Goal: Information Seeking & Learning: Learn about a topic

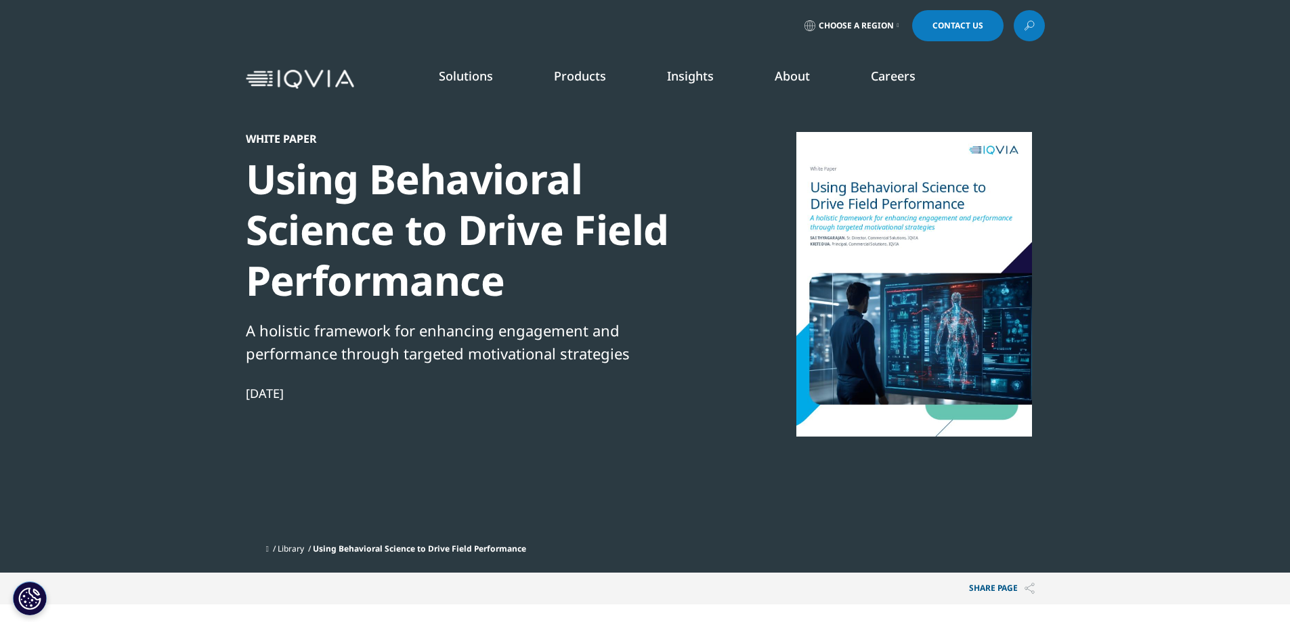
scroll to position [524, 799]
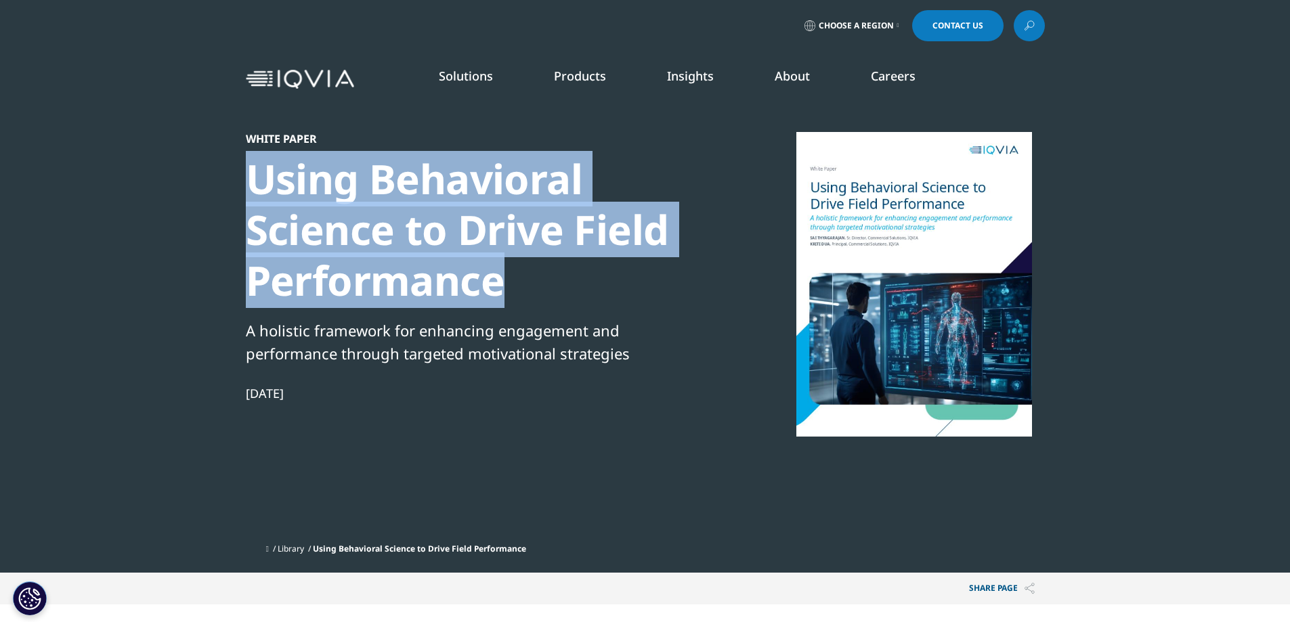
drag, startPoint x: 285, startPoint y: 192, endPoint x: 641, endPoint y: 284, distance: 367.9
click at [641, 284] on section "White Paper Using Behavioral Science to Drive Field Performance A holistic fram…" at bounding box center [645, 286] width 1290 height 573
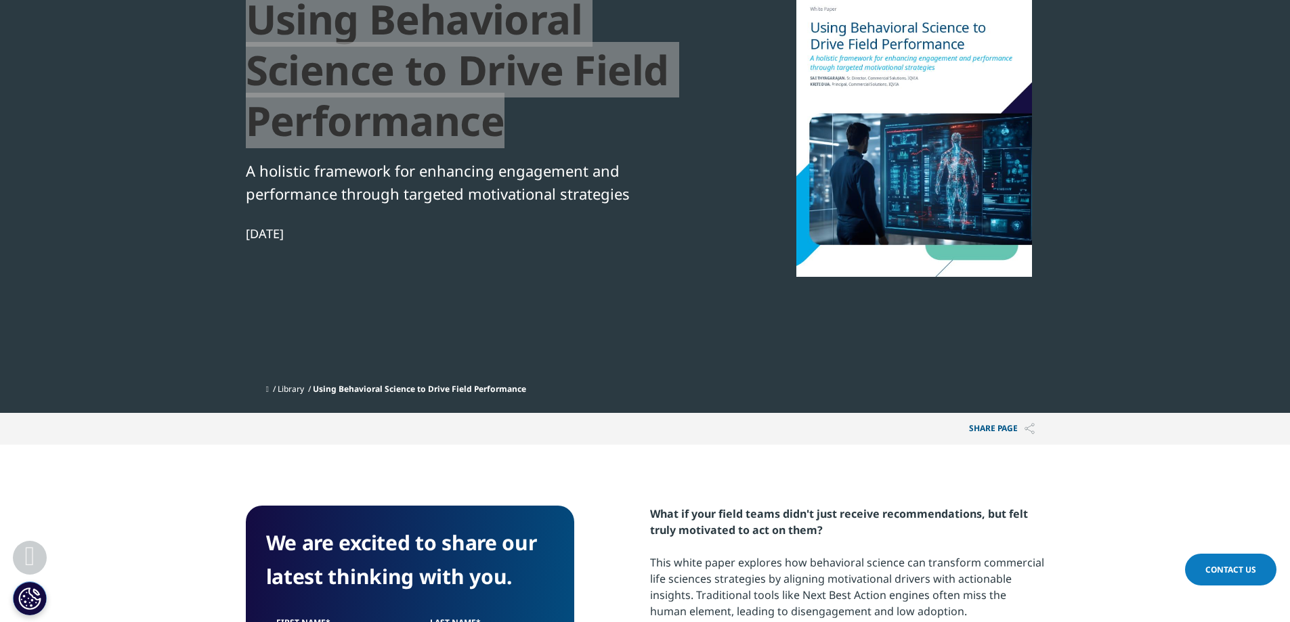
scroll to position [406, 0]
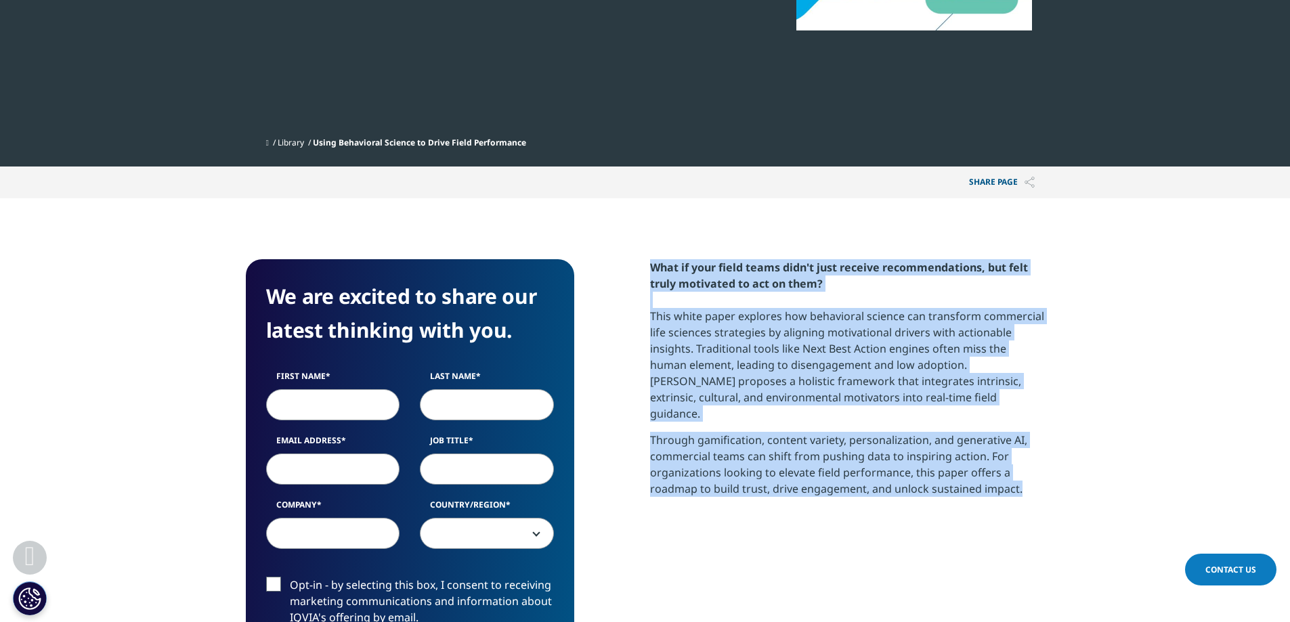
drag, startPoint x: 693, startPoint y: 272, endPoint x: 1077, endPoint y: 473, distance: 433.8
click at [1077, 473] on section "We are excited to share our latest thinking with you. First Name Last Name Emai…" at bounding box center [645, 521] width 1290 height 646
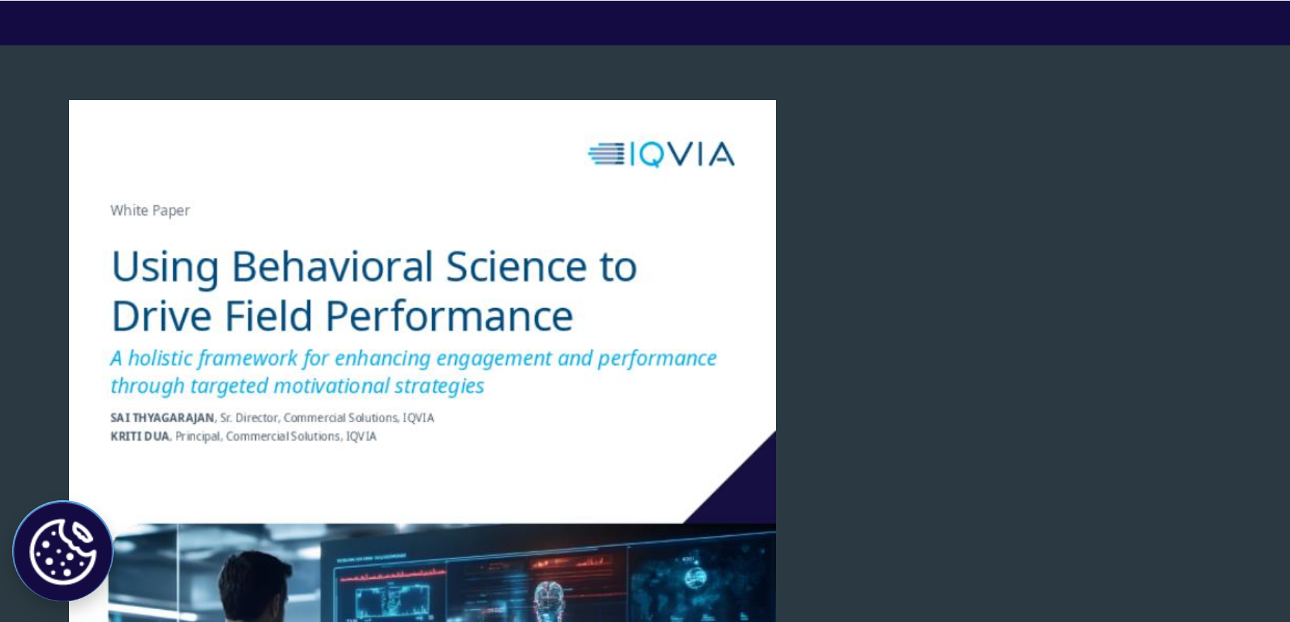
scroll to position [0, 0]
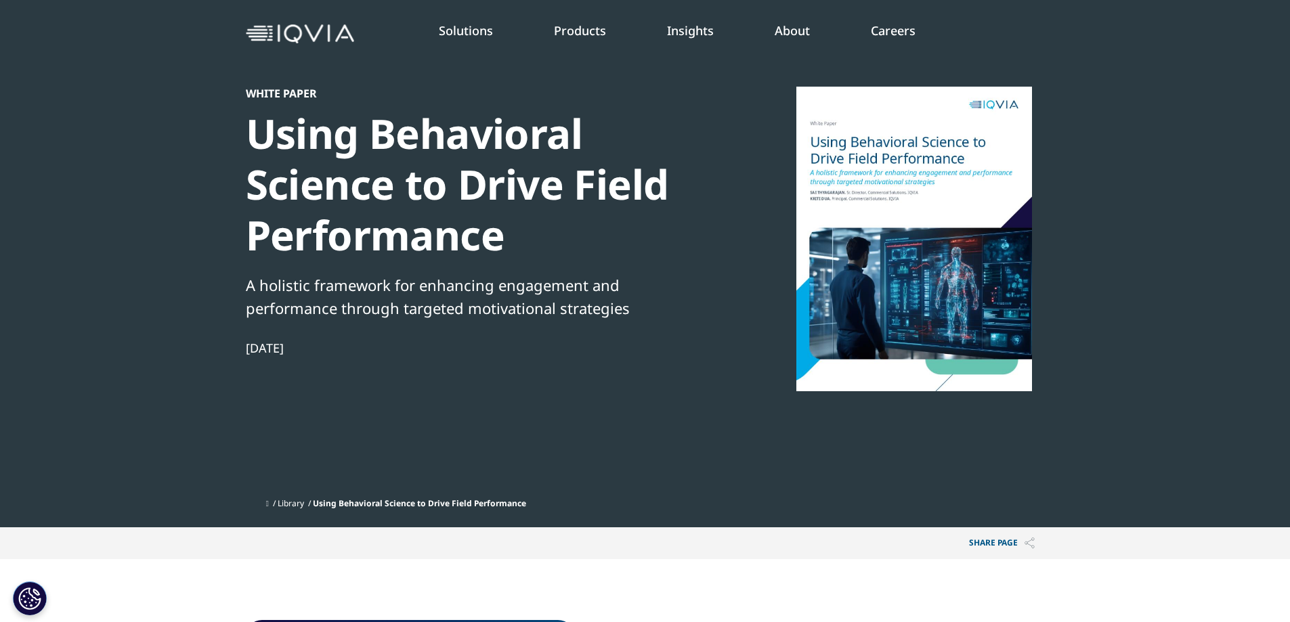
drag, startPoint x: 351, startPoint y: 347, endPoint x: 223, endPoint y: 349, distance: 128.0
click at [223, 349] on section "White Paper Using Behavioral Science to Drive Field Performance A holistic fram…" at bounding box center [645, 241] width 1290 height 573
copy div "Sep 17, 2025"
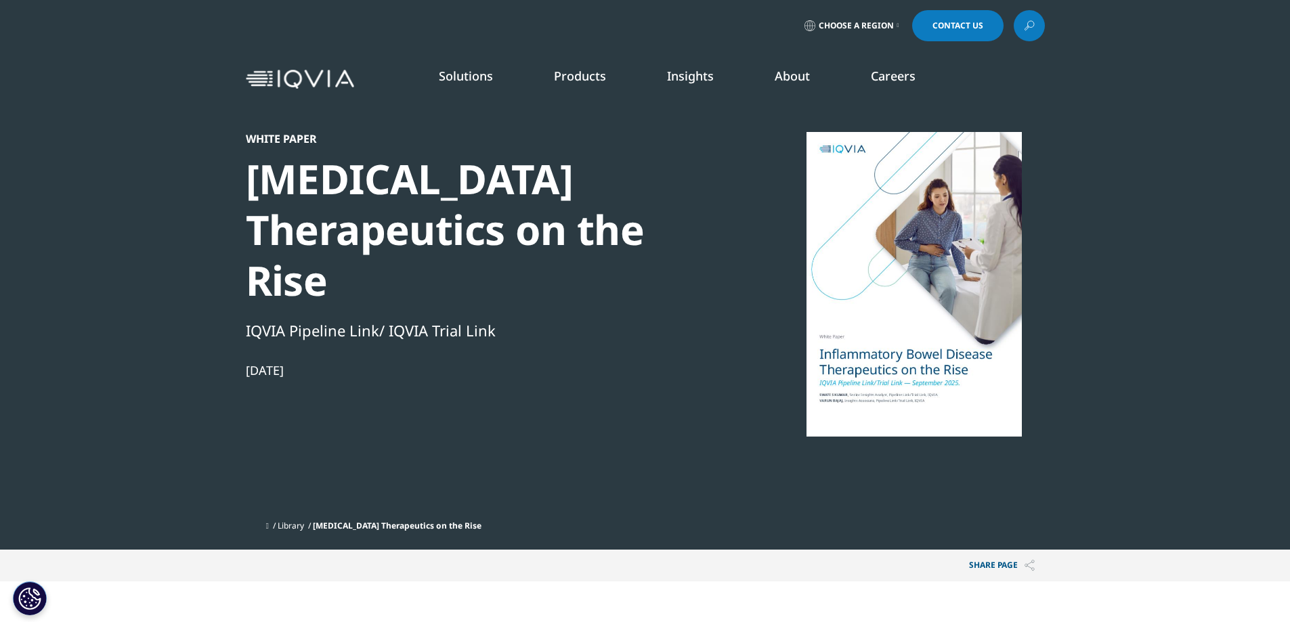
scroll to position [739, 799]
drag, startPoint x: 221, startPoint y: 168, endPoint x: 595, endPoint y: 293, distance: 394.0
click at [595, 293] on section "White Paper Inflammatory Bowel Disease Therapeutics on the Rise IQVIA Pipeline …" at bounding box center [645, 275] width 1290 height 550
copy div "Inflammatory Bowel Disease Therapeutics on the Rise"
click at [311, 195] on div "Inflammatory Bowel Disease Therapeutics on the Rise" at bounding box center [478, 230] width 465 height 152
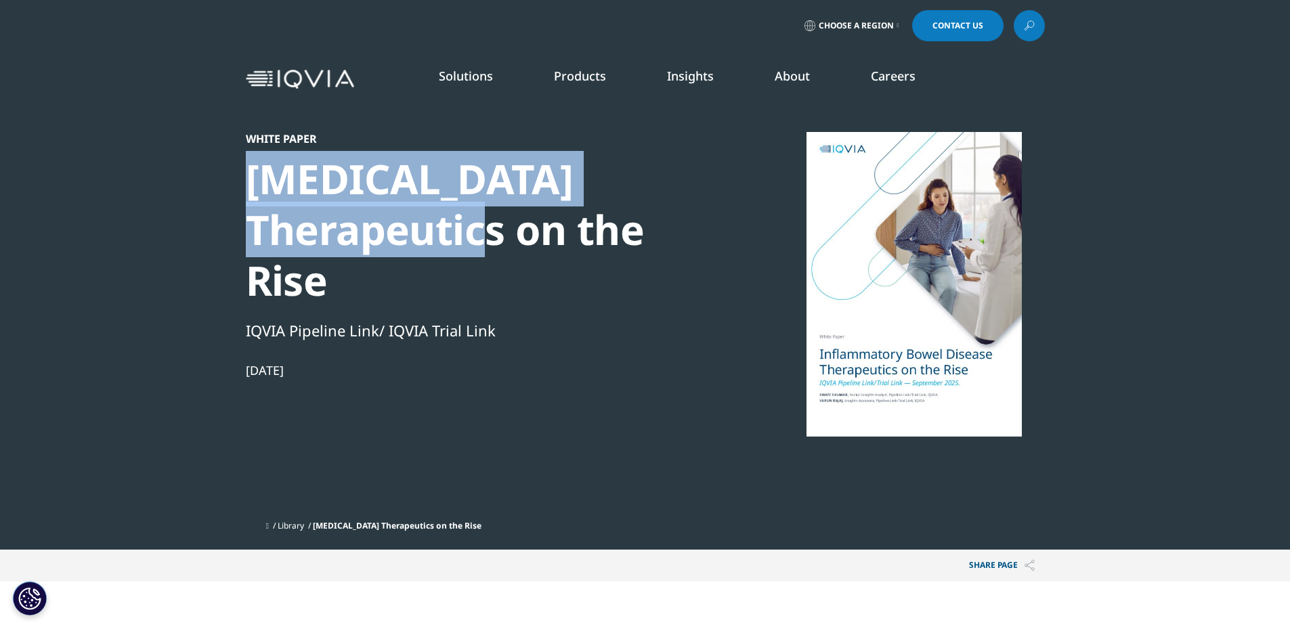
drag, startPoint x: 227, startPoint y: 171, endPoint x: 401, endPoint y: 229, distance: 183.5
click at [401, 229] on section "White Paper Inflammatory Bowel Disease Therapeutics on the Rise IQVIA Pipeline …" at bounding box center [645, 275] width 1290 height 550
copy div "Inflammatory Bowel Disease"
drag, startPoint x: 235, startPoint y: 365, endPoint x: 345, endPoint y: 364, distance: 109.7
click at [345, 364] on section "White Paper Inflammatory Bowel Disease Therapeutics on the Rise IQVIA Pipeline …" at bounding box center [645, 275] width 1290 height 550
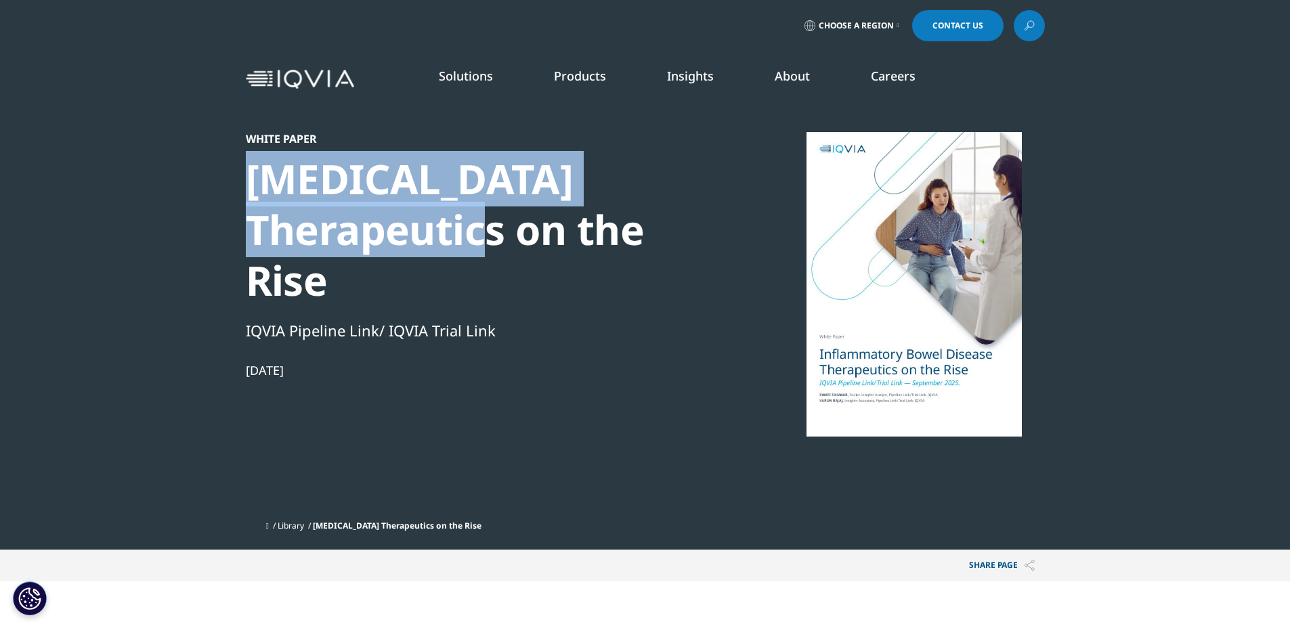
copy div "Sep 17, 2025"
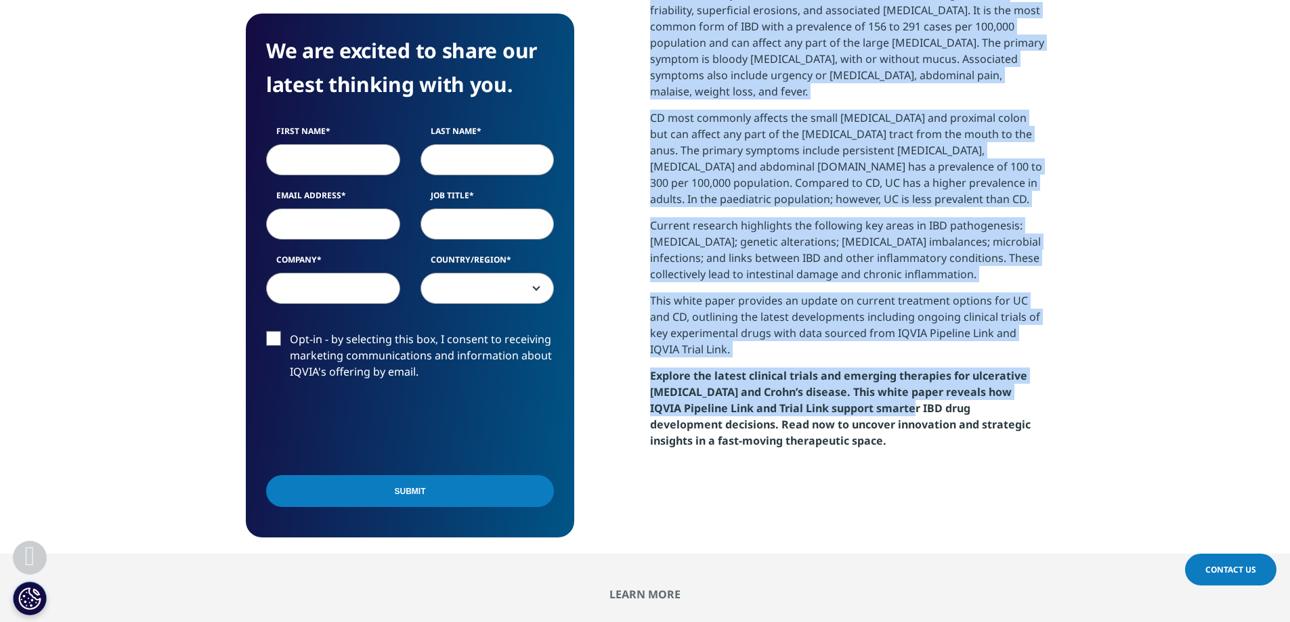
scroll to position [948, 0]
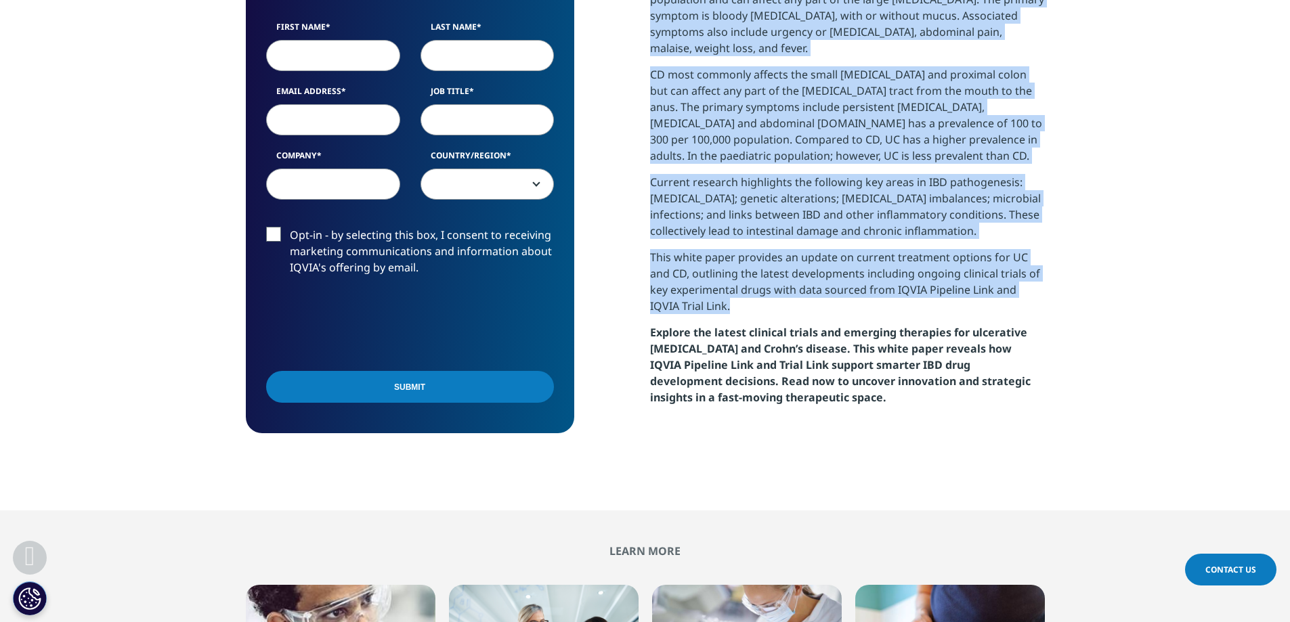
drag, startPoint x: 655, startPoint y: 235, endPoint x: 852, endPoint y: 288, distance: 204.0
click at [852, 288] on section "We are excited to share our latest thinking with you. First Name Last Name Emai…" at bounding box center [645, 72] width 1290 height 877
copy div "The evolving pipeline and clinical trial landscape in ulcerative colitis and Cr…"
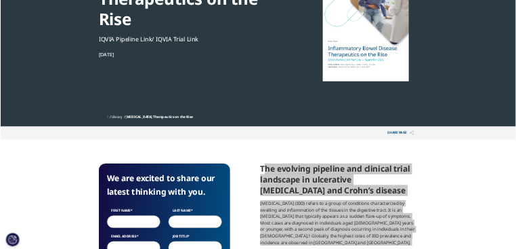
scroll to position [0, 0]
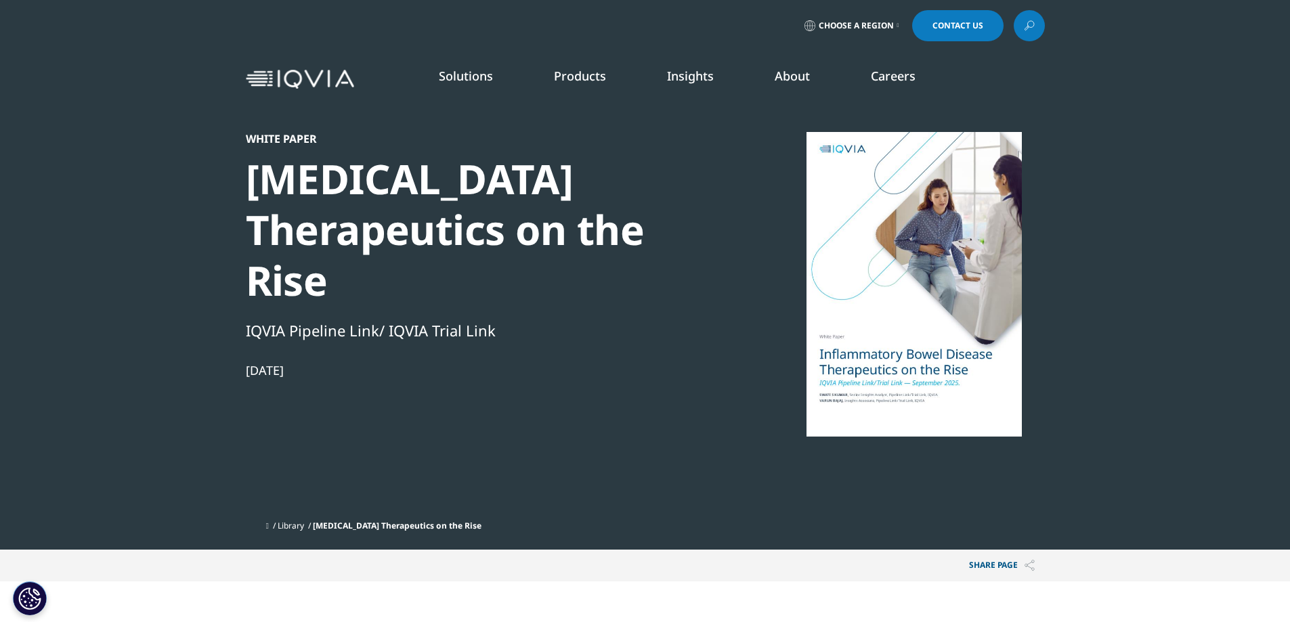
click at [885, 367] on div at bounding box center [913, 284] width 261 height 305
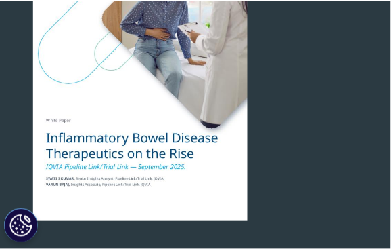
scroll to position [1530, 371]
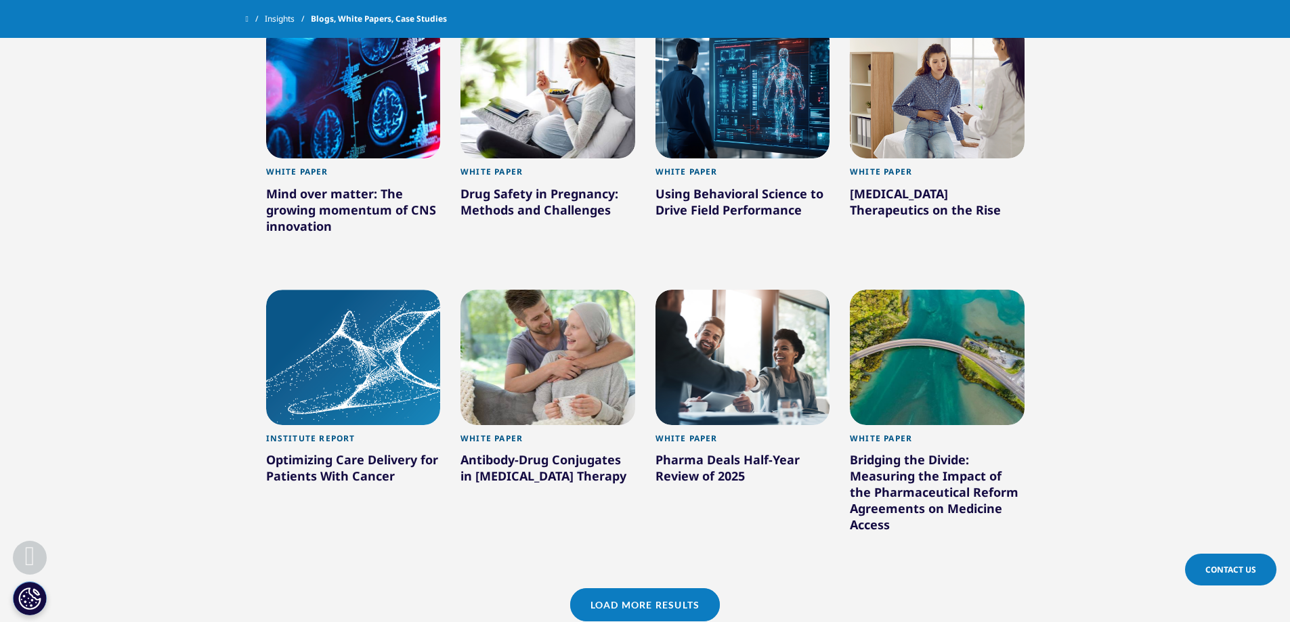
scroll to position [982, 0]
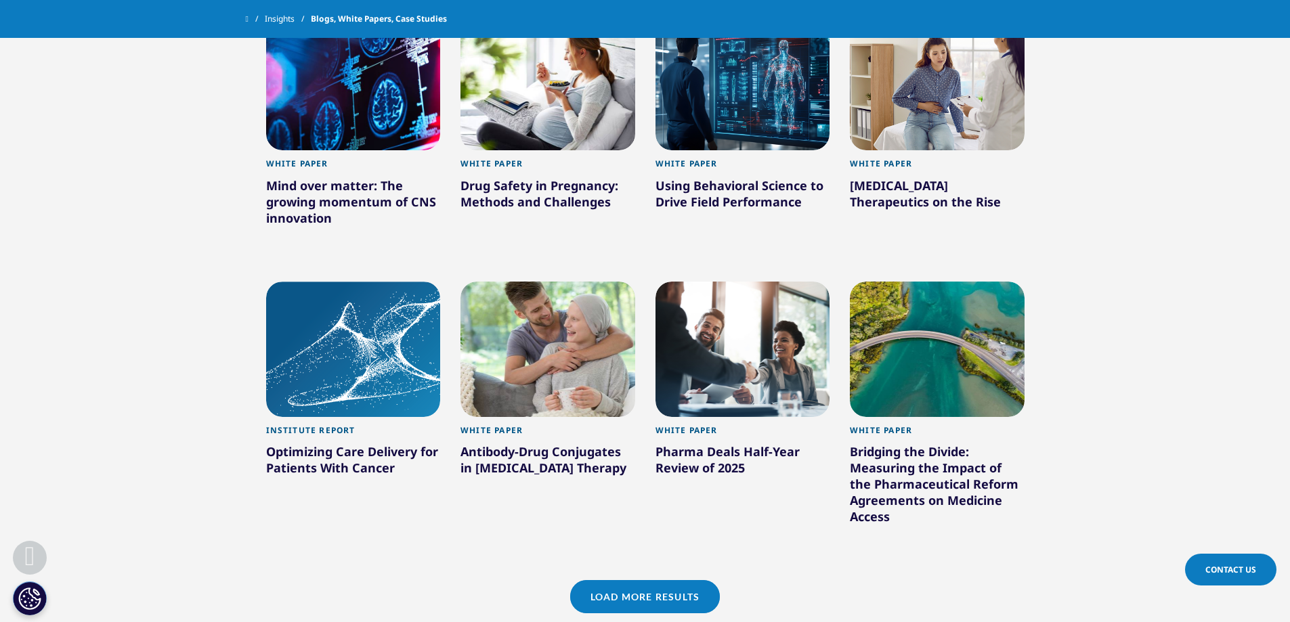
click at [515, 248] on link "Load More Results" at bounding box center [645, 596] width 150 height 33
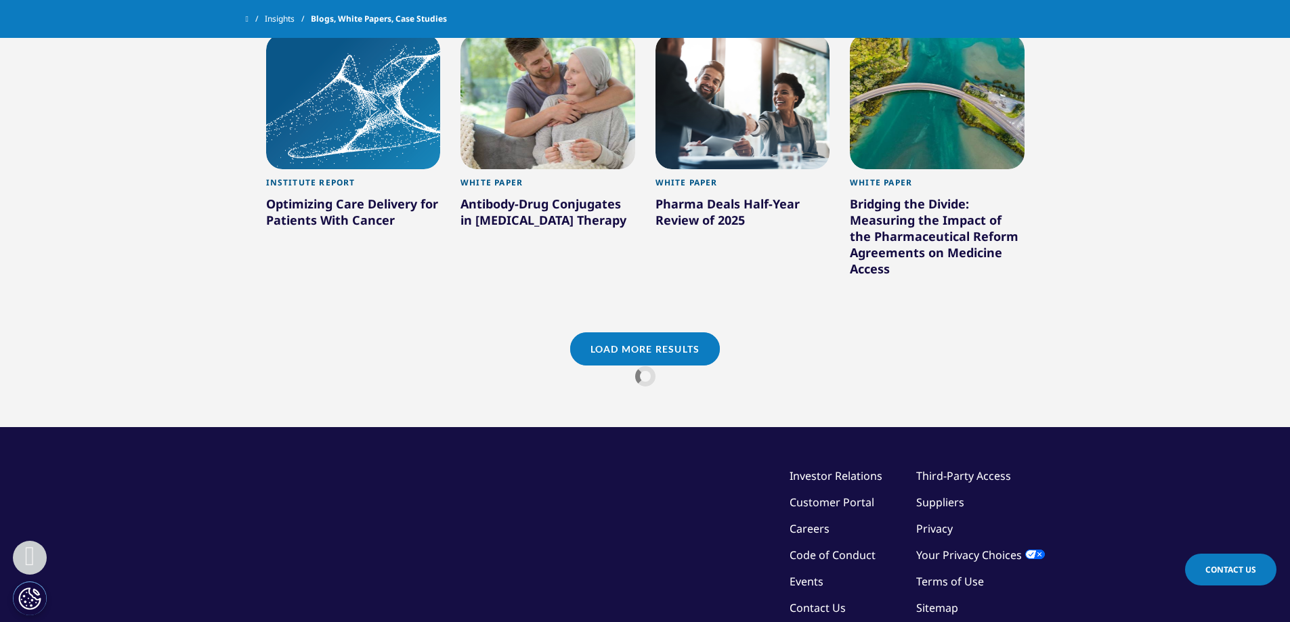
scroll to position [1253, 0]
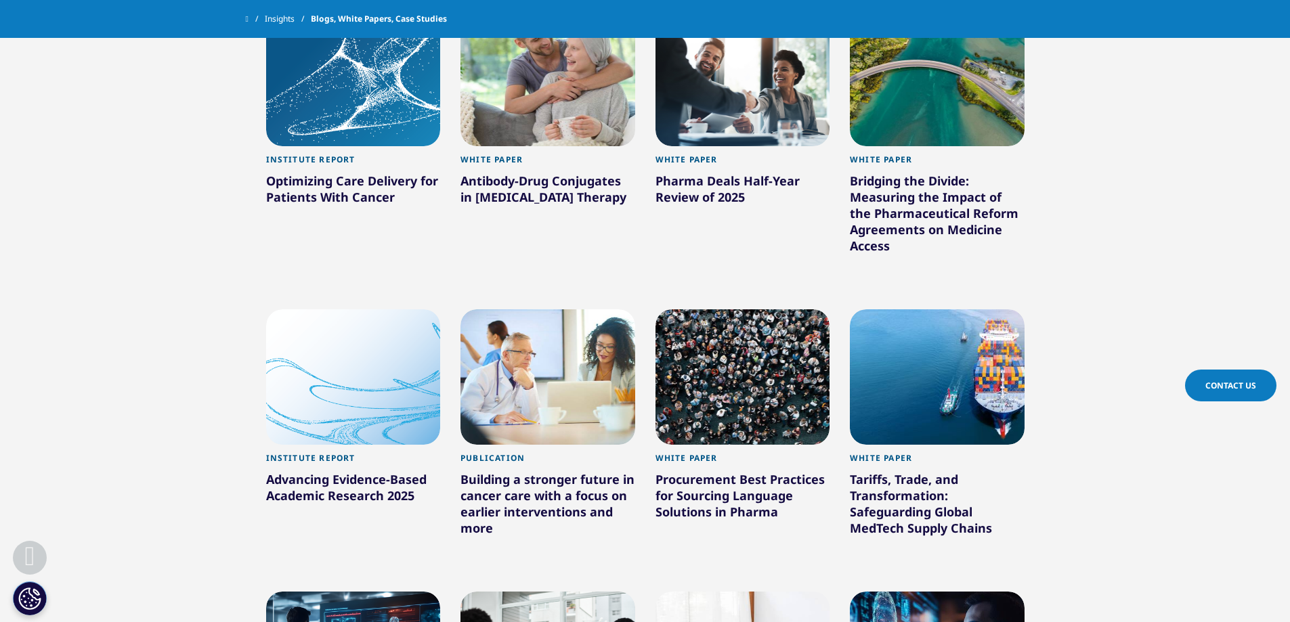
drag, startPoint x: 546, startPoint y: 381, endPoint x: 694, endPoint y: 387, distance: 147.7
drag, startPoint x: 750, startPoint y: 387, endPoint x: 884, endPoint y: 384, distance: 134.1
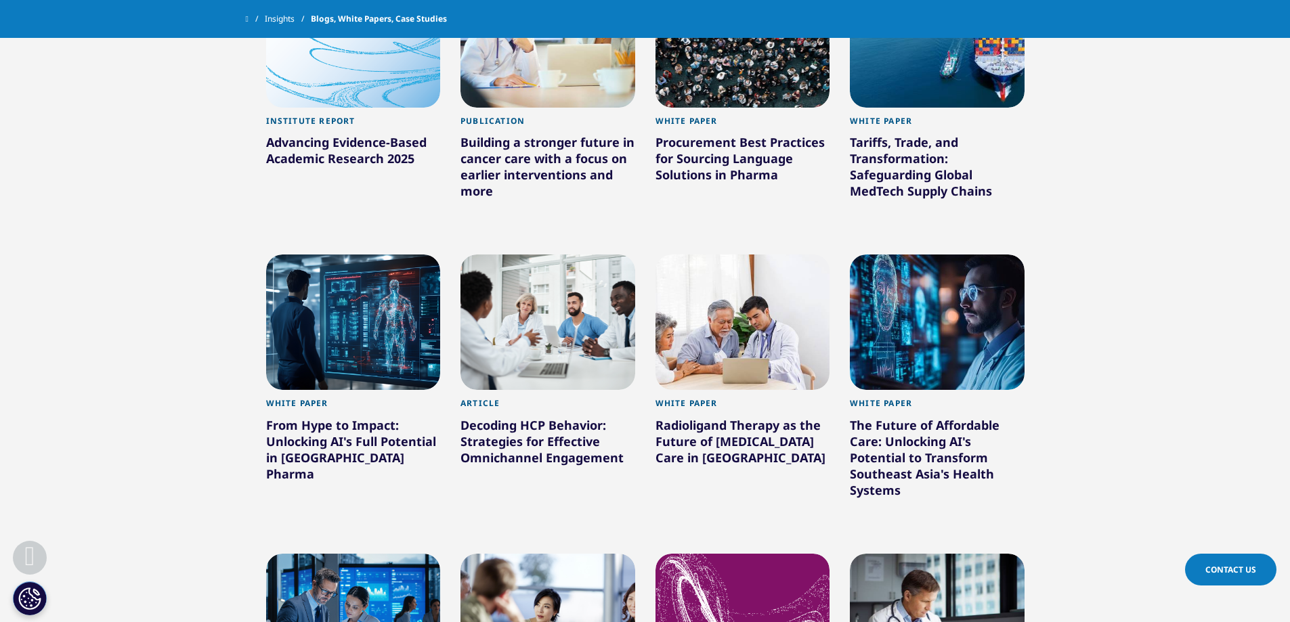
scroll to position [1591, 0]
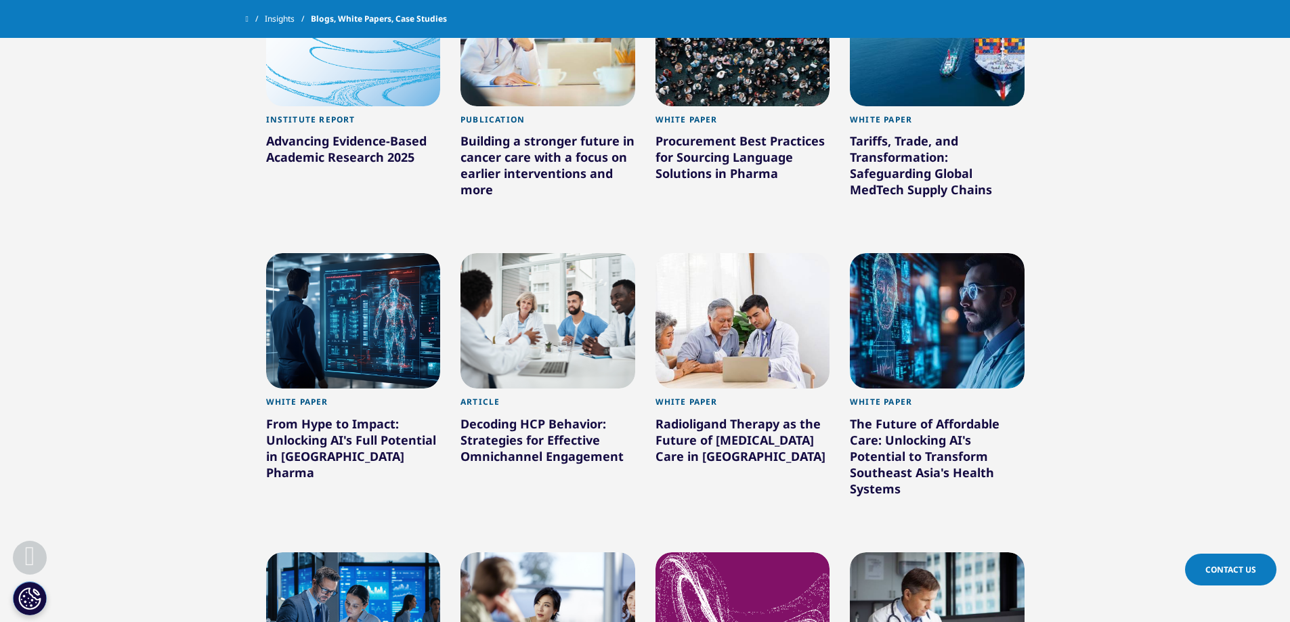
drag, startPoint x: 960, startPoint y: 290, endPoint x: 905, endPoint y: 261, distance: 62.1
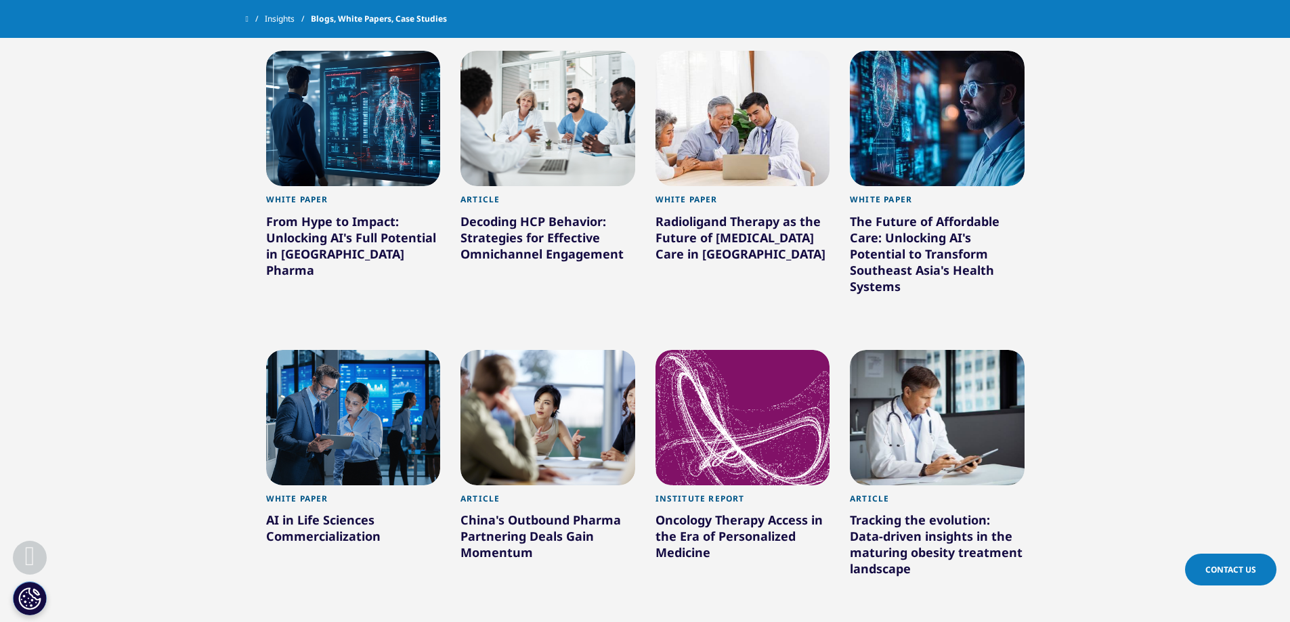
scroll to position [1794, 0]
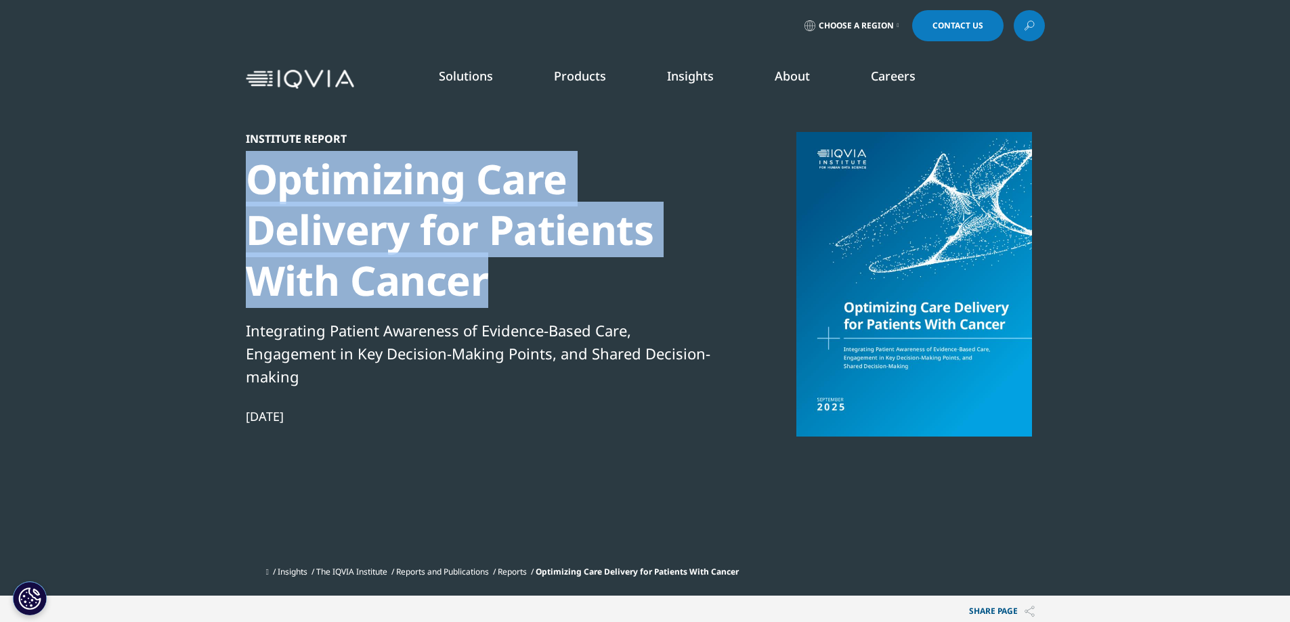
drag, startPoint x: 500, startPoint y: 245, endPoint x: 599, endPoint y: 285, distance: 106.6
click at [599, 285] on section "Institute Report Optimizing Care Delivery for Patients With Cancer Integrating …" at bounding box center [645, 298] width 1290 height 596
copy div "Optimizing Care Delivery for Patients With Cancer"
click at [332, 218] on div "Optimizing Care Delivery for Patients With Cancer" at bounding box center [478, 230] width 465 height 152
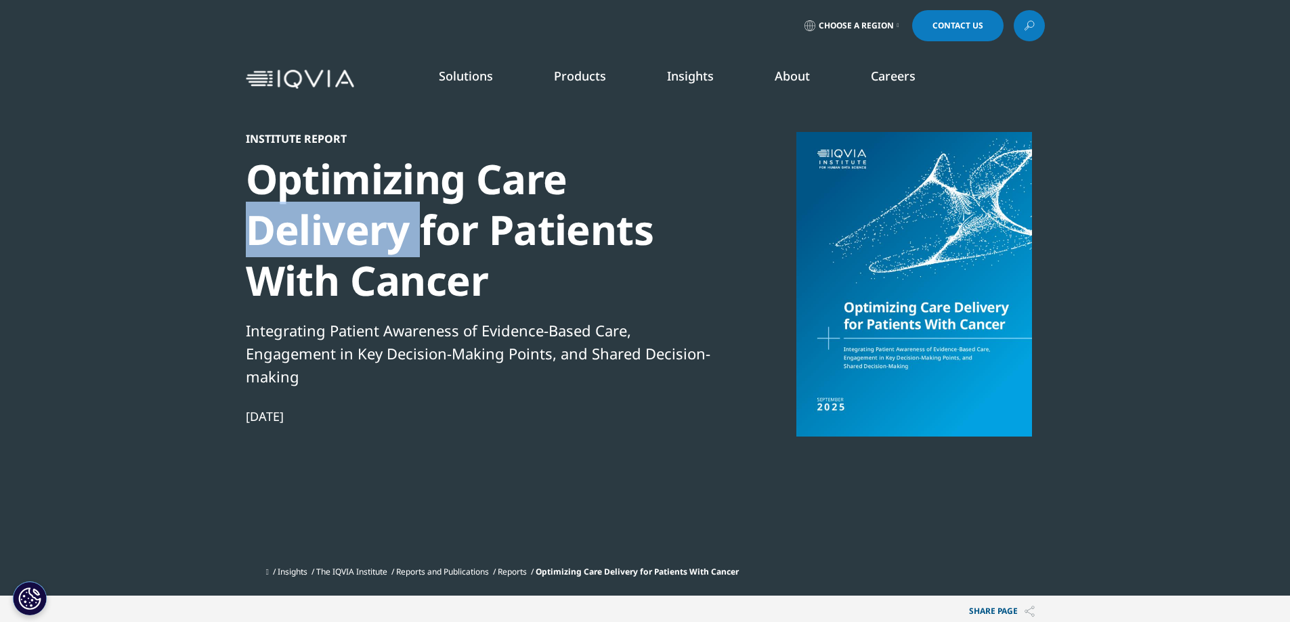
click at [332, 218] on div "Optimizing Care Delivery for Patients With Cancer" at bounding box center [478, 230] width 465 height 152
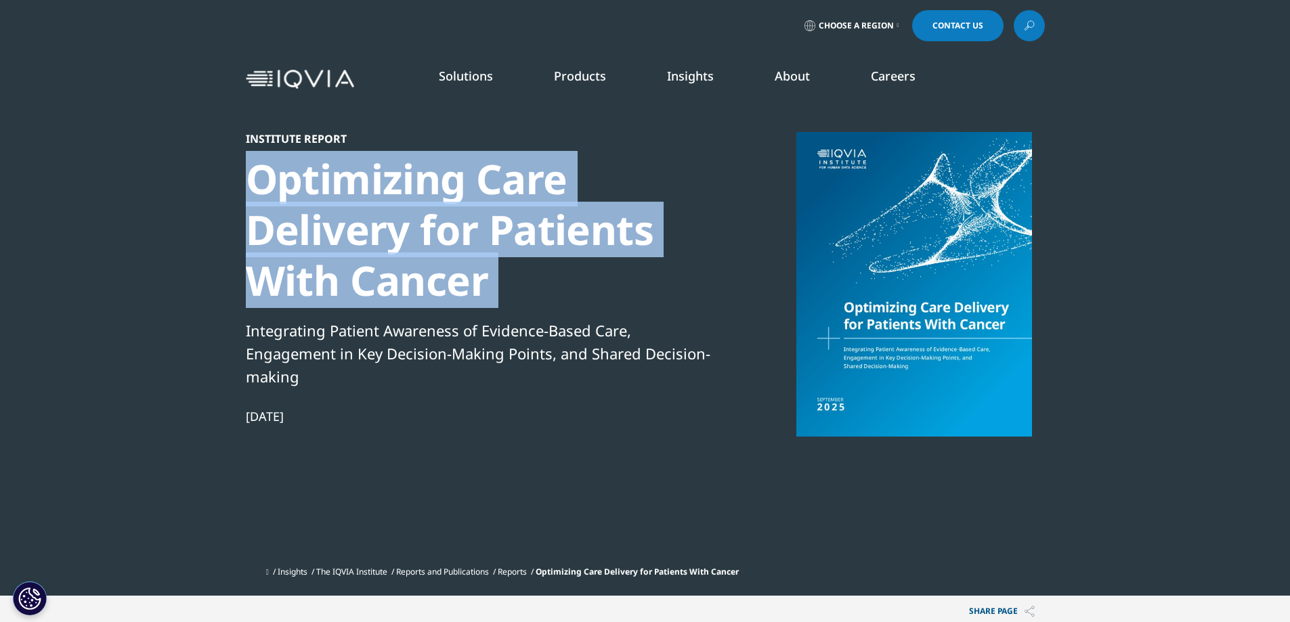
click at [332, 218] on div "Optimizing Care Delivery for Patients With Cancer" at bounding box center [478, 230] width 465 height 152
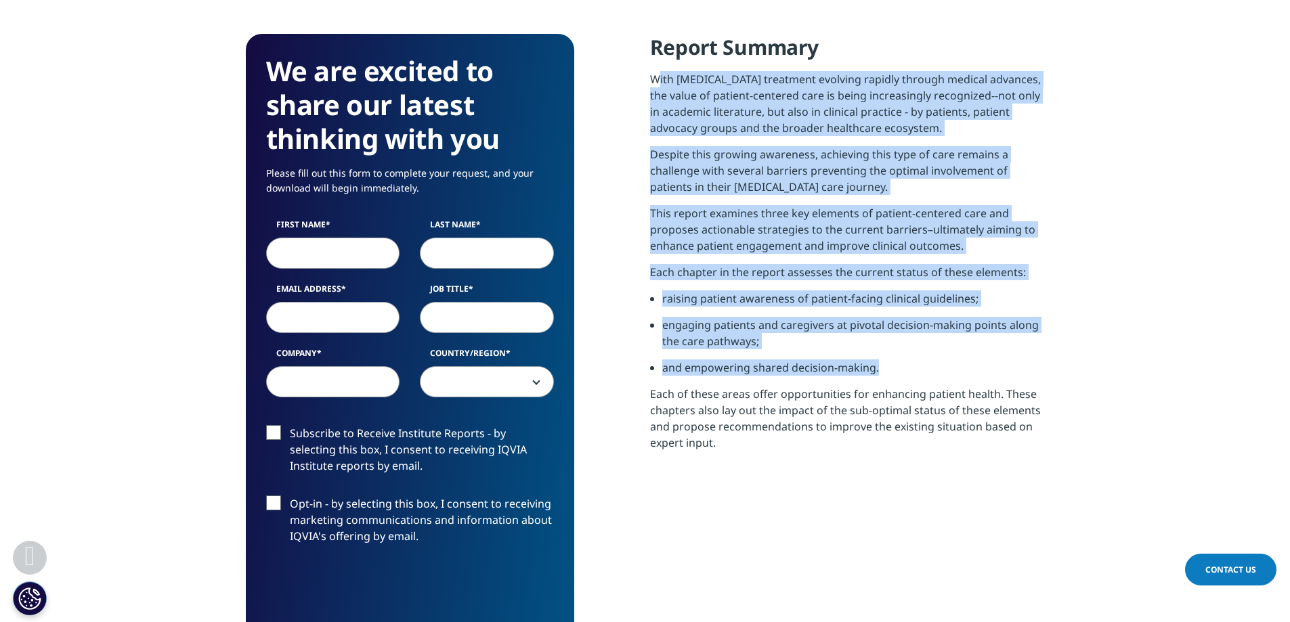
scroll to position [745, 0]
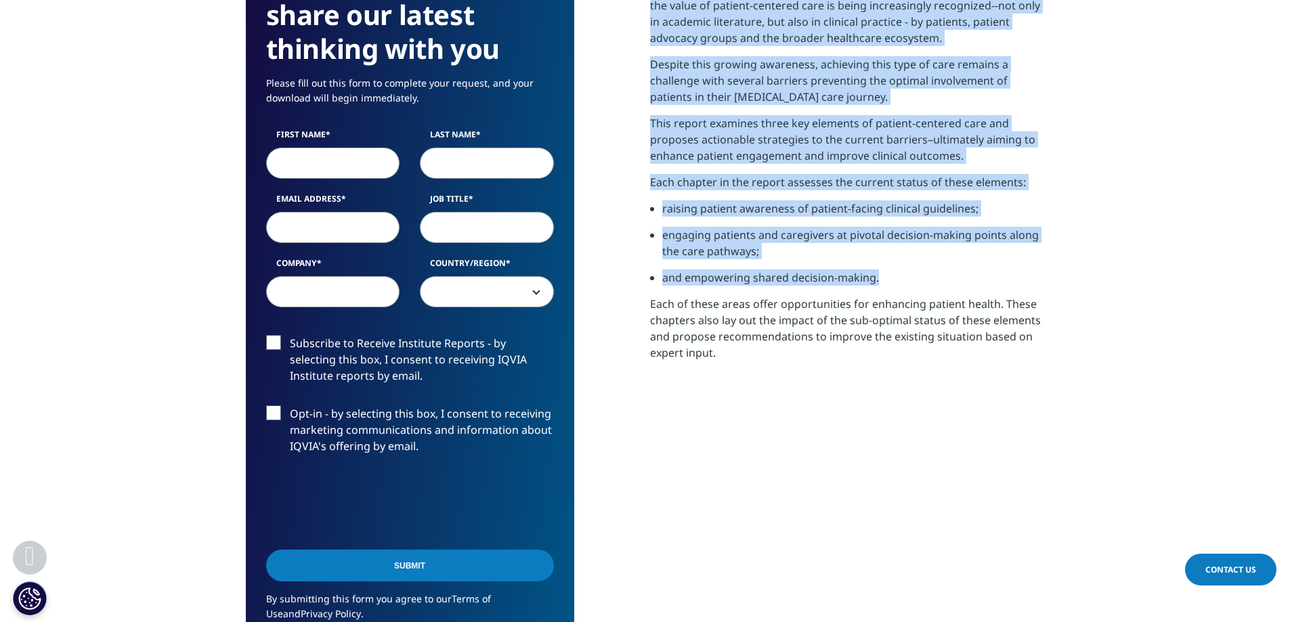
drag, startPoint x: 643, startPoint y: 258, endPoint x: 983, endPoint y: 375, distance: 359.6
click at [983, 375] on div "We are excited to share our latest thinking with you Please fill out this form …" at bounding box center [645, 318] width 799 height 748
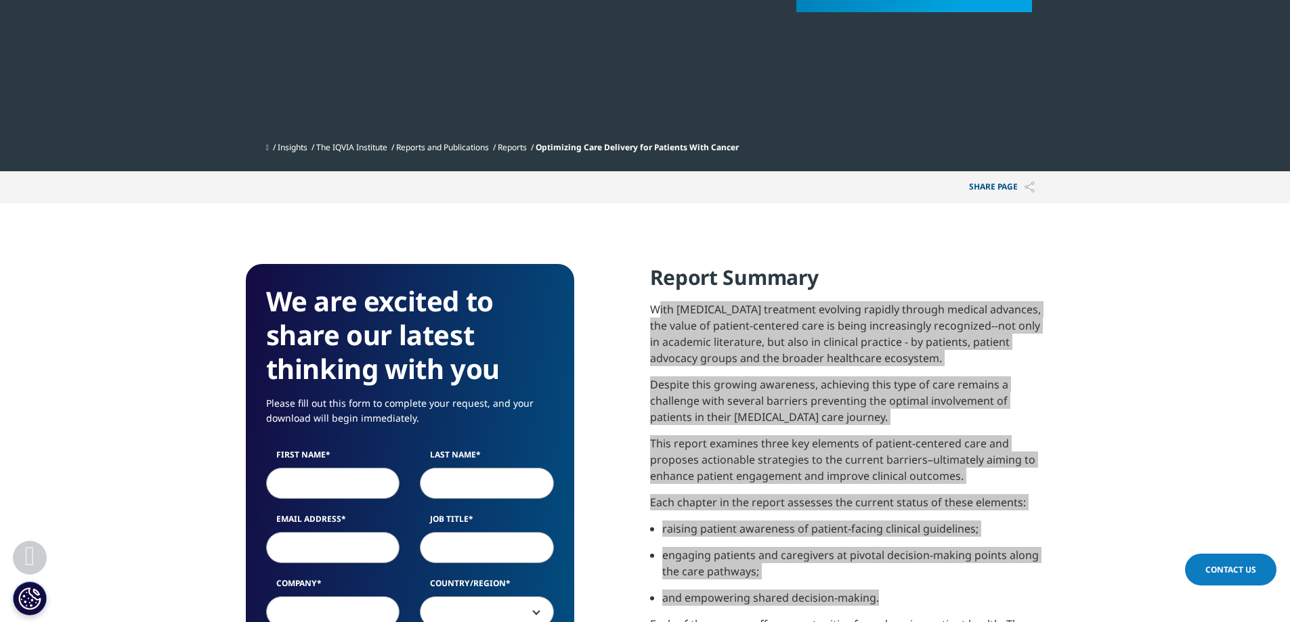
scroll to position [203, 0]
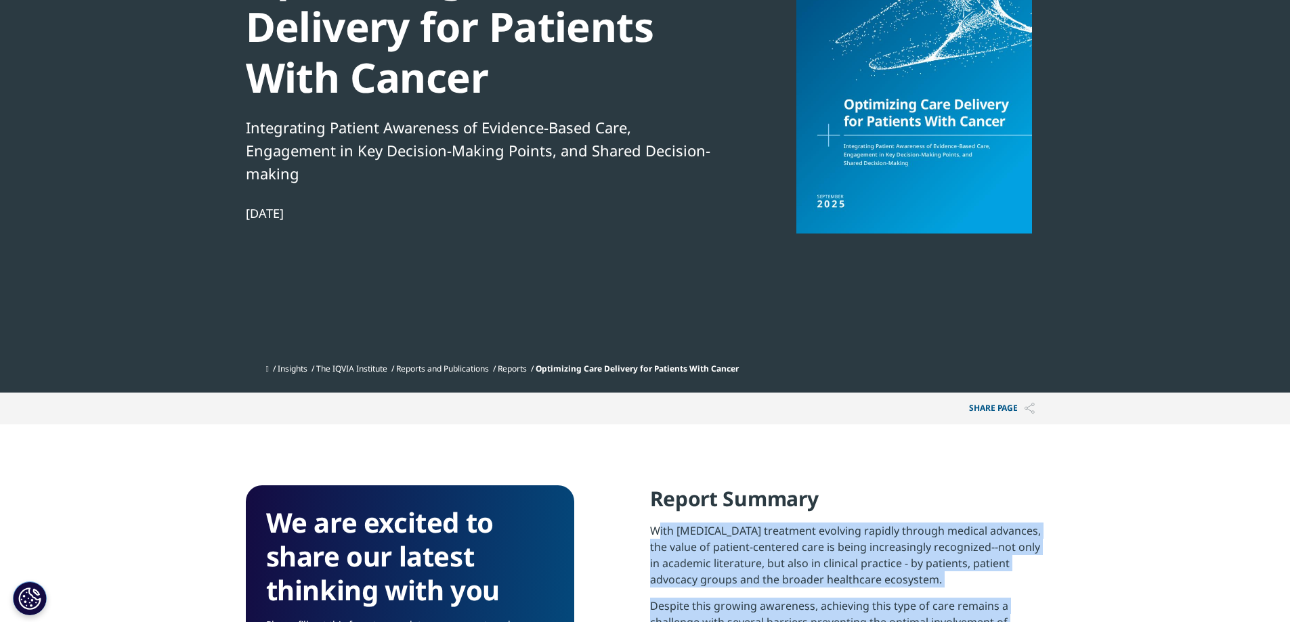
drag, startPoint x: 322, startPoint y: 212, endPoint x: 217, endPoint y: 211, distance: 104.3
click at [217, 211] on section "Institute Report Optimizing Care Delivery for Patients With Cancer Integrating …" at bounding box center [645, 95] width 1290 height 596
copy div "[DATE]"
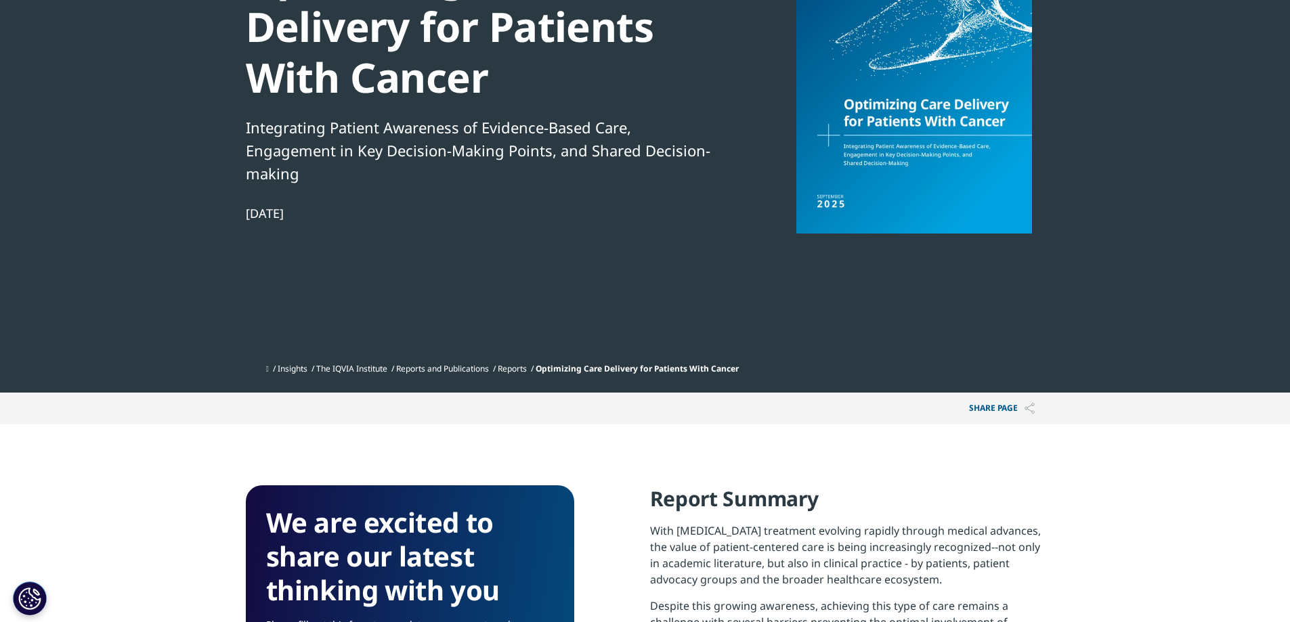
click at [830, 144] on div at bounding box center [913, 81] width 261 height 305
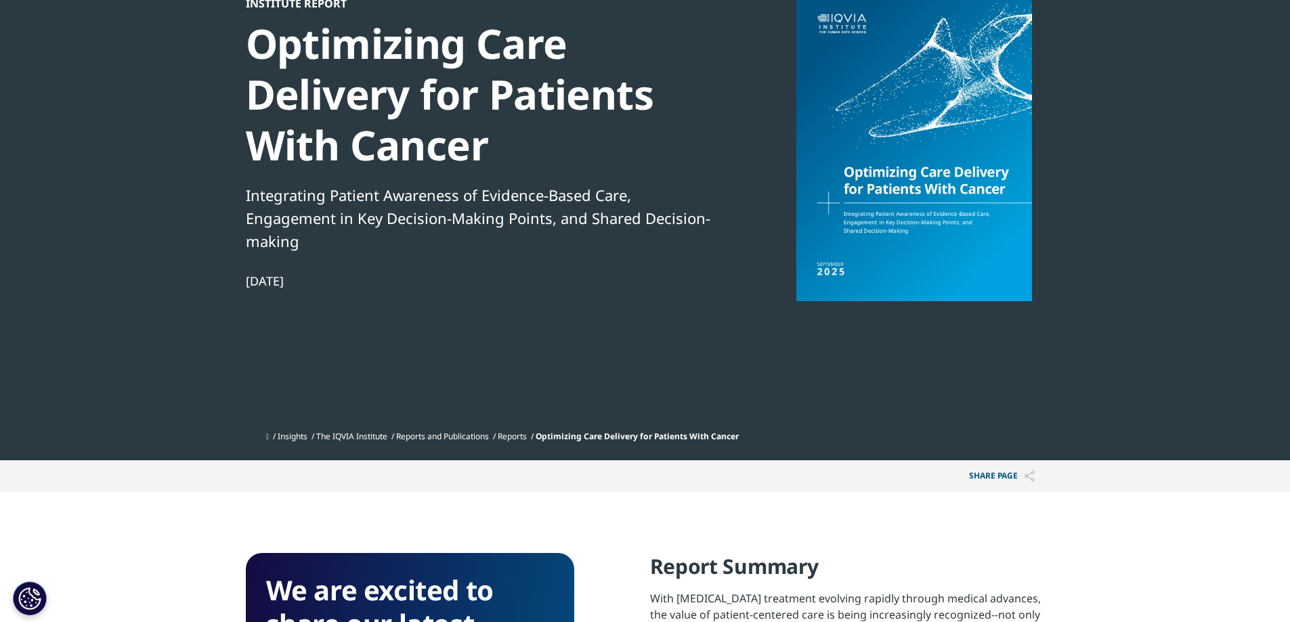
scroll to position [68, 0]
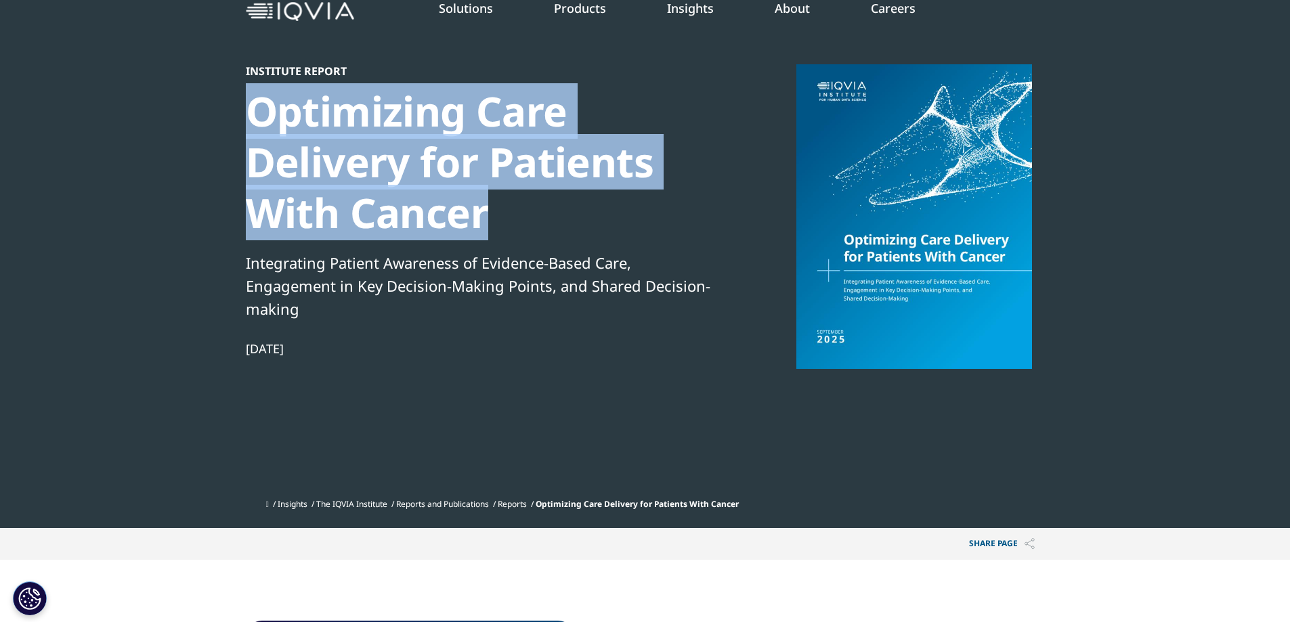
drag, startPoint x: 242, startPoint y: 110, endPoint x: 561, endPoint y: 209, distance: 334.8
click at [561, 209] on section "Institute Report Optimizing Care Delivery for Patients With Cancer Integrating …" at bounding box center [645, 230] width 1290 height 596
click at [561, 209] on div "Optimizing Care Delivery for Patients With Cancer" at bounding box center [478, 162] width 465 height 152
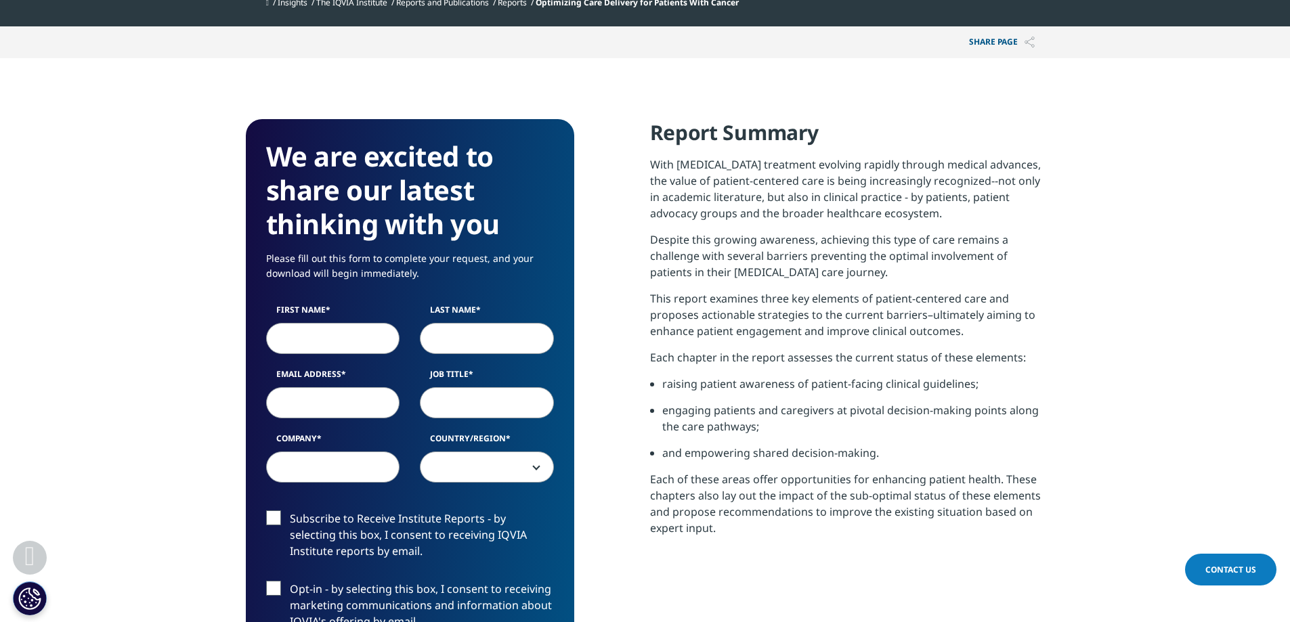
scroll to position [609, 0]
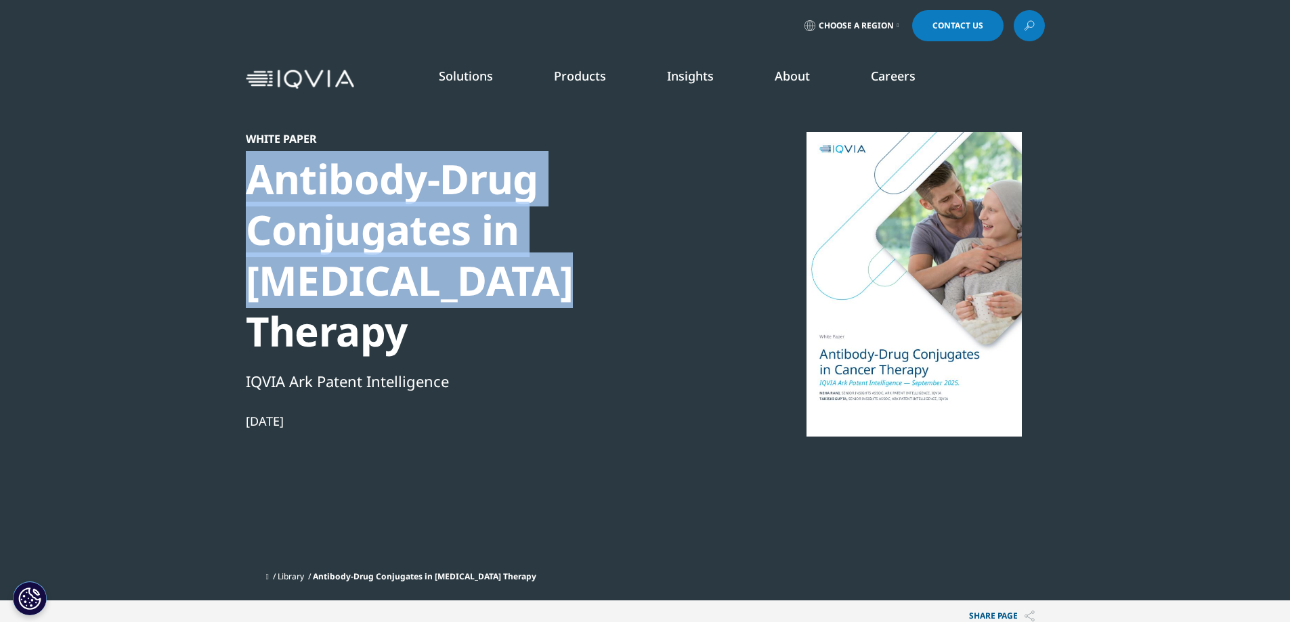
drag, startPoint x: 251, startPoint y: 180, endPoint x: 483, endPoint y: 288, distance: 256.3
click at [483, 288] on div "Antibody-Drug Conjugates in [MEDICAL_DATA] Therapy" at bounding box center [478, 255] width 465 height 203
copy div "Antibody-Drug Conjugates in [MEDICAL_DATA] Therapy"
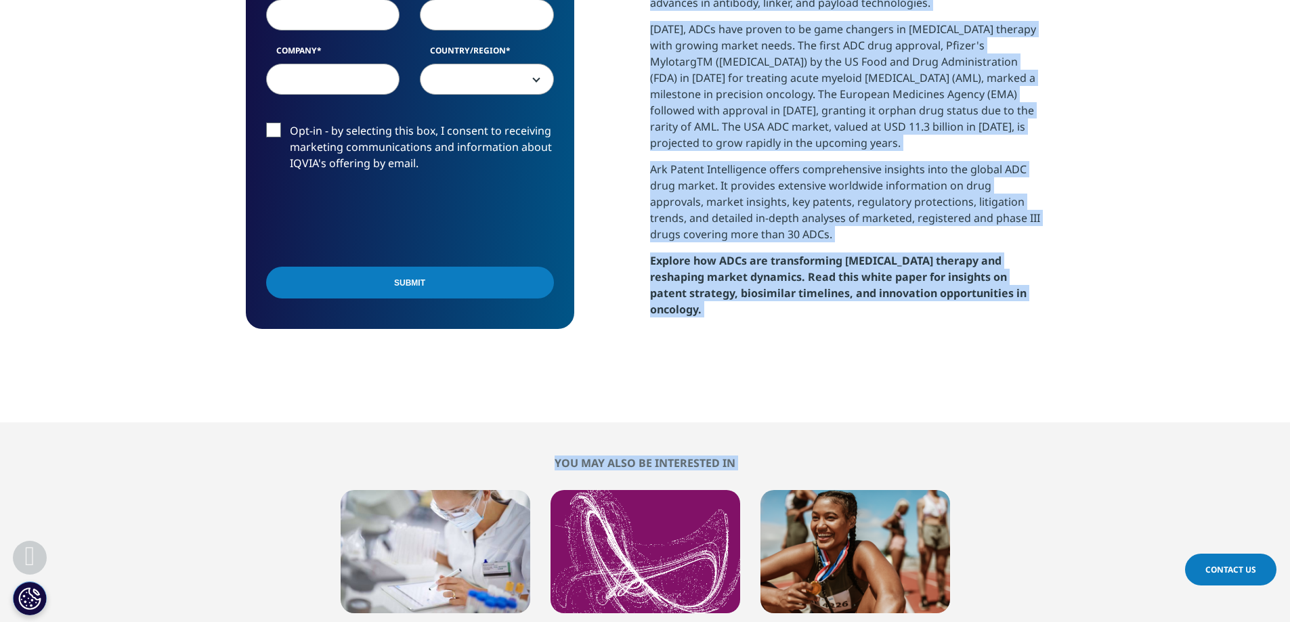
scroll to position [1016, 0]
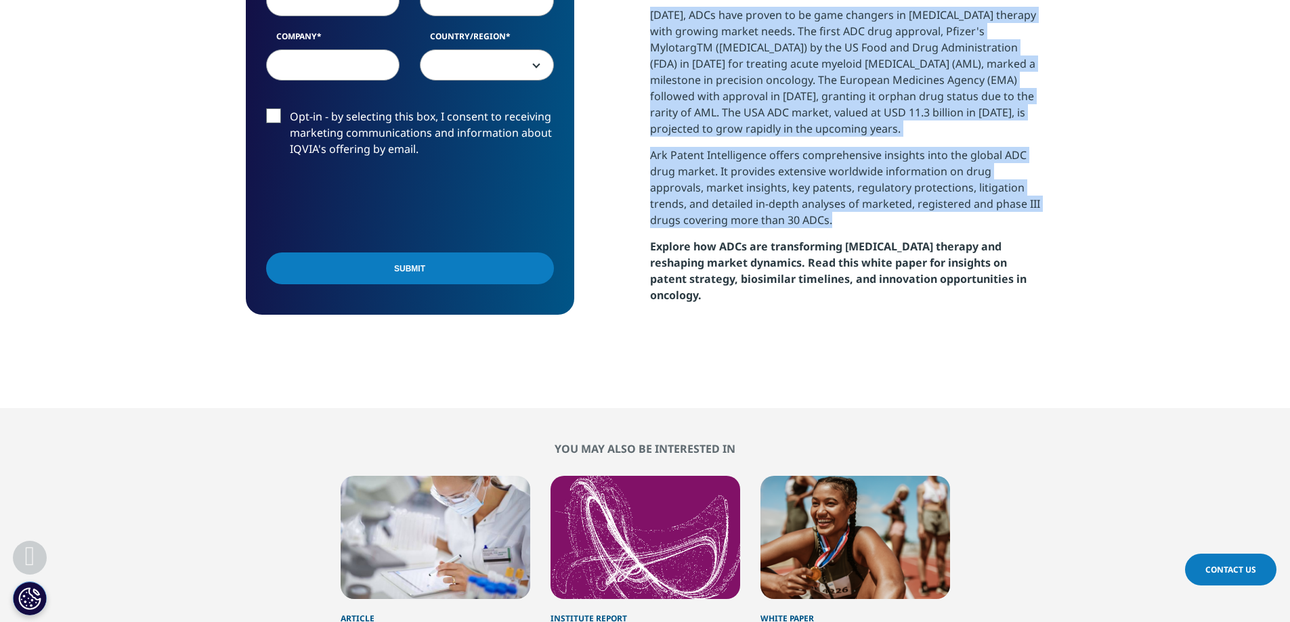
drag, startPoint x: 644, startPoint y: 26, endPoint x: 1031, endPoint y: 146, distance: 405.0
click at [1031, 146] on section "We are excited to share our latest thinking with you. First Name Last Name Emai…" at bounding box center [645, 13] width 1290 height 792
copy div "[MEDICAL_DATA] remains one of the most formidable health challenges, affecting …"
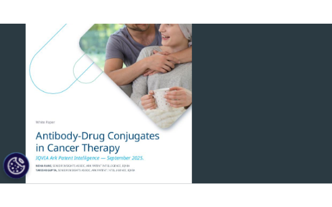
scroll to position [180, 0]
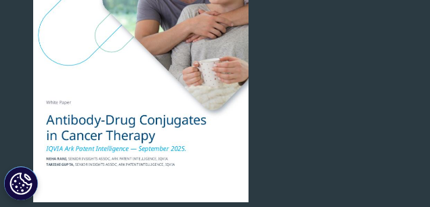
click at [127, 114] on div at bounding box center [140, 50] width 261 height 305
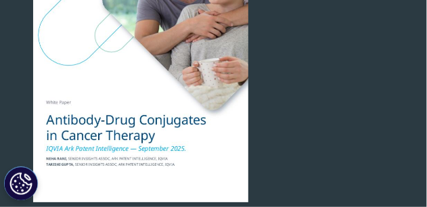
scroll to position [6, 6]
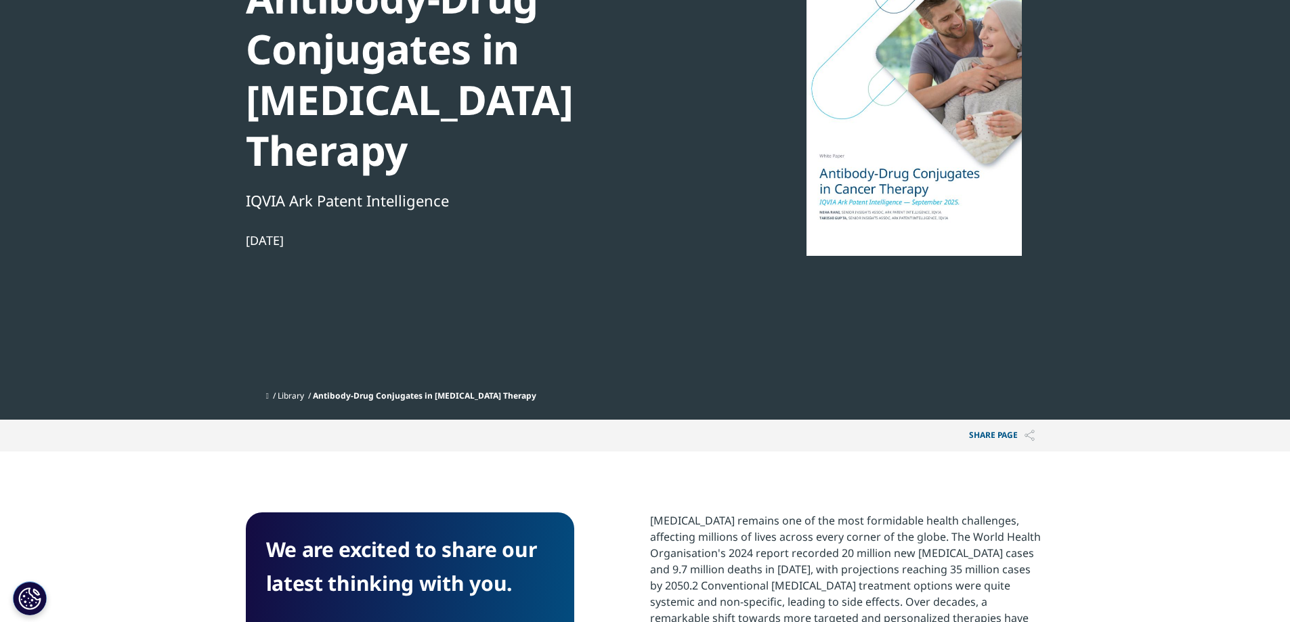
drag, startPoint x: 336, startPoint y: 186, endPoint x: 190, endPoint y: 181, distance: 145.7
click at [190, 181] on section "White Paper Antibody-Drug Conjugates in [MEDICAL_DATA] Therapy IQVIA Ark Patent…" at bounding box center [645, 119] width 1290 height 601
copy div "[DATE]"
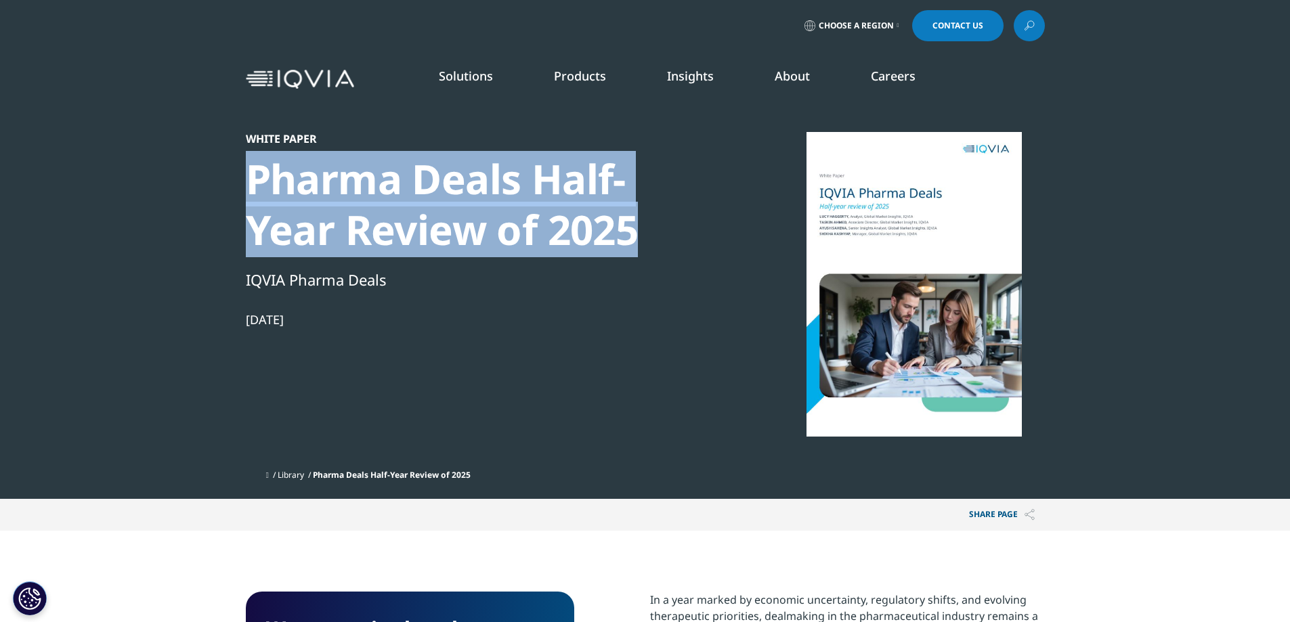
drag, startPoint x: 426, startPoint y: 192, endPoint x: 695, endPoint y: 217, distance: 270.0
click at [695, 217] on section "White Paper Pharma Deals Half-Year Review of 2025 IQVIA Pharma Deals Sep 16, 20…" at bounding box center [645, 249] width 1290 height 499
copy div "Pharma Deals Half-Year Review of 2025"
drag, startPoint x: 240, startPoint y: 310, endPoint x: 349, endPoint y: 318, distance: 110.0
click at [349, 318] on section "White Paper Pharma Deals Half-Year Review of 2025 IQVIA Pharma Deals Sep 16, 20…" at bounding box center [645, 249] width 1290 height 499
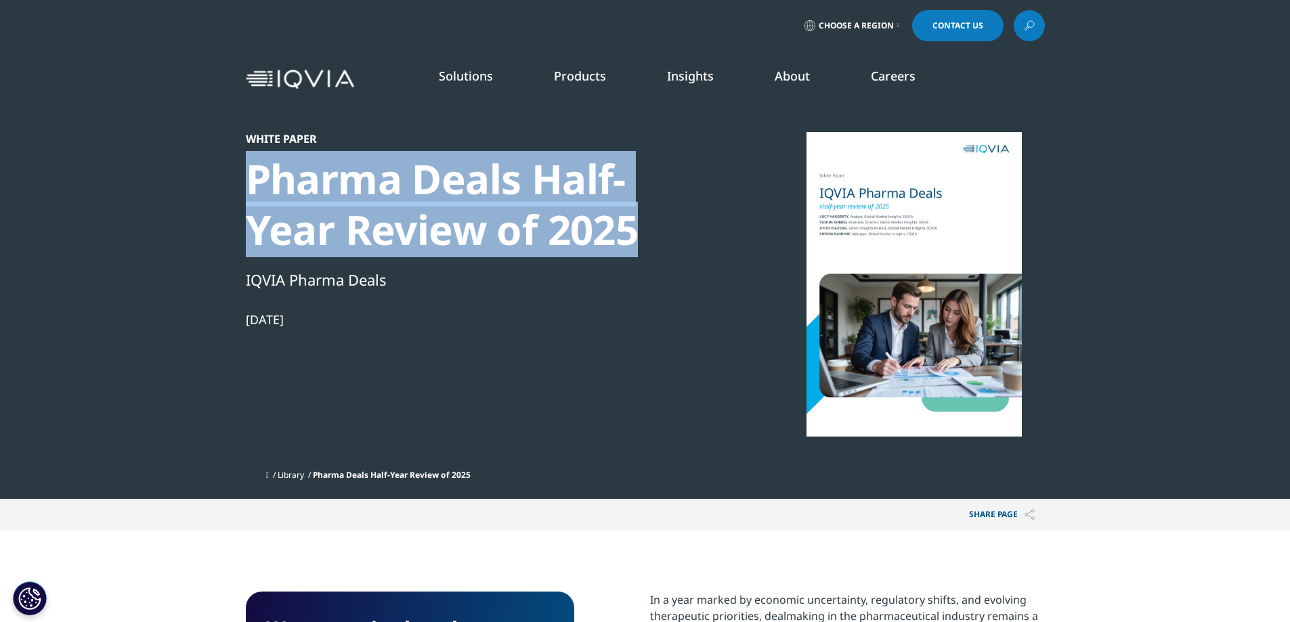
copy div "Sep 16, 2025"
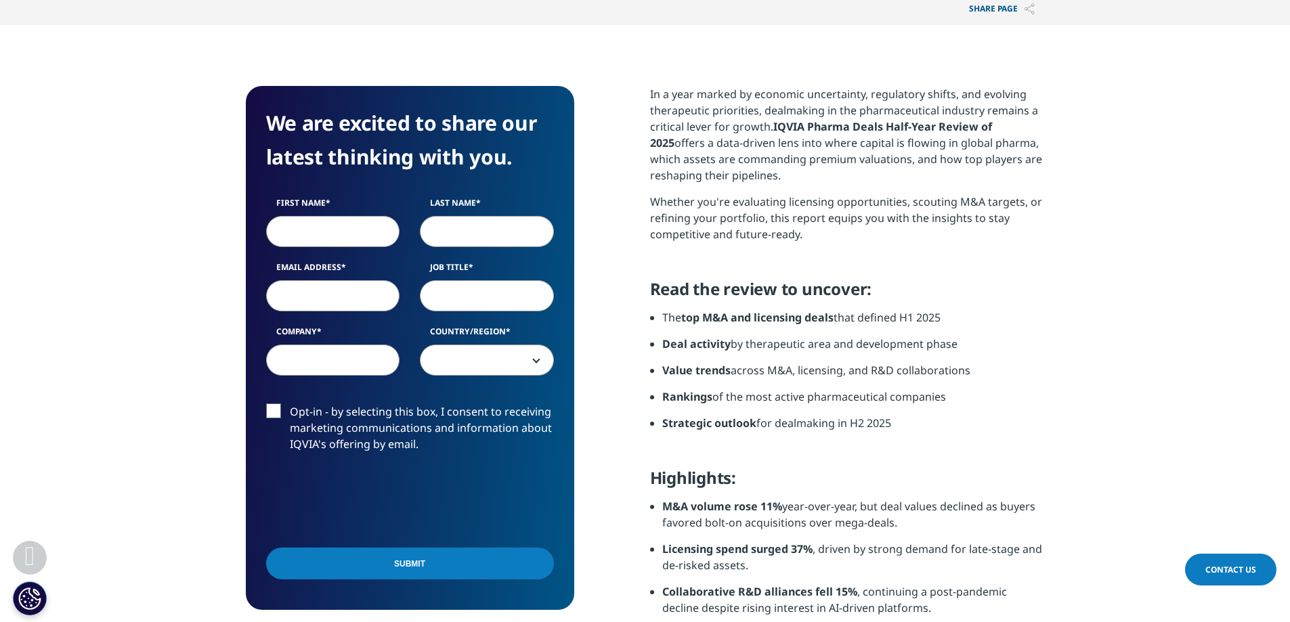
scroll to position [542, 0]
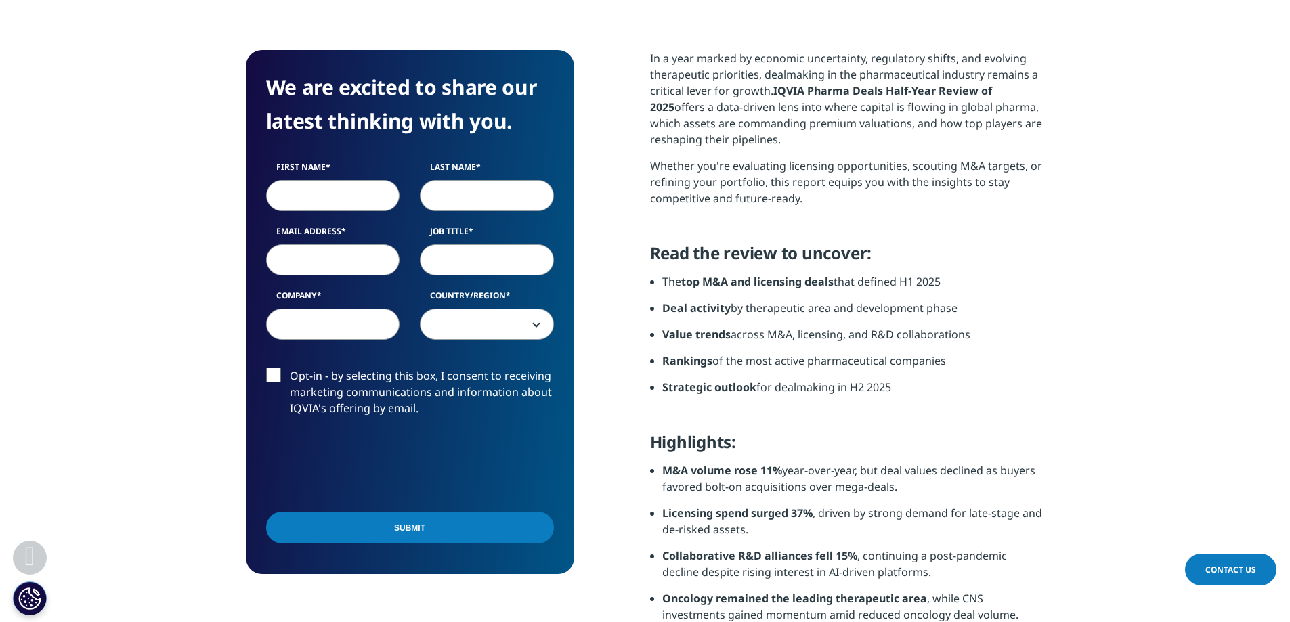
click at [643, 50] on div "We are excited to share our latest thinking with you. First Name Last Name Emai…" at bounding box center [645, 401] width 799 height 702
click at [640, 45] on section "We are excited to share our latest thinking with you. First Name Last Name Emai…" at bounding box center [645, 401] width 1290 height 824
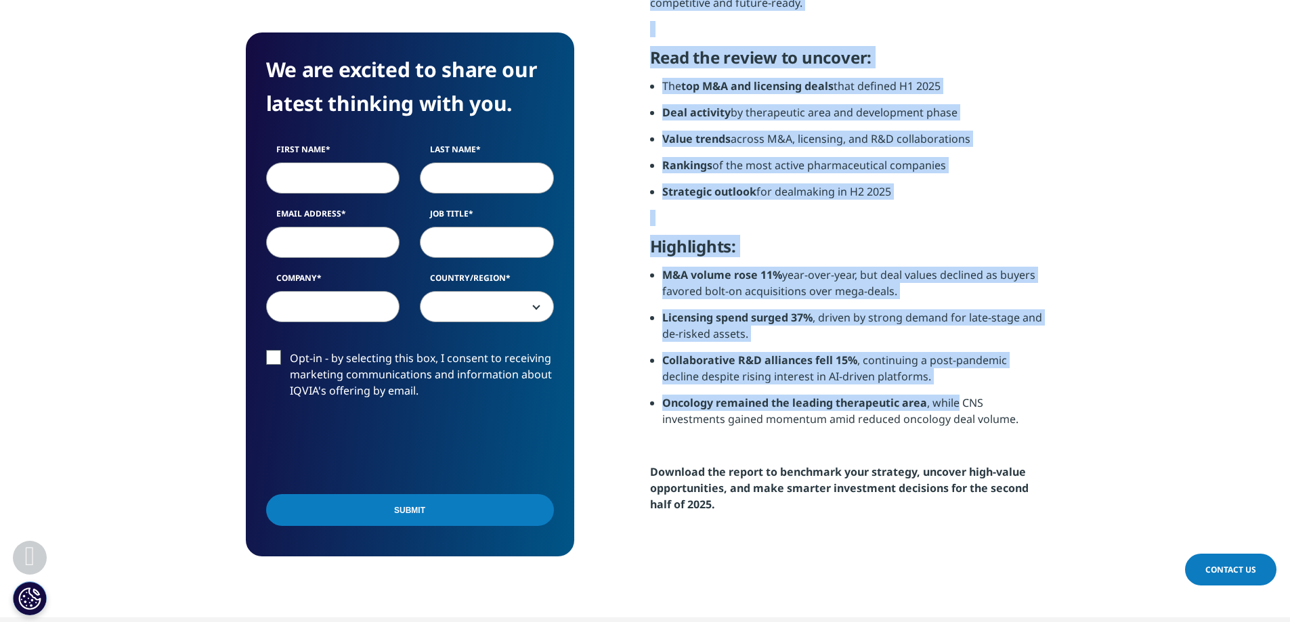
scroll to position [813, 0]
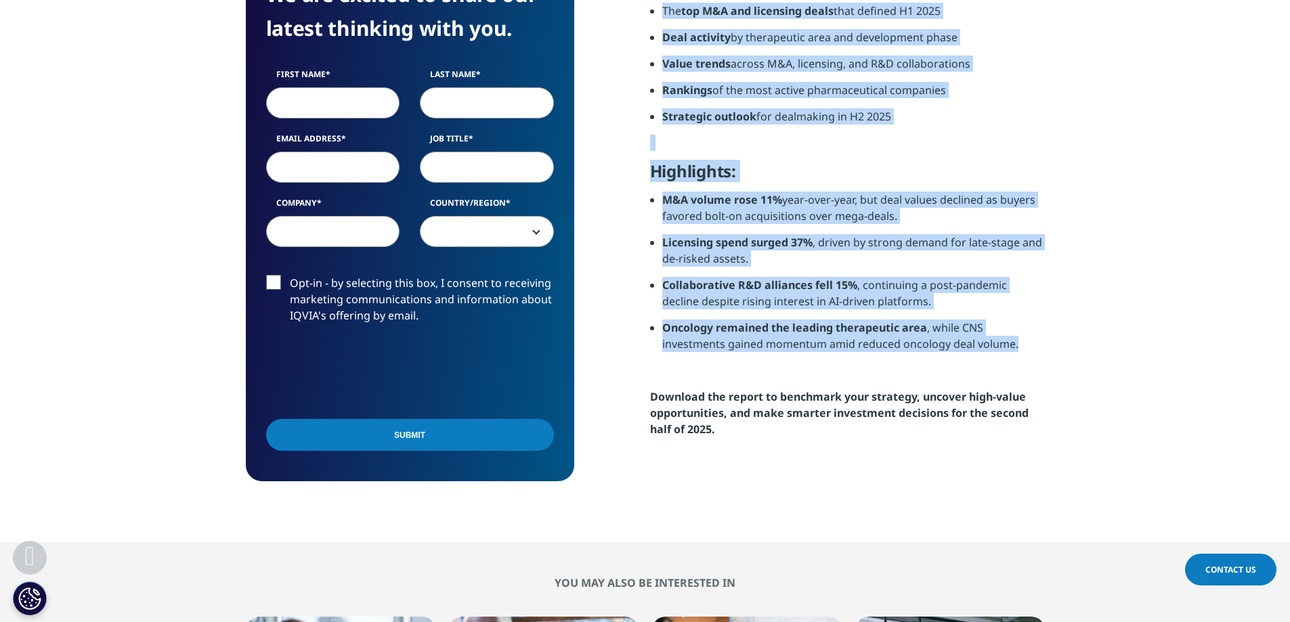
drag, startPoint x: 630, startPoint y: 45, endPoint x: 1031, endPoint y: 355, distance: 506.4
click at [1031, 355] on section "We are excited to share our latest thinking with you. First Name Last Name Emai…" at bounding box center [645, 130] width 1290 height 824
copy div "In a year marked by economic uncertainty, regulatory shifts, and evolving thera…"
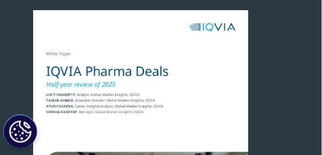
scroll to position [0, 0]
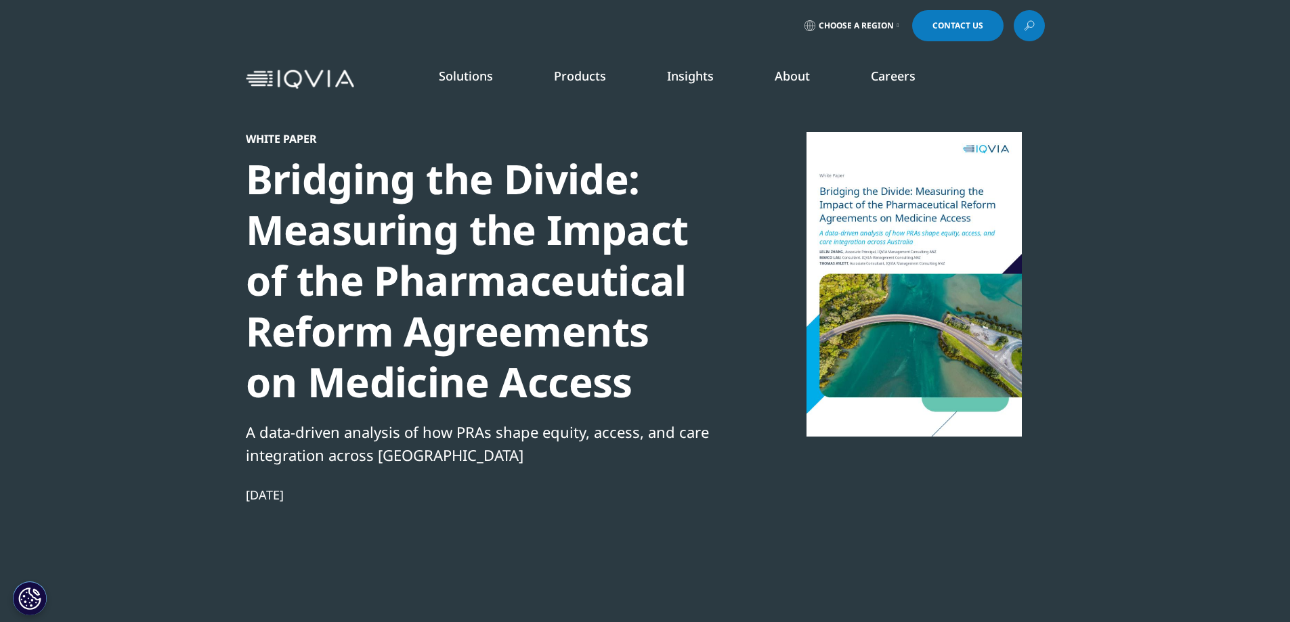
scroll to position [124, 799]
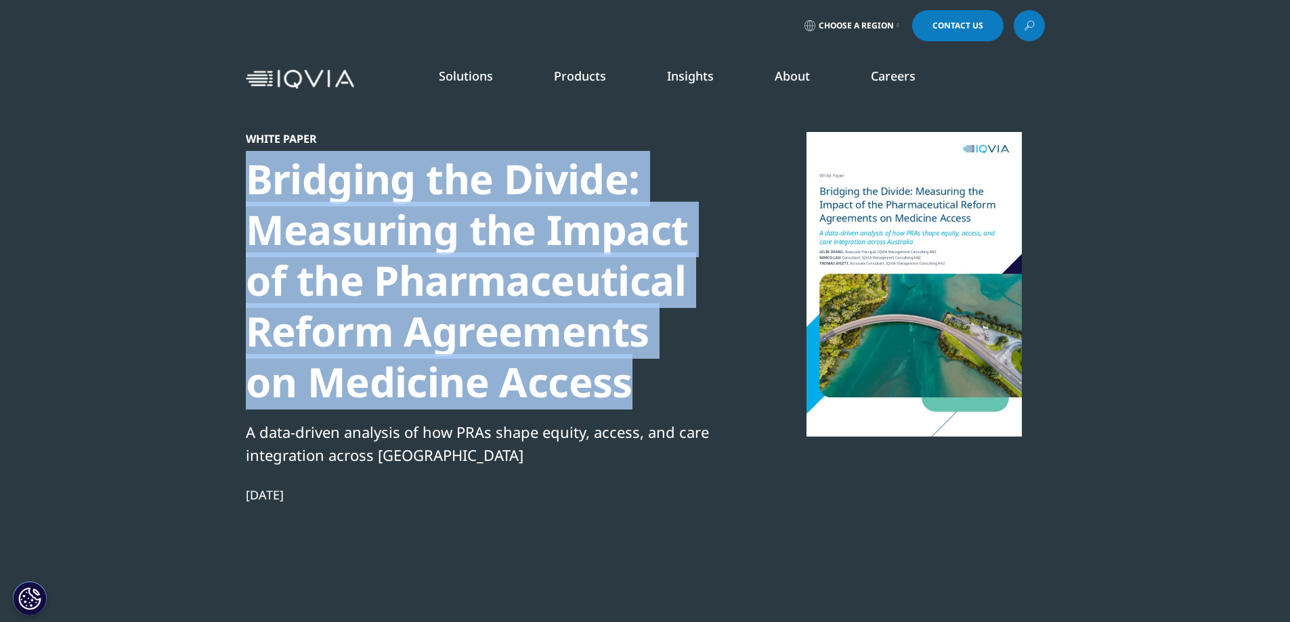
drag, startPoint x: 222, startPoint y: 164, endPoint x: 634, endPoint y: 397, distance: 473.4
click at [634, 397] on section "White Paper Bridging the Divide: Measuring the Impact of the Pharmaceutical Ref…" at bounding box center [645, 337] width 1290 height 674
copy div "Bridging the Divide: Measuring the Impact of the Pharmaceutical Reform Agreemen…"
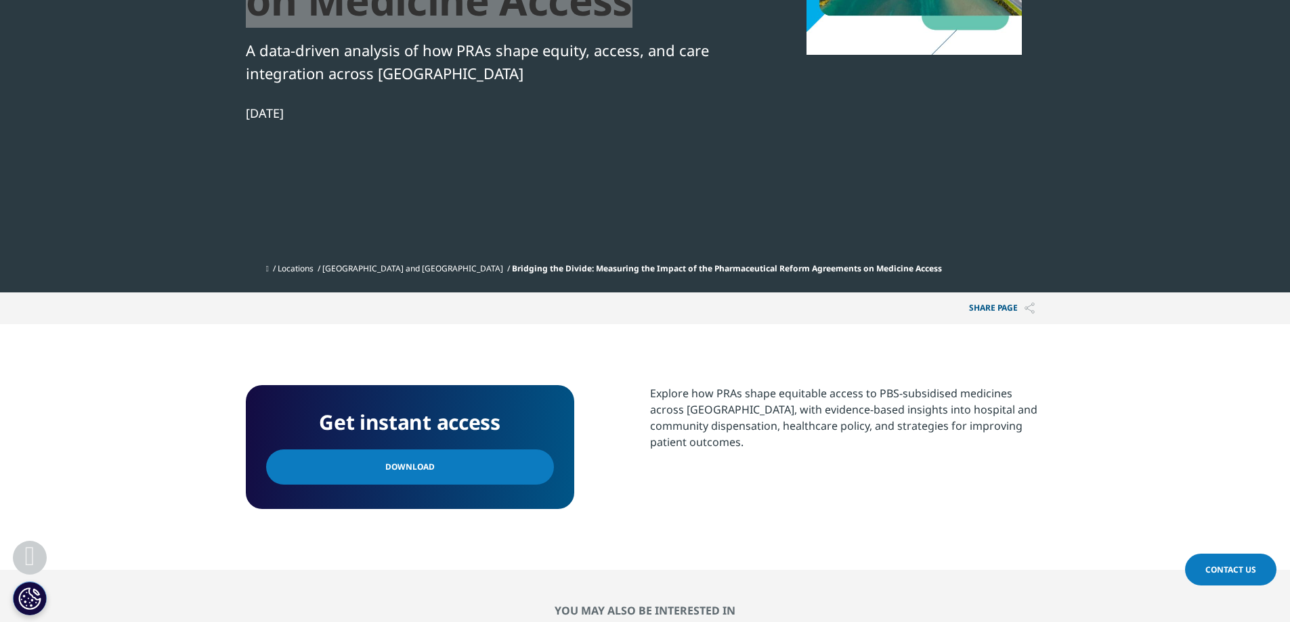
scroll to position [406, 0]
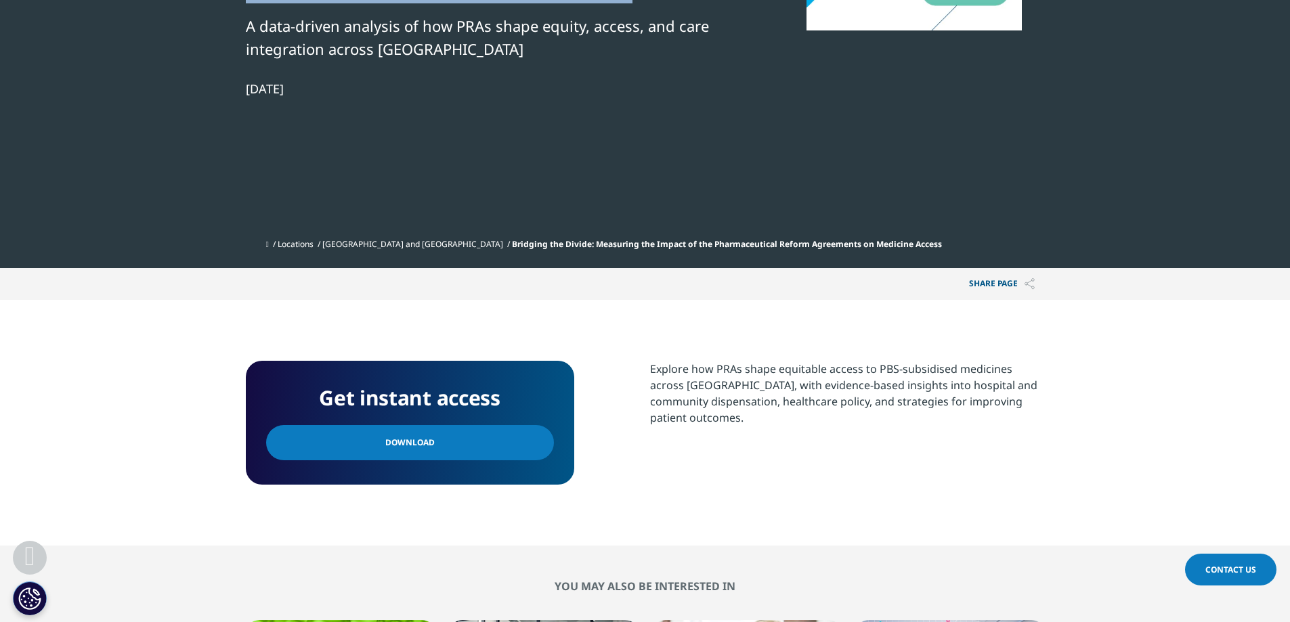
drag, startPoint x: 625, startPoint y: 365, endPoint x: 830, endPoint y: 422, distance: 212.9
click at [830, 422] on div "Get instant access Download Explore how PRAs shape equitable access to PBS-subs…" at bounding box center [645, 423] width 799 height 124
copy div "Explore how PRAs shape equitable access to PBS-subsidised medicines across Aust…"
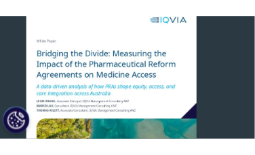
scroll to position [119, 0]
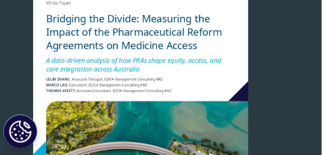
click at [269, 83] on div at bounding box center [140, 111] width 261 height 305
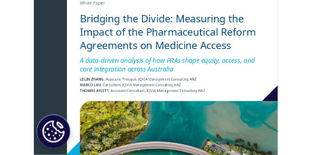
scroll to position [131, 299]
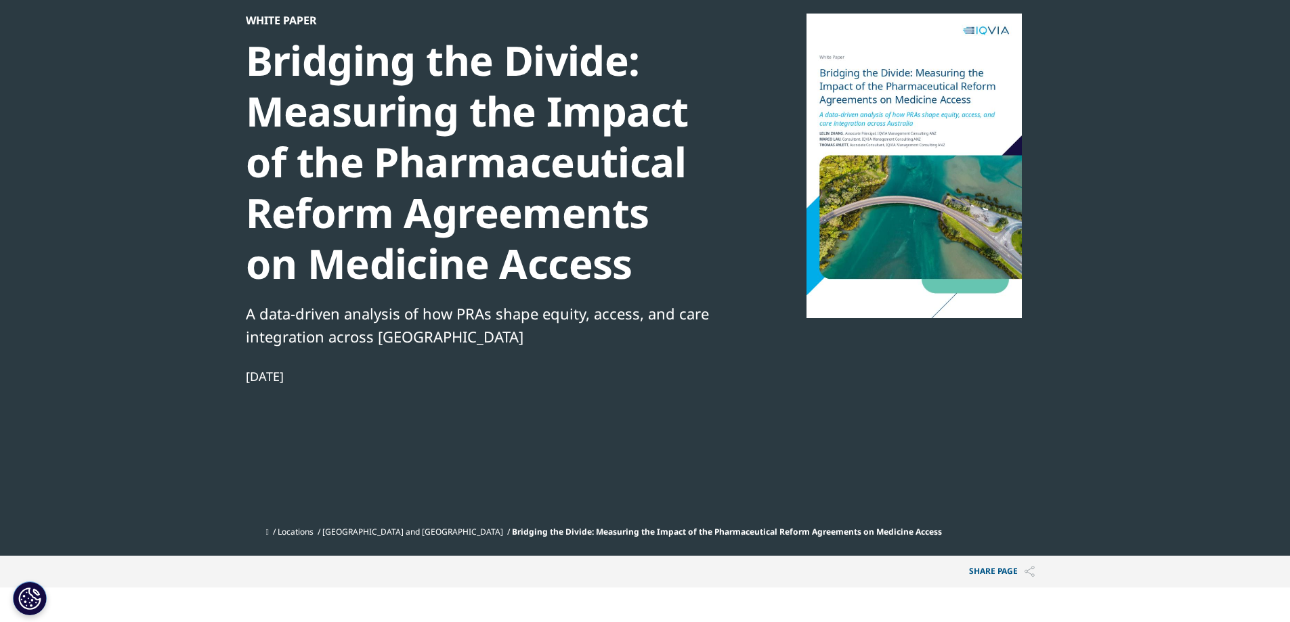
drag, startPoint x: 238, startPoint y: 378, endPoint x: 343, endPoint y: 378, distance: 105.0
click at [343, 378] on section "White Paper Bridging the Divide: Measuring the Impact of the Pharmaceutical Ref…" at bounding box center [645, 218] width 1290 height 674
copy div "Sep 15, 2025"
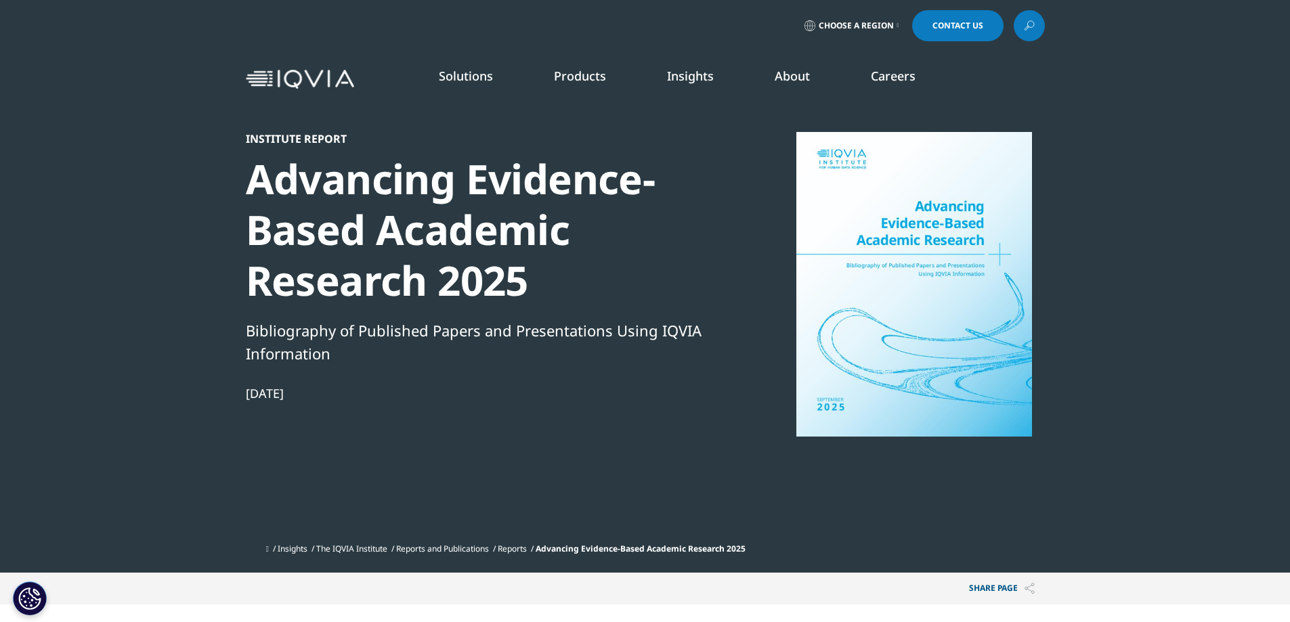
scroll to position [748, 799]
drag, startPoint x: 313, startPoint y: 400, endPoint x: 240, endPoint y: 395, distance: 73.3
click at [207, 395] on section "Institute Report Advancing Evidence-Based Academic Research 2025 Bibliography o…" at bounding box center [645, 286] width 1290 height 573
drag, startPoint x: 365, startPoint y: 391, endPoint x: 121, endPoint y: 387, distance: 243.8
click at [121, 387] on section "Institute Report Advancing Evidence-Based Academic Research 2025 Bibliography o…" at bounding box center [645, 286] width 1290 height 573
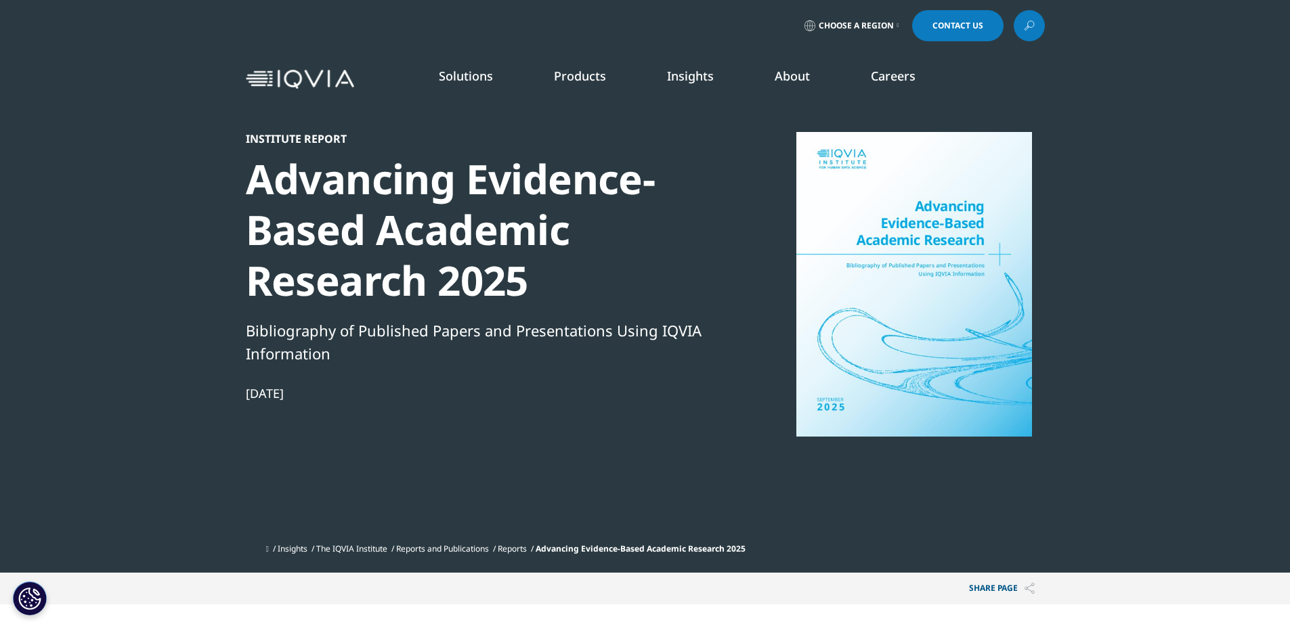
copy div "[DATE]"
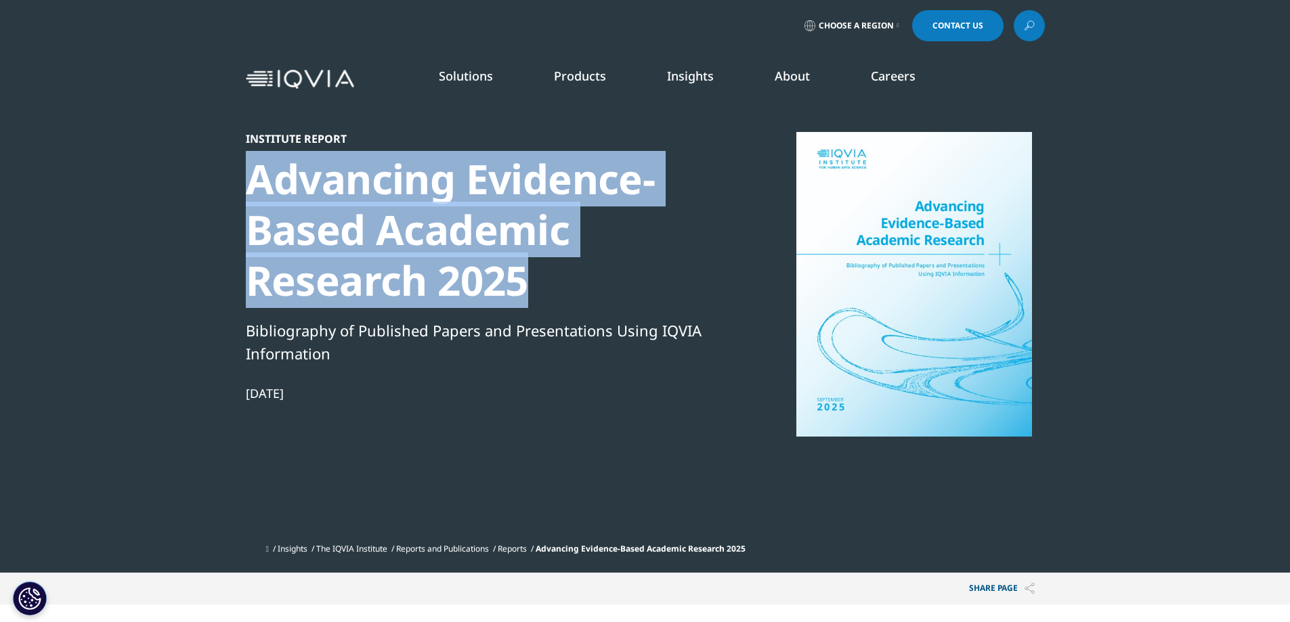
drag, startPoint x: 251, startPoint y: 157, endPoint x: 560, endPoint y: 297, distance: 339.5
click at [560, 297] on div "Advancing Evidence-Based Academic Research 2025" at bounding box center [478, 230] width 465 height 152
copy div "Advancing Evidence-Based Academic Research 2025"
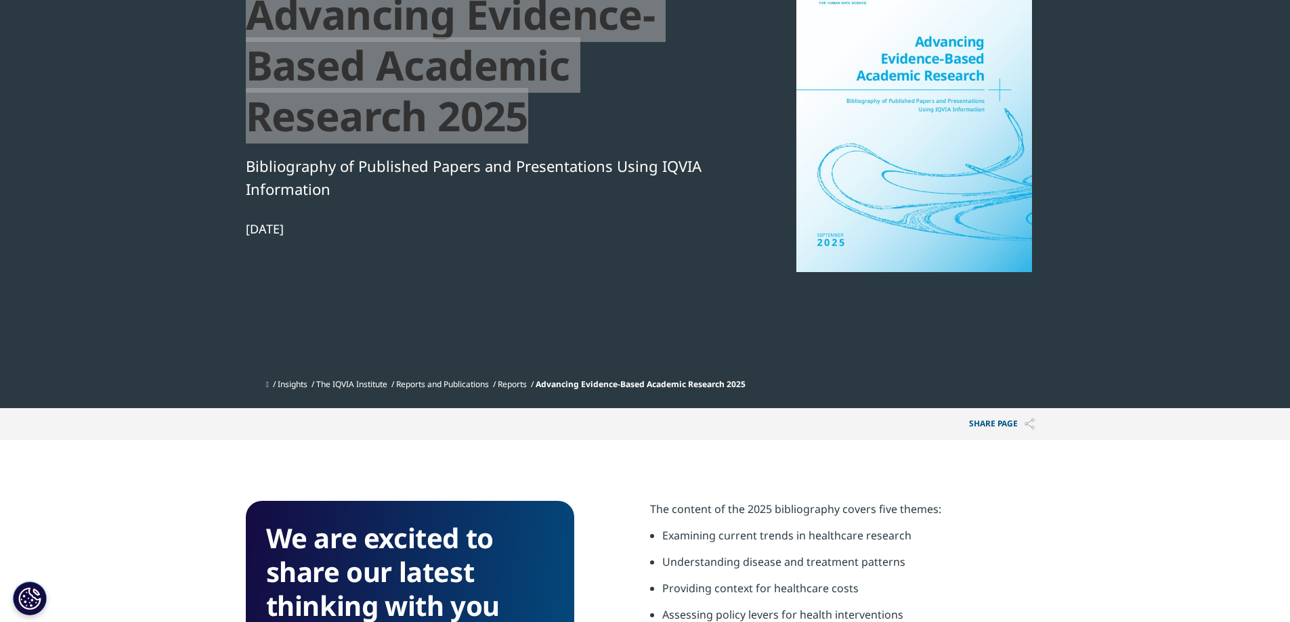
scroll to position [406, 0]
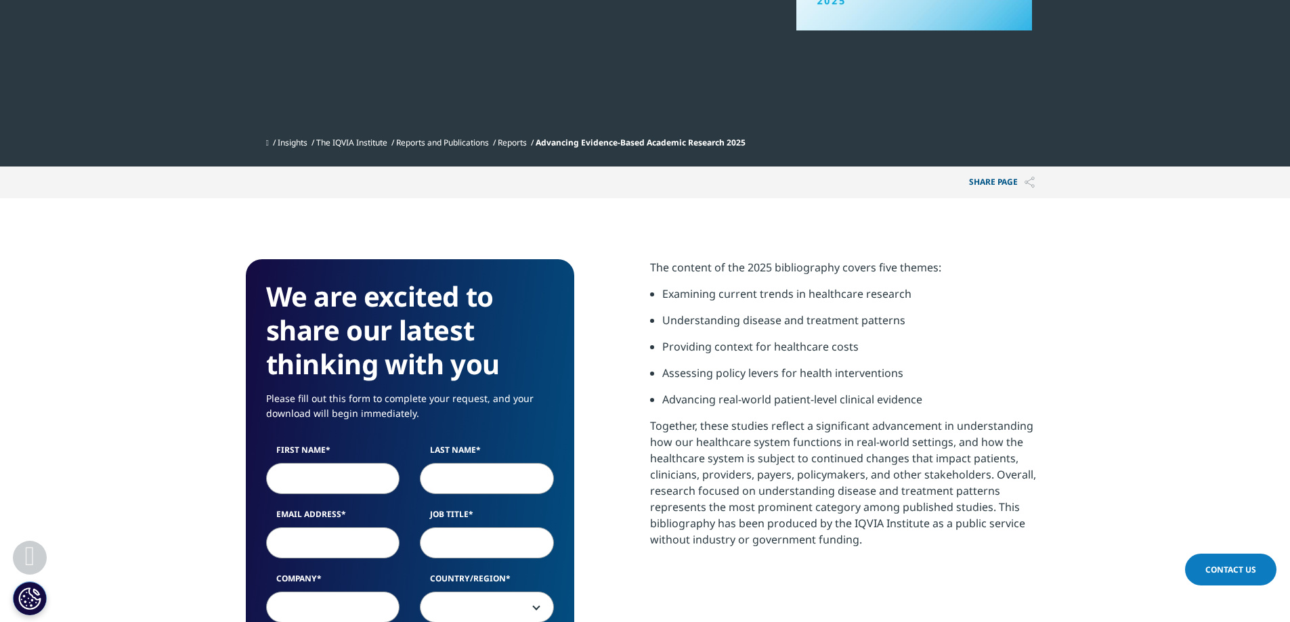
drag, startPoint x: 636, startPoint y: 259, endPoint x: 991, endPoint y: 562, distance: 466.4
click at [991, 562] on div "We are excited to share our latest thinking with you Please fill out this form …" at bounding box center [645, 633] width 799 height 748
copy div "The content of the 2025 bibliography covers five themes: Examining current tren…"
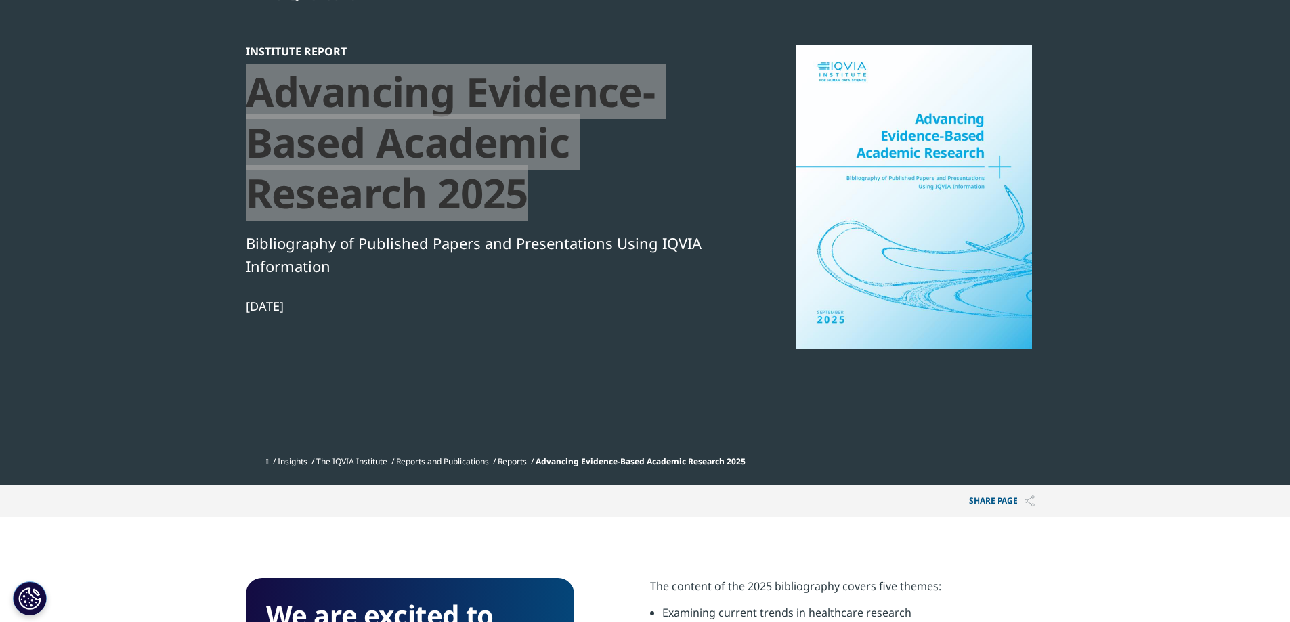
scroll to position [0, 0]
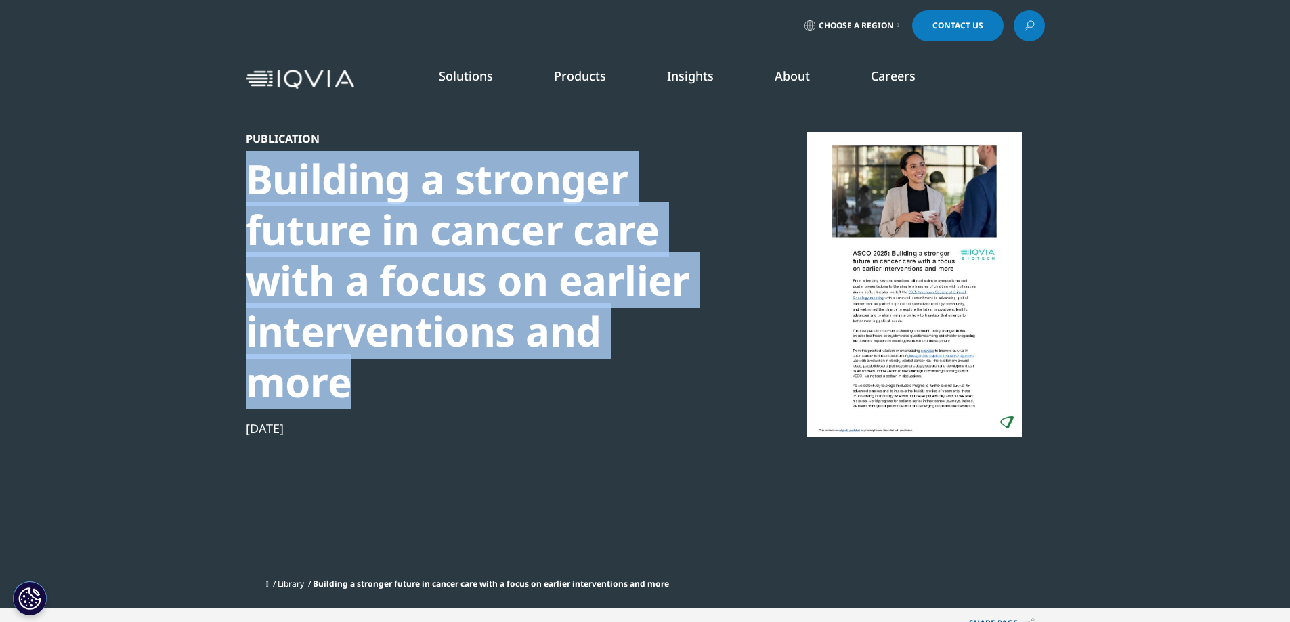
drag, startPoint x: 205, startPoint y: 165, endPoint x: 564, endPoint y: 397, distance: 428.1
click at [564, 397] on section "Publication Building a stronger future in [MEDICAL_DATA] care with a focus on e…" at bounding box center [645, 304] width 1290 height 608
copy div "Building a stronger future in cancer care with a focus on earlier interventions…"
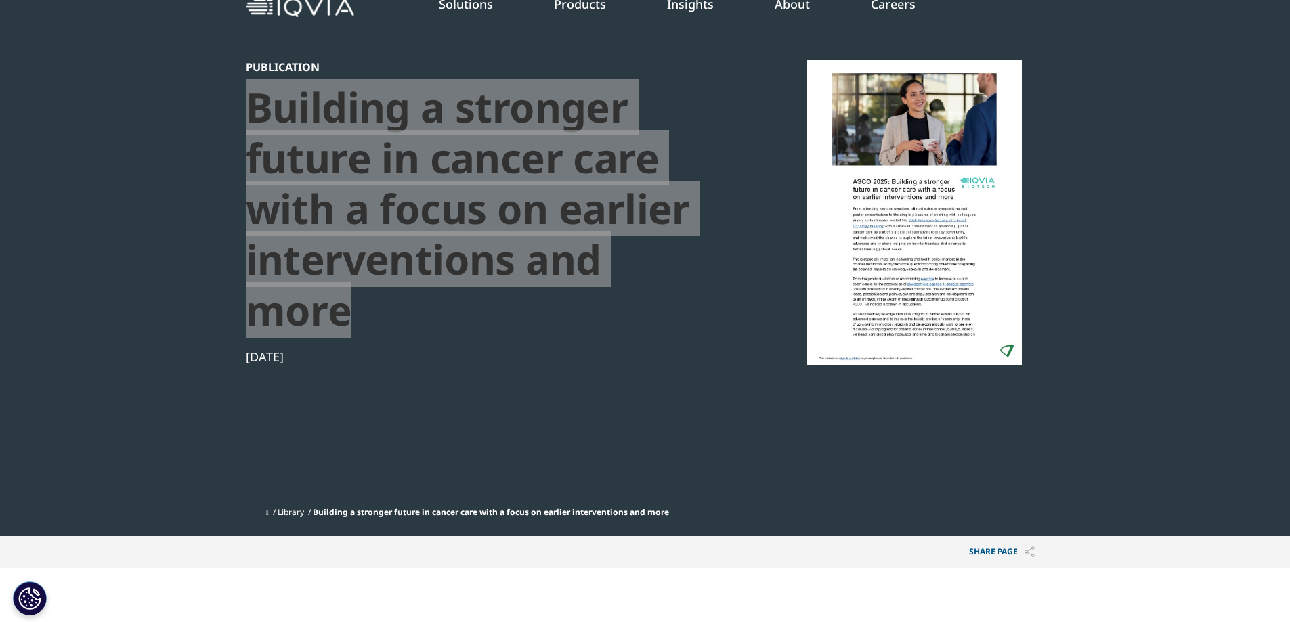
scroll to position [406, 0]
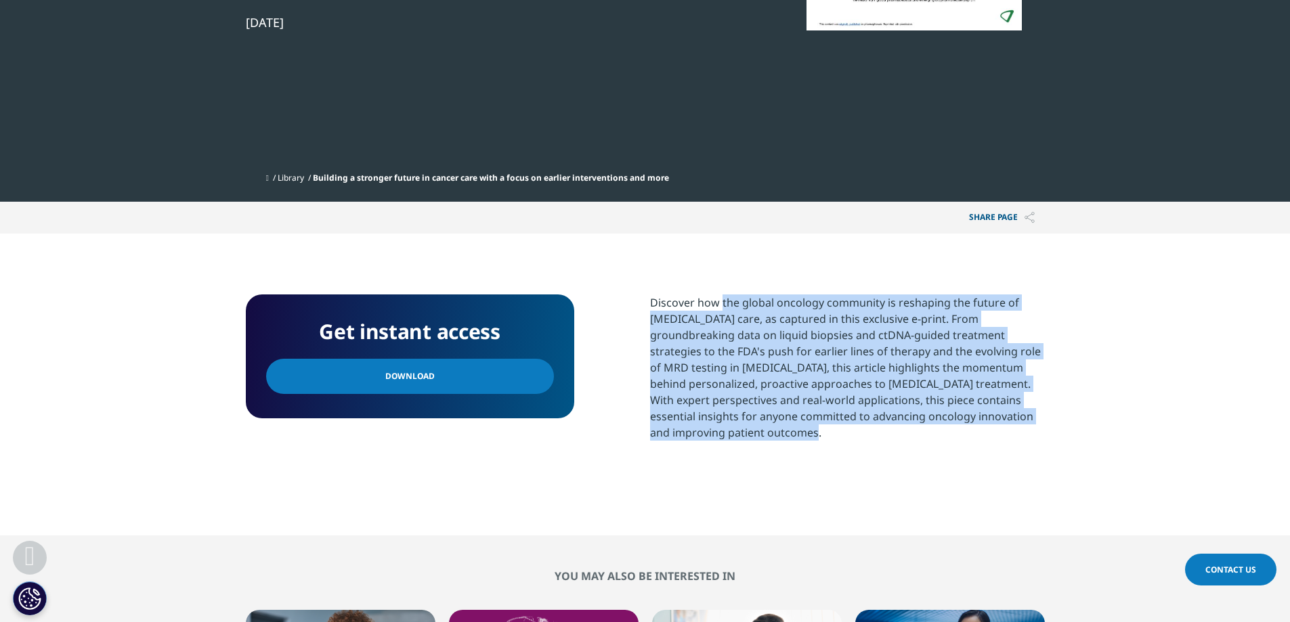
drag, startPoint x: 647, startPoint y: 277, endPoint x: 870, endPoint y: 438, distance: 275.0
click at [872, 437] on section "Get instant access Download Discover how the global oncology community is resha…" at bounding box center [645, 385] width 1290 height 302
copy div "Discover how the global oncology community is reshaping the future of cancer ca…"
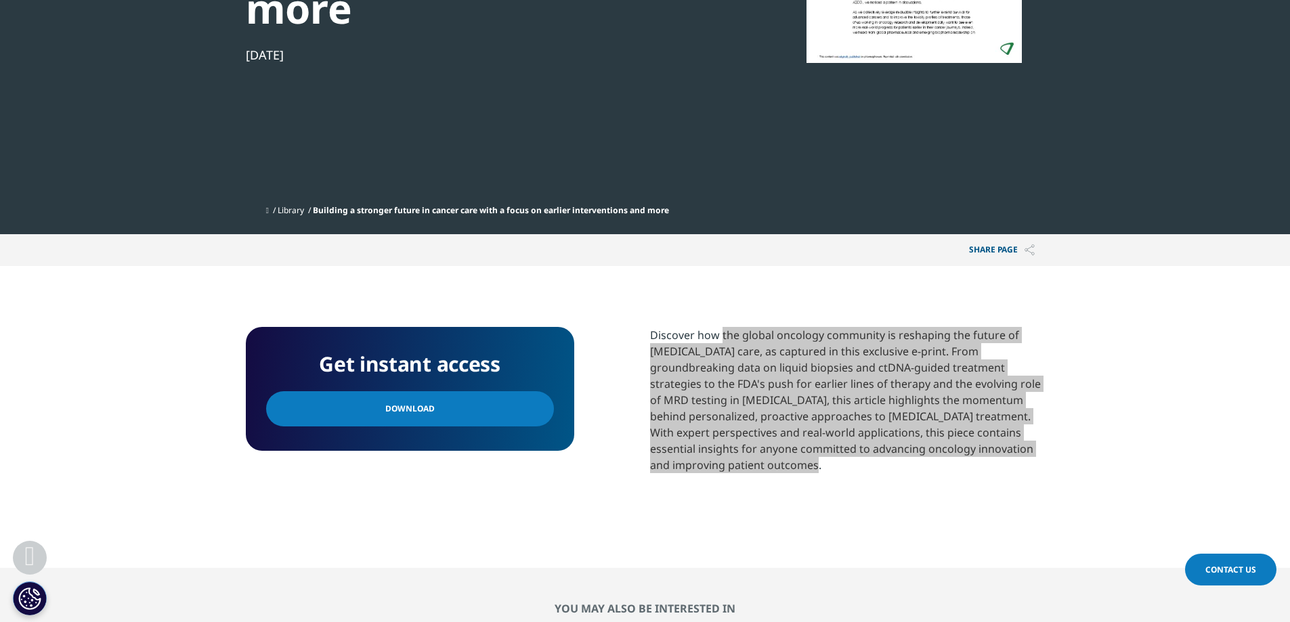
scroll to position [0, 0]
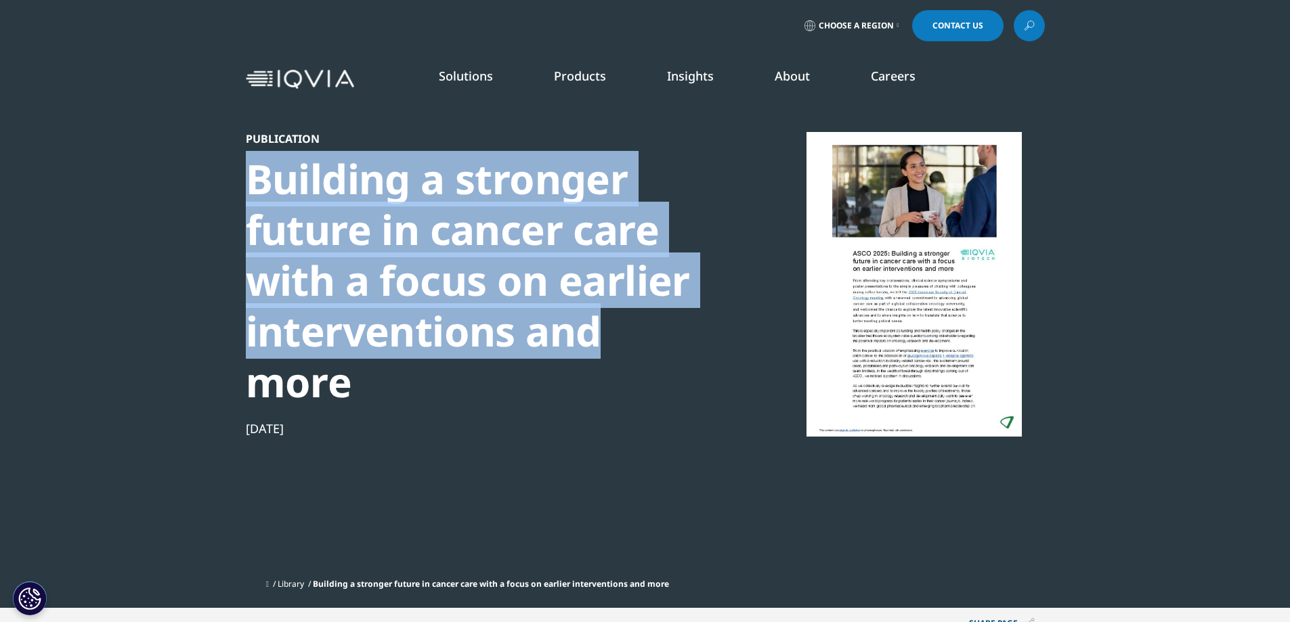
drag, startPoint x: 222, startPoint y: 183, endPoint x: 623, endPoint y: 331, distance: 427.4
click at [623, 331] on section "Publication Building a stronger future in cancer care with a focus on earlier i…" at bounding box center [645, 304] width 1290 height 608
click at [623, 331] on div "Building a stronger future in cancer care with a focus on earlier interventions…" at bounding box center [478, 281] width 465 height 254
drag, startPoint x: 437, startPoint y: 327, endPoint x: 196, endPoint y: 160, distance: 293.6
click at [196, 160] on section "Publication Building a stronger future in cancer care with a focus on earlier i…" at bounding box center [645, 304] width 1290 height 608
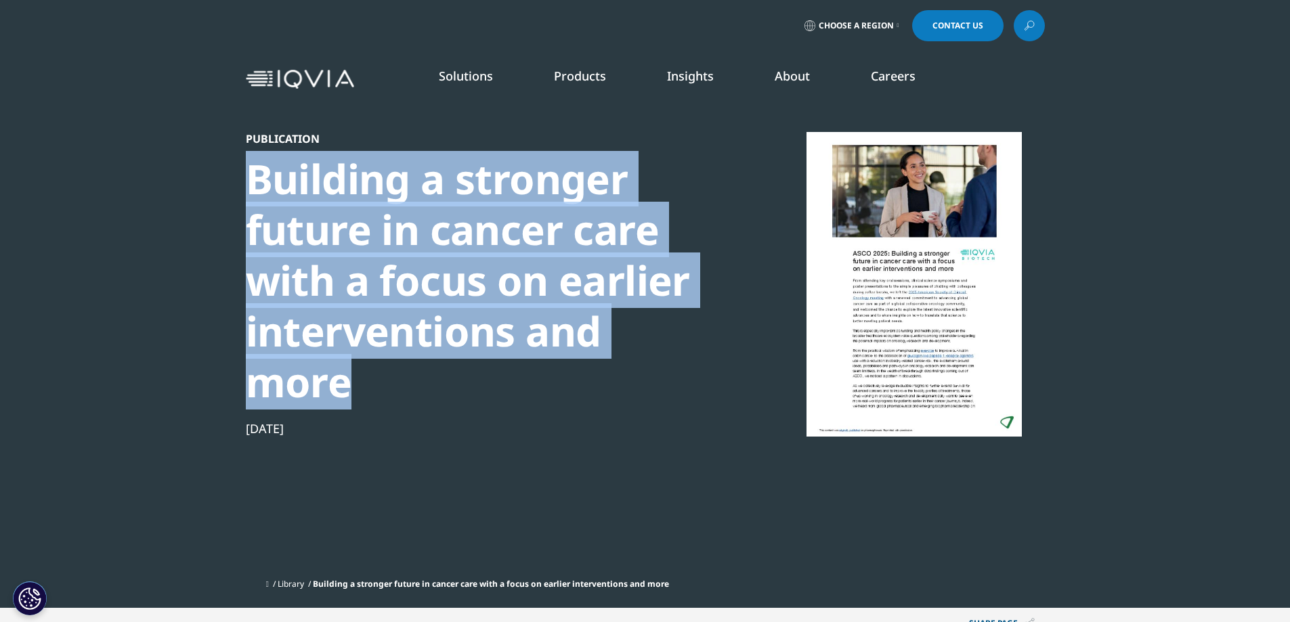
click at [359, 270] on div "Building a stronger future in cancer care with a focus on earlier interventions…" at bounding box center [478, 281] width 465 height 254
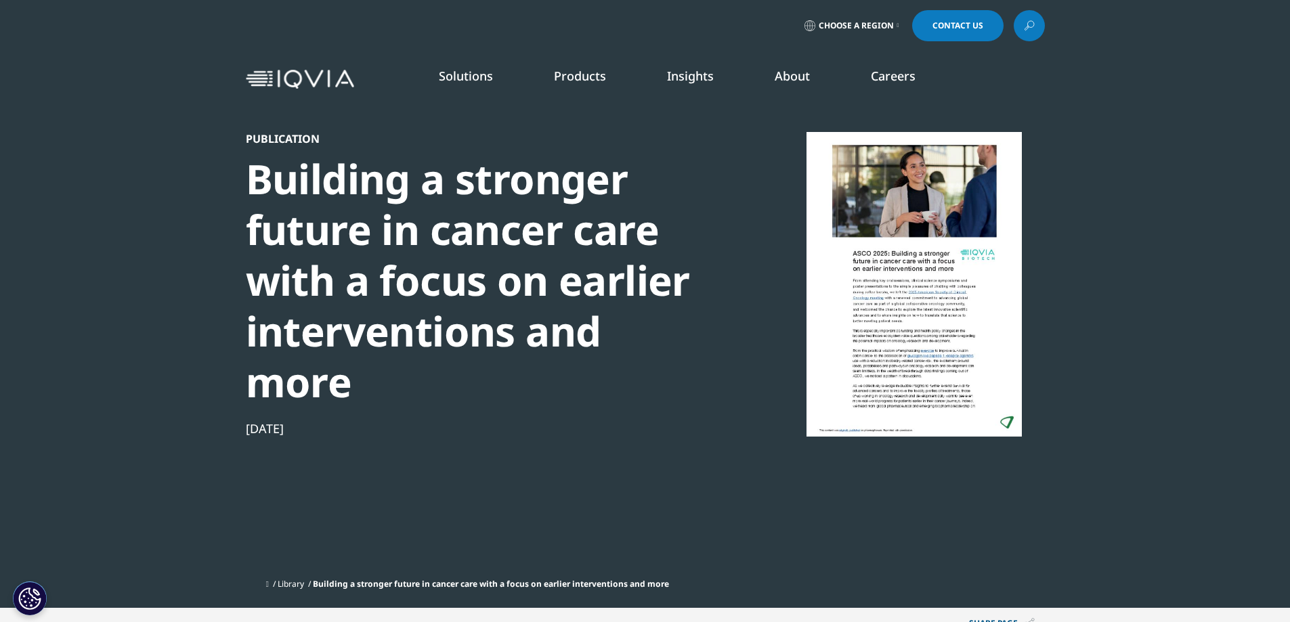
drag, startPoint x: 240, startPoint y: 194, endPoint x: 522, endPoint y: 412, distance: 357.2
click at [522, 412] on section "Publication Building a stronger future in cancer care with a focus on earlier i…" at bounding box center [645, 304] width 1290 height 608
click at [515, 373] on div "Building a stronger future in cancer care with a focus on earlier interventions…" at bounding box center [478, 281] width 465 height 254
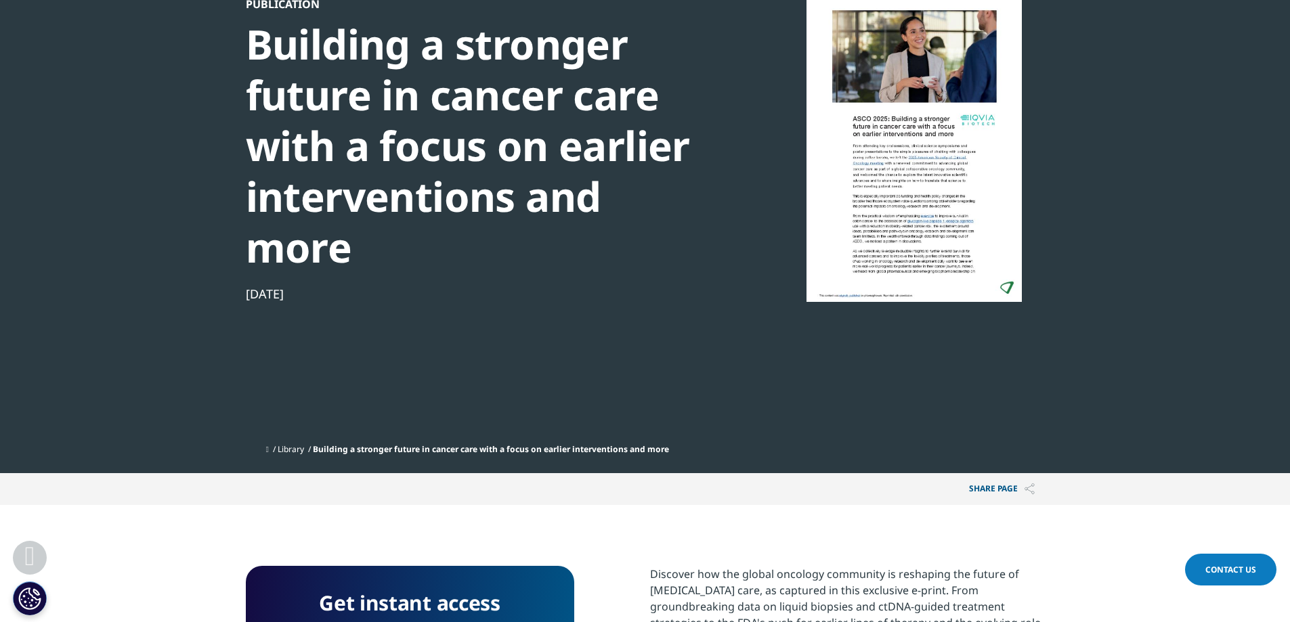
scroll to position [406, 0]
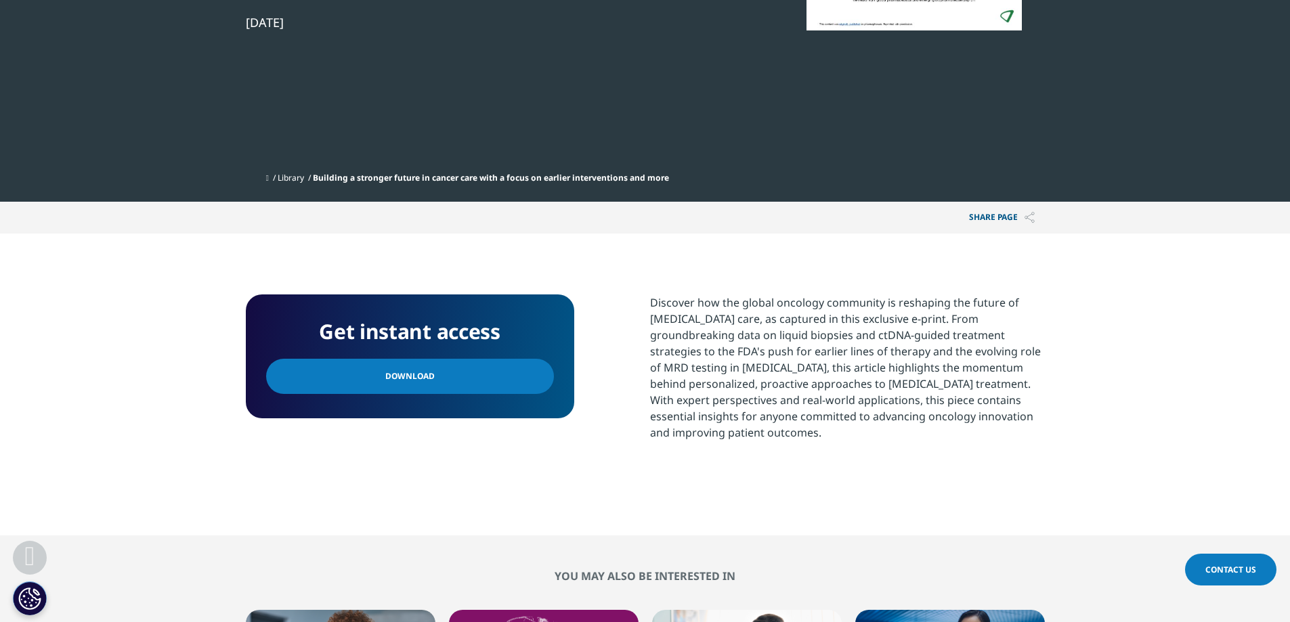
drag, startPoint x: 534, startPoint y: 356, endPoint x: 529, endPoint y: 374, distance: 19.1
click at [534, 356] on div "Get instant access" at bounding box center [410, 337] width 288 height 44
click at [525, 383] on link "Download" at bounding box center [410, 376] width 288 height 35
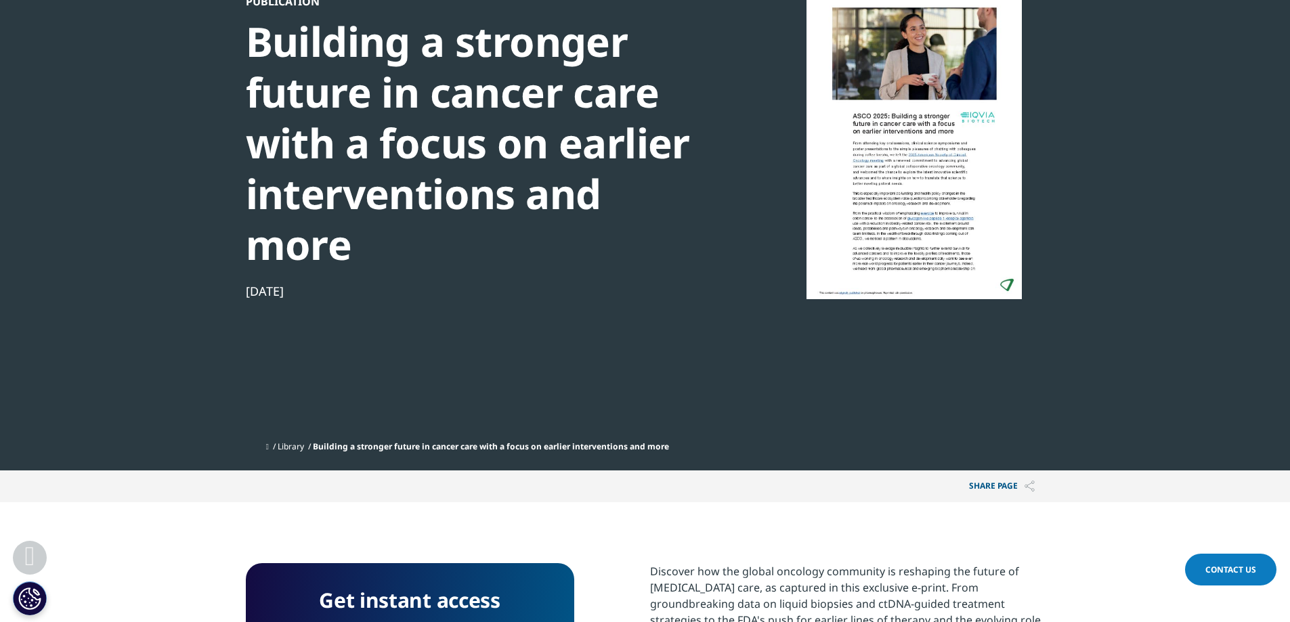
scroll to position [0, 0]
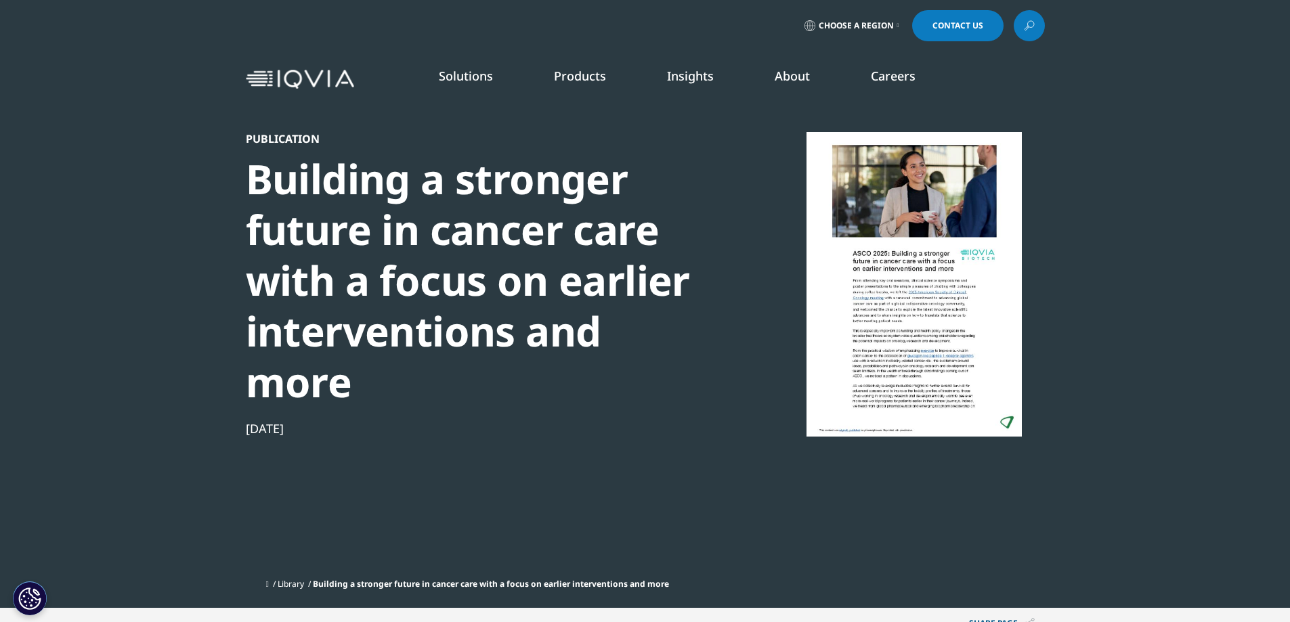
drag, startPoint x: 186, startPoint y: 446, endPoint x: 328, endPoint y: 454, distance: 142.4
click at [325, 446] on section "Publication Building a stronger future in cancer care with a focus on earlier i…" at bounding box center [645, 304] width 1290 height 608
copy div "Sep 10, 2025"
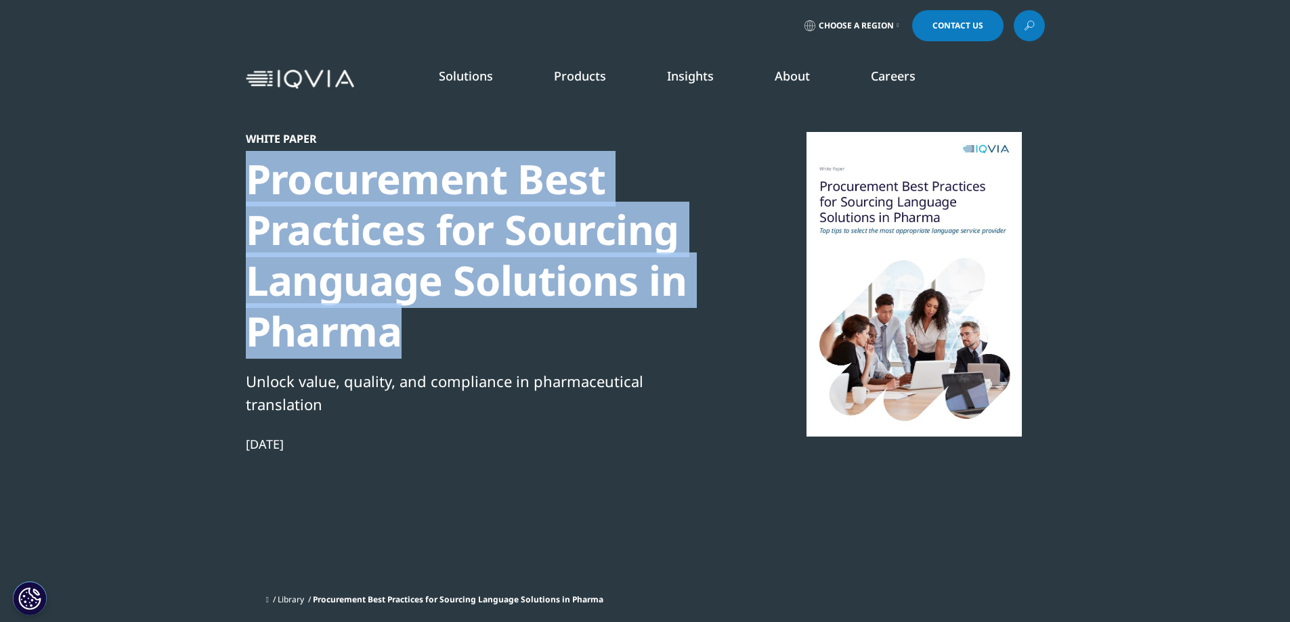
drag, startPoint x: 223, startPoint y: 179, endPoint x: 540, endPoint y: 332, distance: 351.9
click at [540, 332] on section "White Paper Procurement Best Practices for Sourcing Language Solutions in Pharm…" at bounding box center [645, 312] width 1290 height 624
copy div "Procurement Best Practices for Sourcing Language Solutions in Pharma"
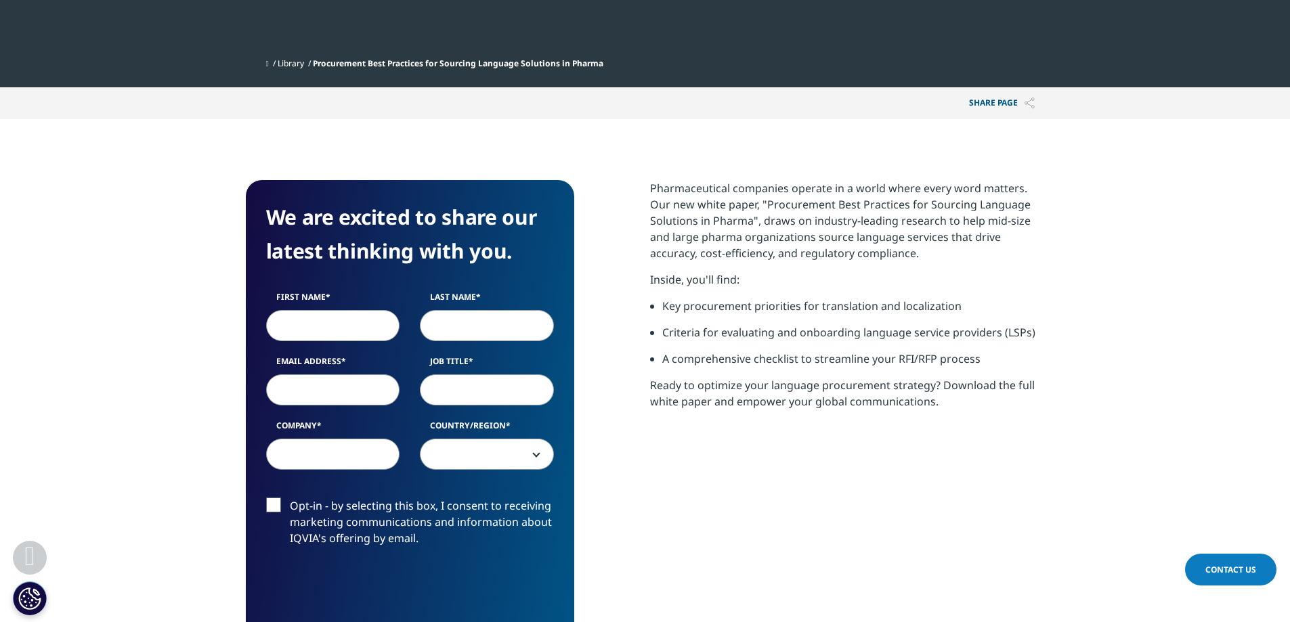
scroll to position [542, 0]
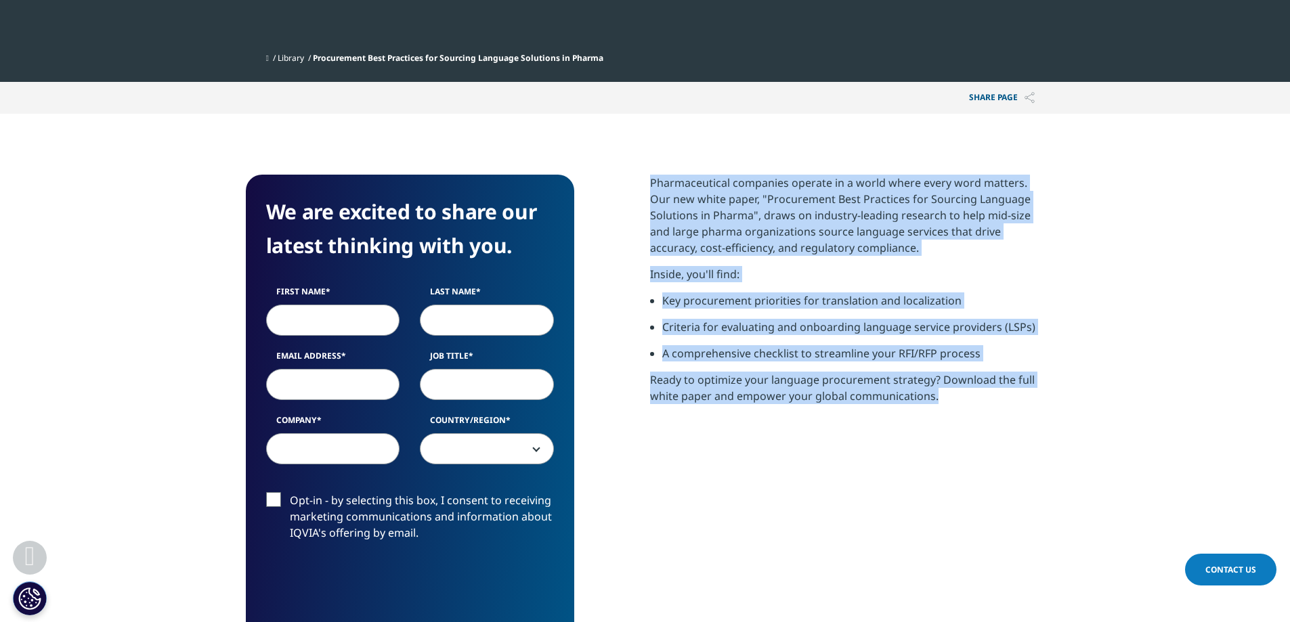
drag, startPoint x: 646, startPoint y: 174, endPoint x: 1039, endPoint y: 398, distance: 452.2
click at [1039, 398] on section "We are excited to share our latest thinking with you. First Name Last Name Emai…" at bounding box center [645, 437] width 1290 height 646
copy div "Pharmaceutical companies operate in a world where every word matters. Our new w…"
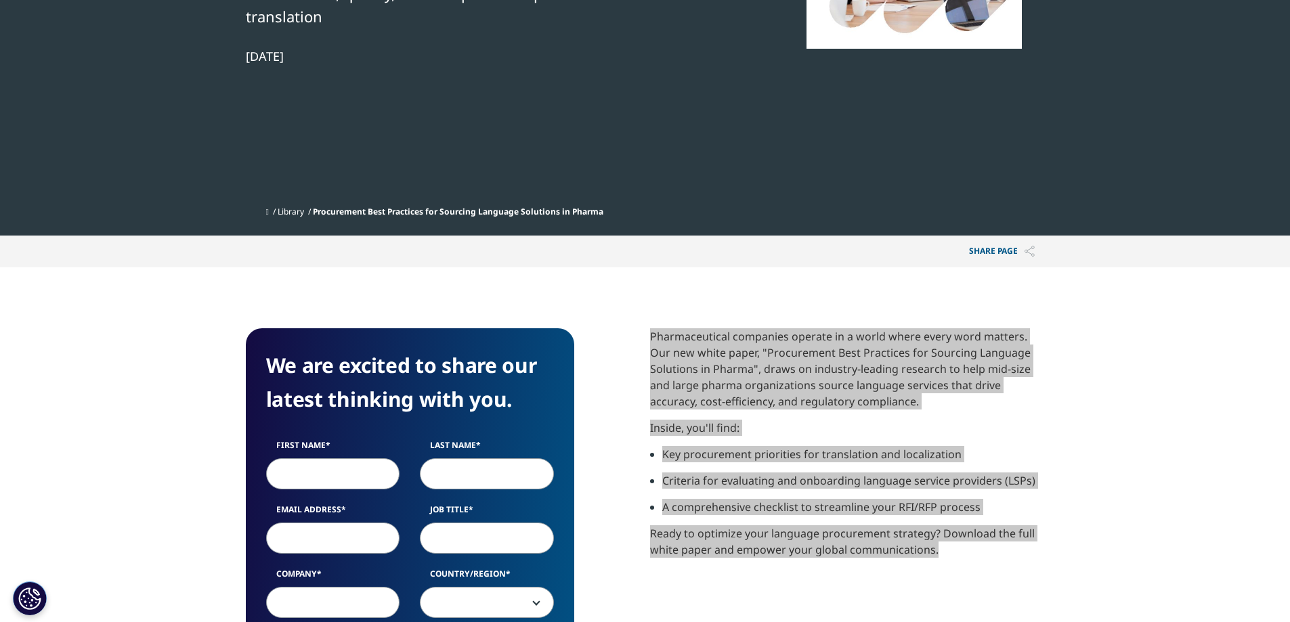
scroll to position [203, 0]
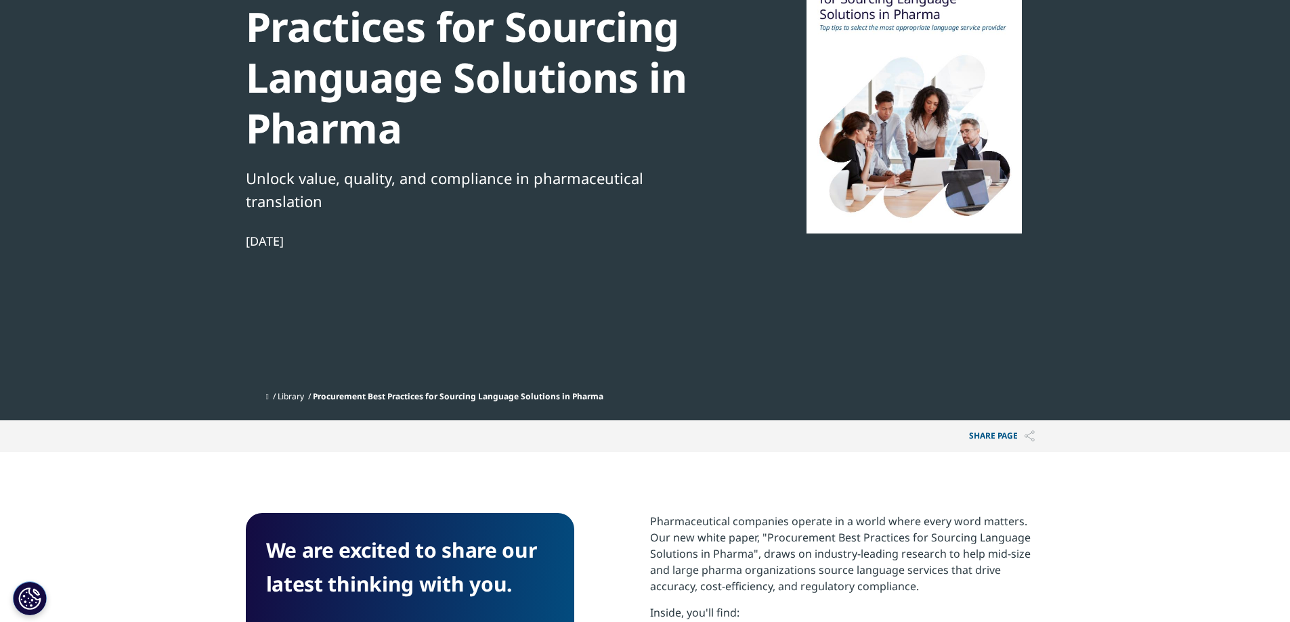
click at [239, 186] on section "White Paper Procurement Best Practices for Sourcing Language Solutions in Pharm…" at bounding box center [645, 109] width 1290 height 624
drag, startPoint x: 235, startPoint y: 236, endPoint x: 366, endPoint y: 248, distance: 131.2
click at [366, 248] on section "White Paper Procurement Best Practices for Sourcing Language Solutions in Pharm…" at bounding box center [645, 109] width 1290 height 624
copy div "[DATE]"
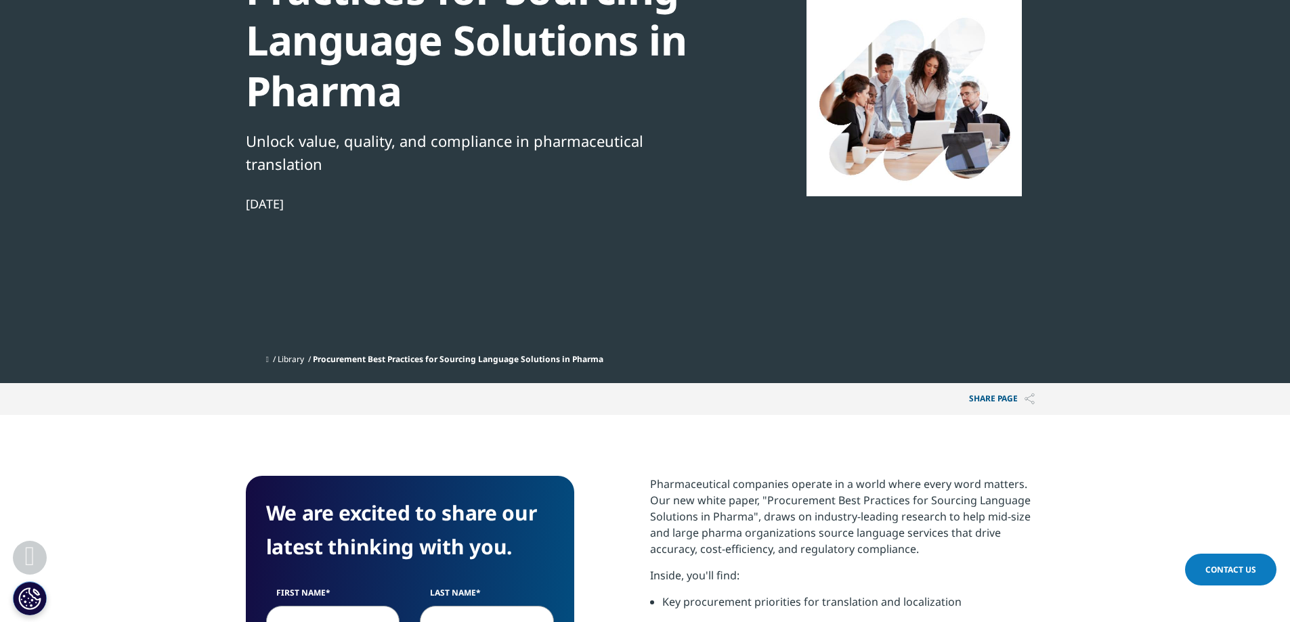
scroll to position [0, 0]
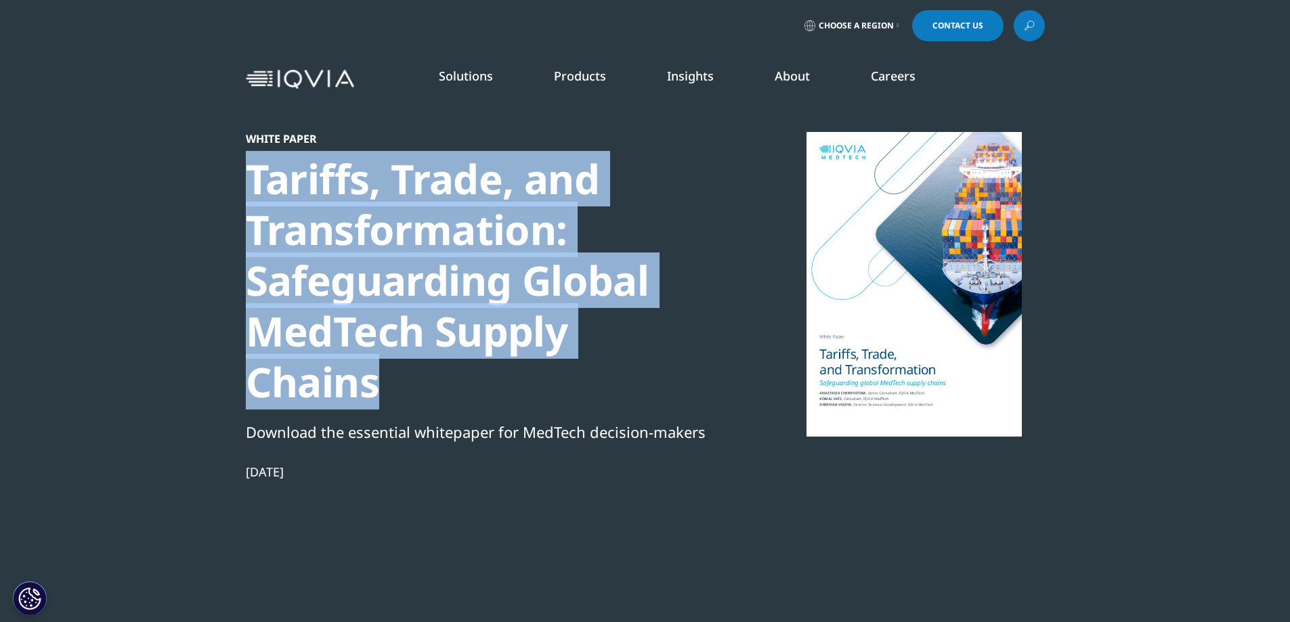
drag, startPoint x: 446, startPoint y: 223, endPoint x: 706, endPoint y: 334, distance: 282.5
click at [706, 334] on section "White Paper Tariffs, Trade, and Transformation: Safeguarding Global MedTech Sup…" at bounding box center [645, 325] width 1290 height 651
drag, startPoint x: 239, startPoint y: 421, endPoint x: 343, endPoint y: 423, distance: 103.6
click at [343, 423] on section "White Paper Tariffs, Trade, and Transformation: Safeguarding Global MedTech Sup…" at bounding box center [645, 325] width 1290 height 651
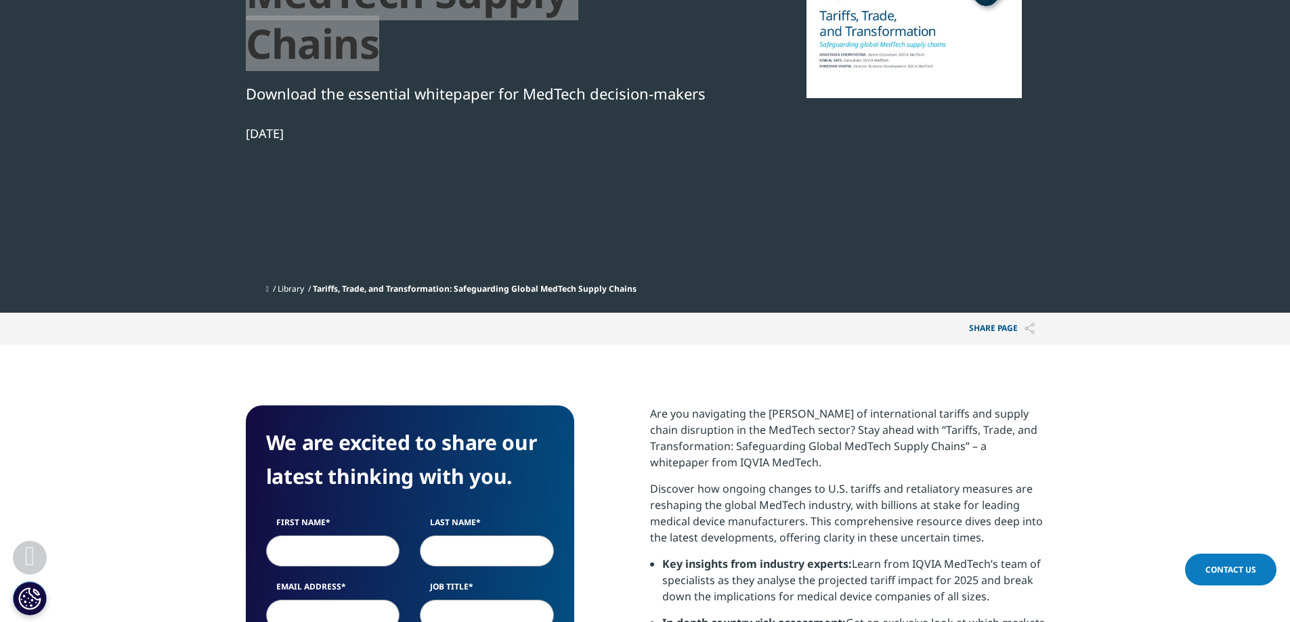
scroll to position [677, 0]
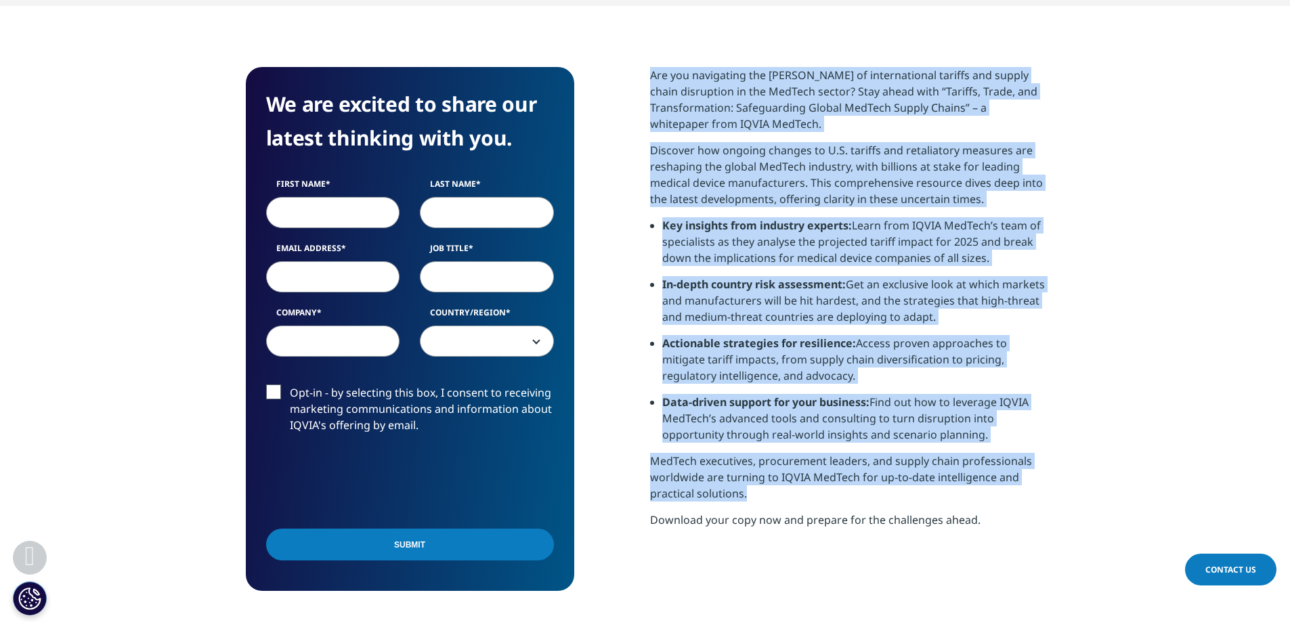
drag, startPoint x: 647, startPoint y: 22, endPoint x: 1041, endPoint y: 450, distance: 581.8
click at [1041, 450] on div "We are excited to share our latest thinking with you. First Name Last Name Emai…" at bounding box center [645, 329] width 799 height 524
copy div "Are you navigating the stormy waters of international tariffs and supply chain …"
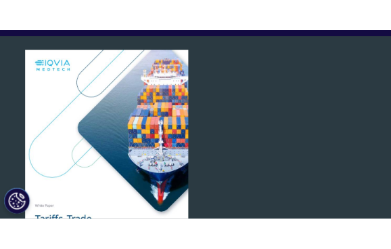
scroll to position [135, 0]
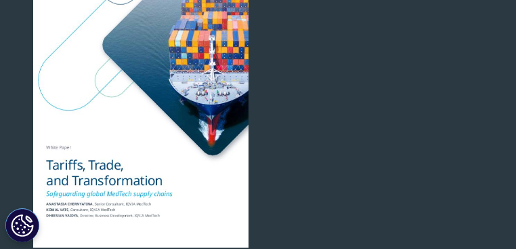
click at [360, 143] on div "White Paper Tariffs, Trade, and Transformation: Safeguarding Global MedTech Sup…" at bounding box center [258, 249] width 496 height 615
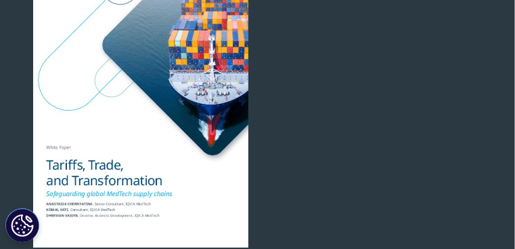
scroll to position [0, 0]
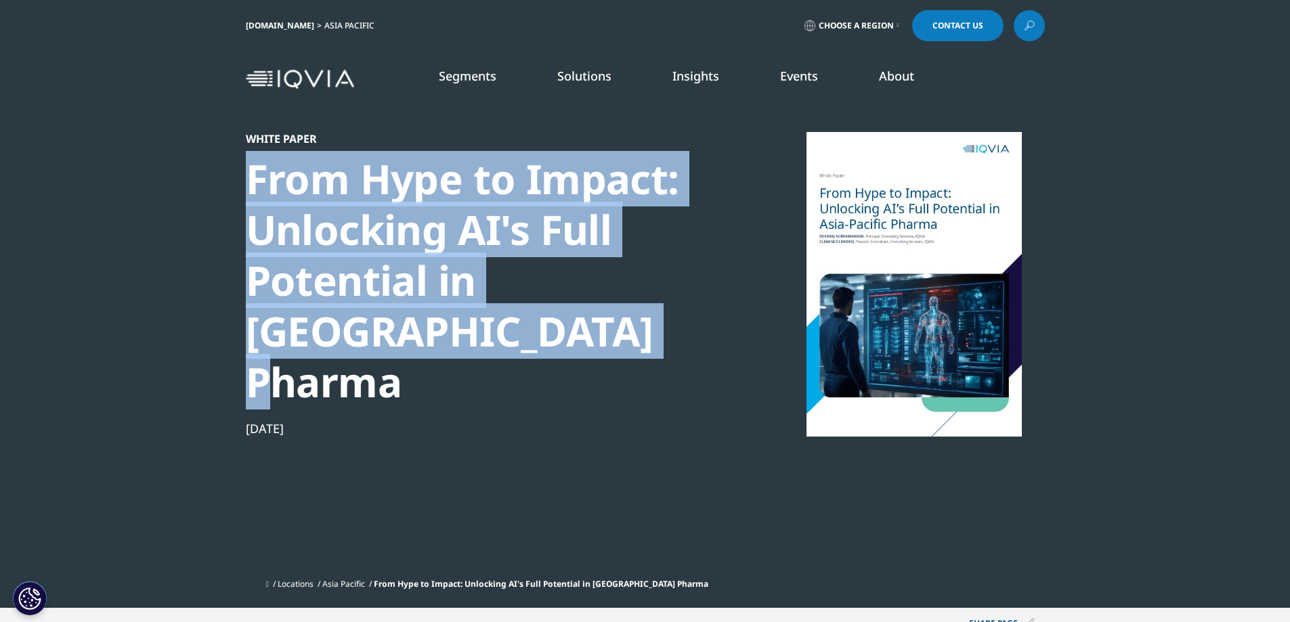
drag, startPoint x: 242, startPoint y: 169, endPoint x: 543, endPoint y: 341, distance: 347.3
click at [543, 341] on section "White Paper From Hype to Impact: Unlocking AI's Full Potential in [GEOGRAPHIC_D…" at bounding box center [645, 304] width 1290 height 608
copy div "From Hype to Impact: Unlocking AI's Full Potential in [GEOGRAPHIC_DATA] Pharma"
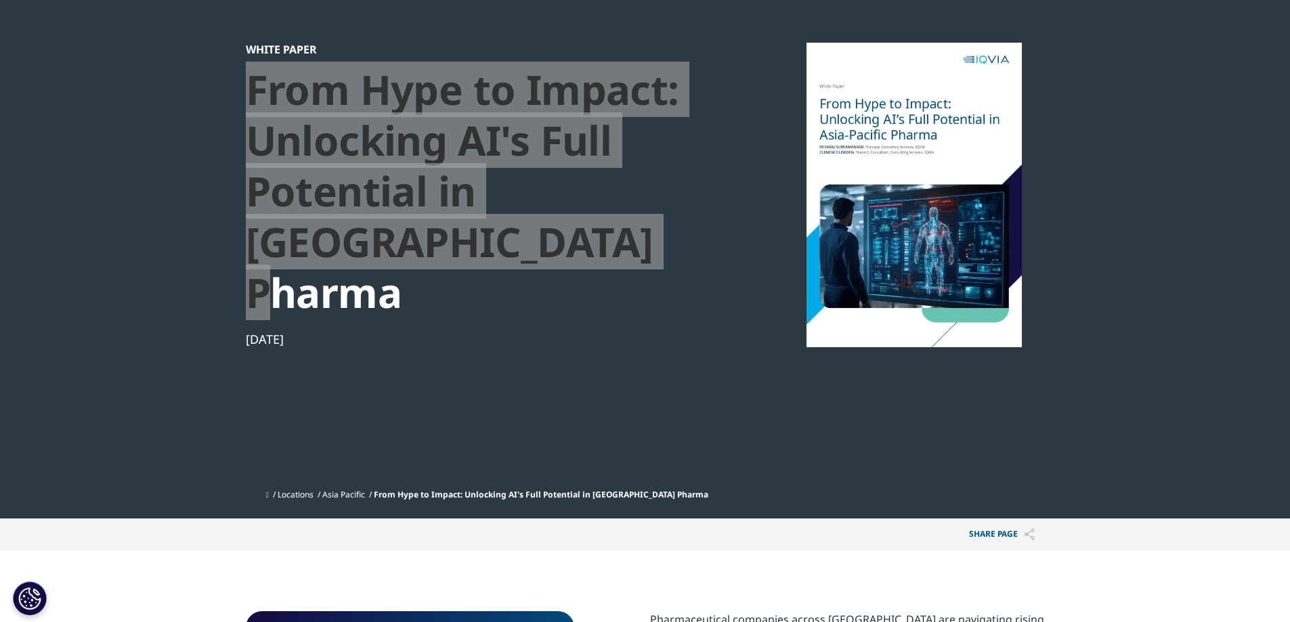
scroll to position [271, 0]
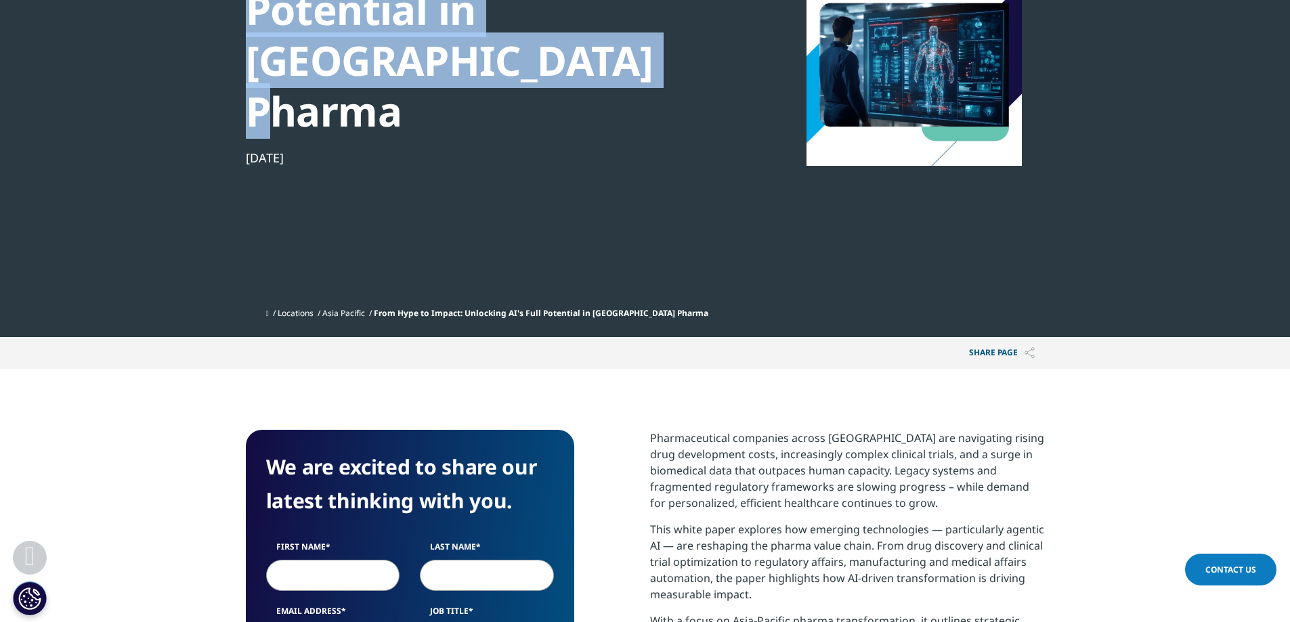
drag, startPoint x: 323, startPoint y: 109, endPoint x: 231, endPoint y: 112, distance: 92.2
click at [231, 112] on section "White Paper From Hype to Impact: Unlocking AI's Full Potential in [GEOGRAPHIC_D…" at bounding box center [645, 33] width 1290 height 608
copy div "[DATE]"
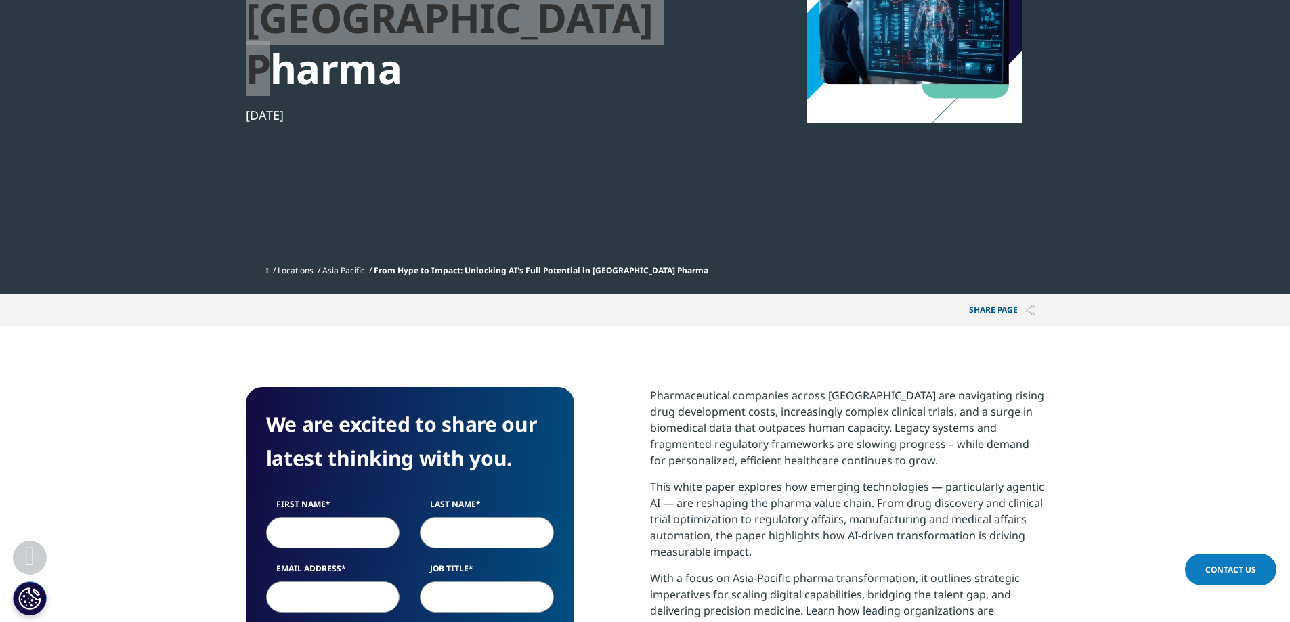
scroll to position [474, 0]
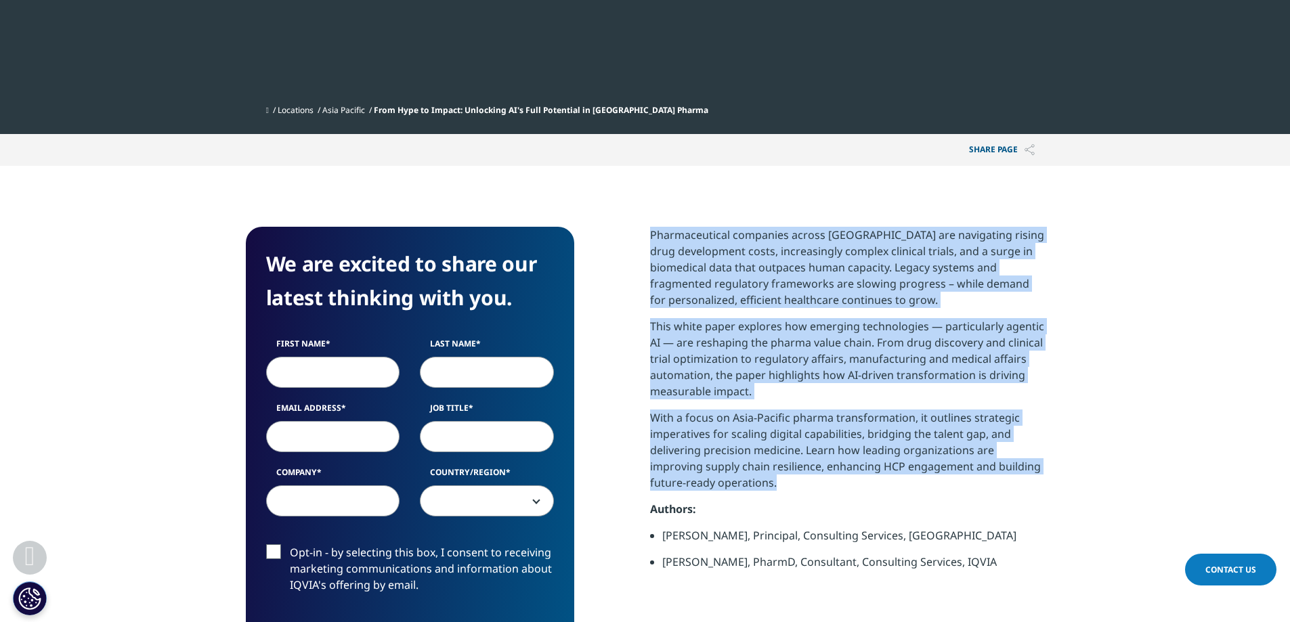
drag, startPoint x: 731, startPoint y: 211, endPoint x: 1038, endPoint y: 426, distance: 375.3
click at [1038, 426] on section "We are excited to share our latest thinking with you. First Name Last Name Emai…" at bounding box center [645, 489] width 1290 height 646
copy div "Pharmaceutical companies across [GEOGRAPHIC_DATA] are navigating rising drug de…"
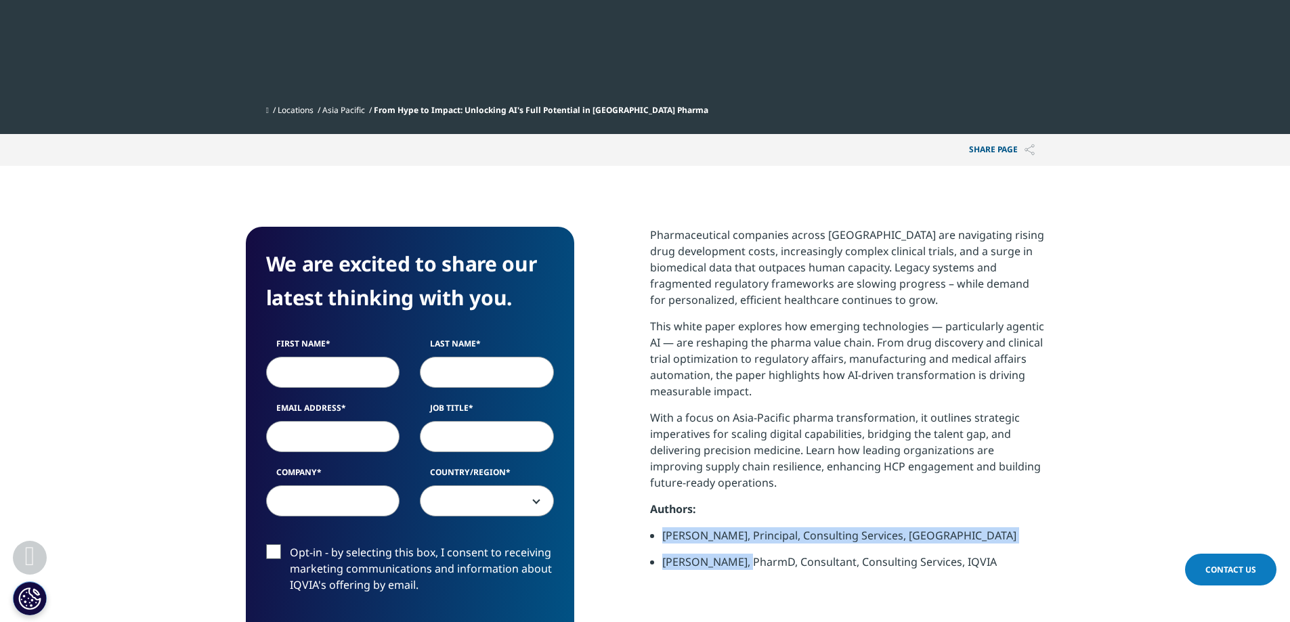
drag, startPoint x: 687, startPoint y: 494, endPoint x: 751, endPoint y: 504, distance: 65.1
click at [751, 528] on ul "[PERSON_NAME], Principal, Consulting Services, IQVIA [PERSON_NAME], PharmD, Con…" at bounding box center [847, 554] width 395 height 53
copy ul "[PERSON_NAME], Principal, Consulting Services, IQVIA [PERSON_NAME]"
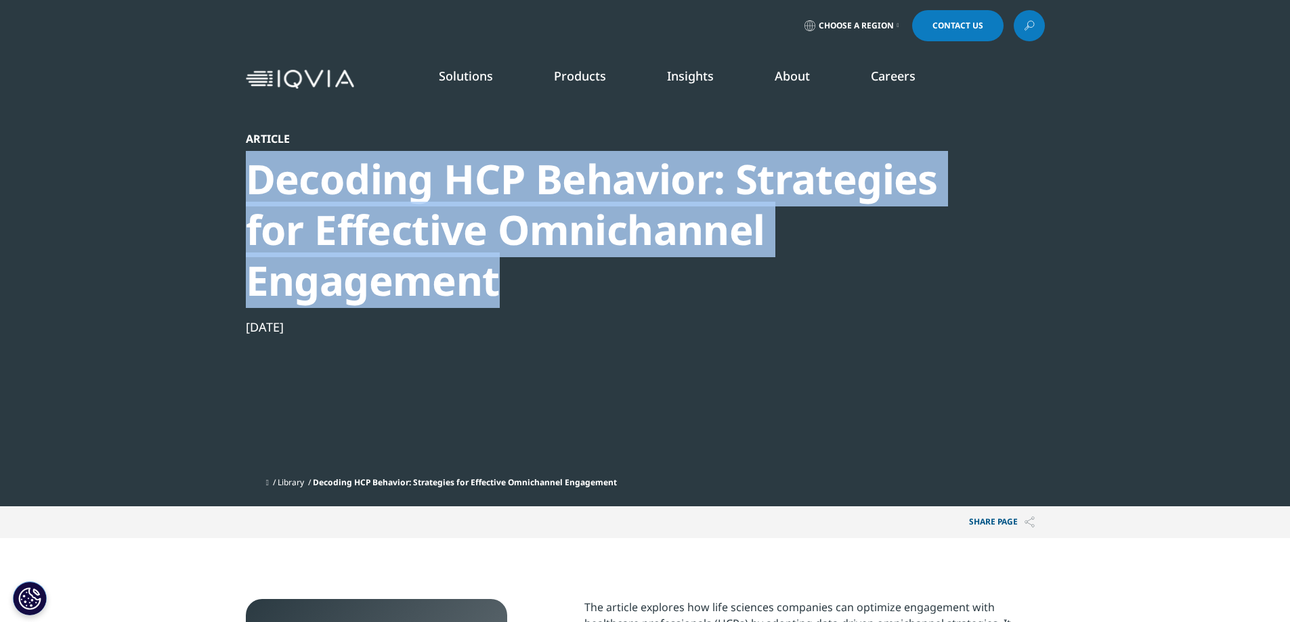
drag, startPoint x: 318, startPoint y: 180, endPoint x: 593, endPoint y: 274, distance: 290.4
click at [593, 274] on section "Article Decoding HCP Behavior: Strategies for Effective Omnichannel Engagement​…" at bounding box center [645, 253] width 1290 height 507
copy div "Decoding HCP Behavior: Strategies for Effective Omnichannel Engagement​"
drag, startPoint x: 630, startPoint y: 192, endPoint x: 561, endPoint y: 235, distance: 81.0
click at [630, 192] on div "Decoding HCP Behavior: Strategies for Effective Omnichannel Engagement​" at bounding box center [609, 230] width 726 height 152
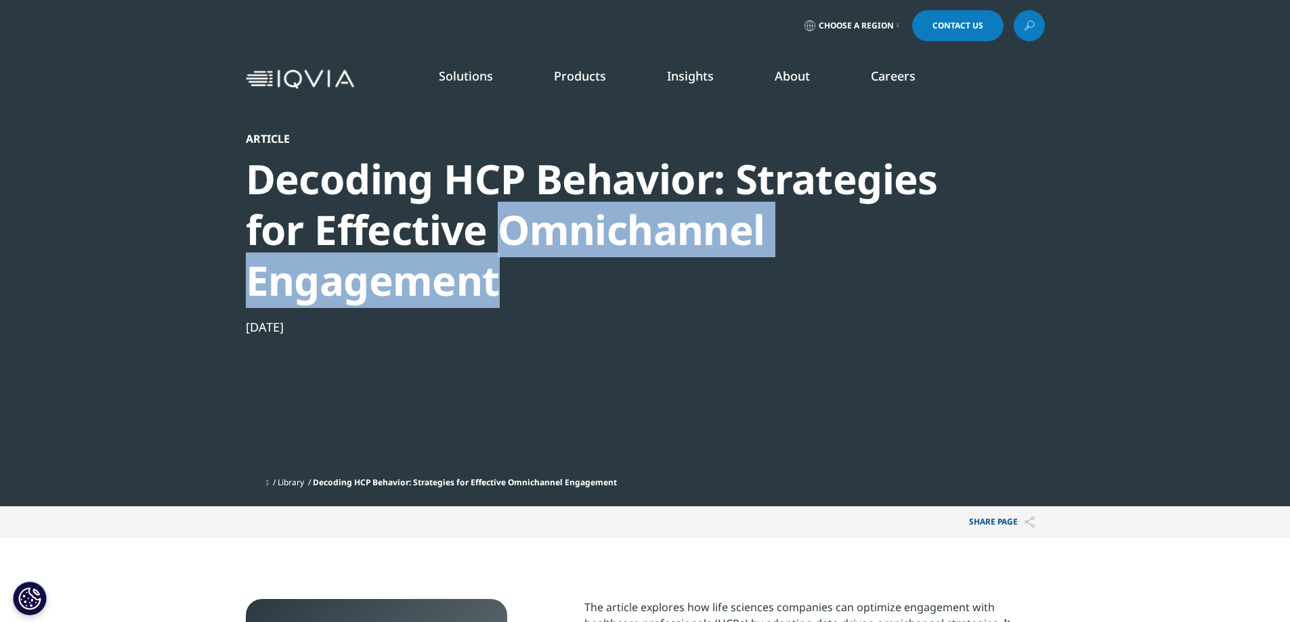
drag, startPoint x: 498, startPoint y: 225, endPoint x: 533, endPoint y: 299, distance: 81.5
click at [533, 299] on div "Decoding HCP Behavior: Strategies for Effective Omnichannel Engagement​" at bounding box center [609, 230] width 726 height 152
copy div "Omnichannel Engagement​"
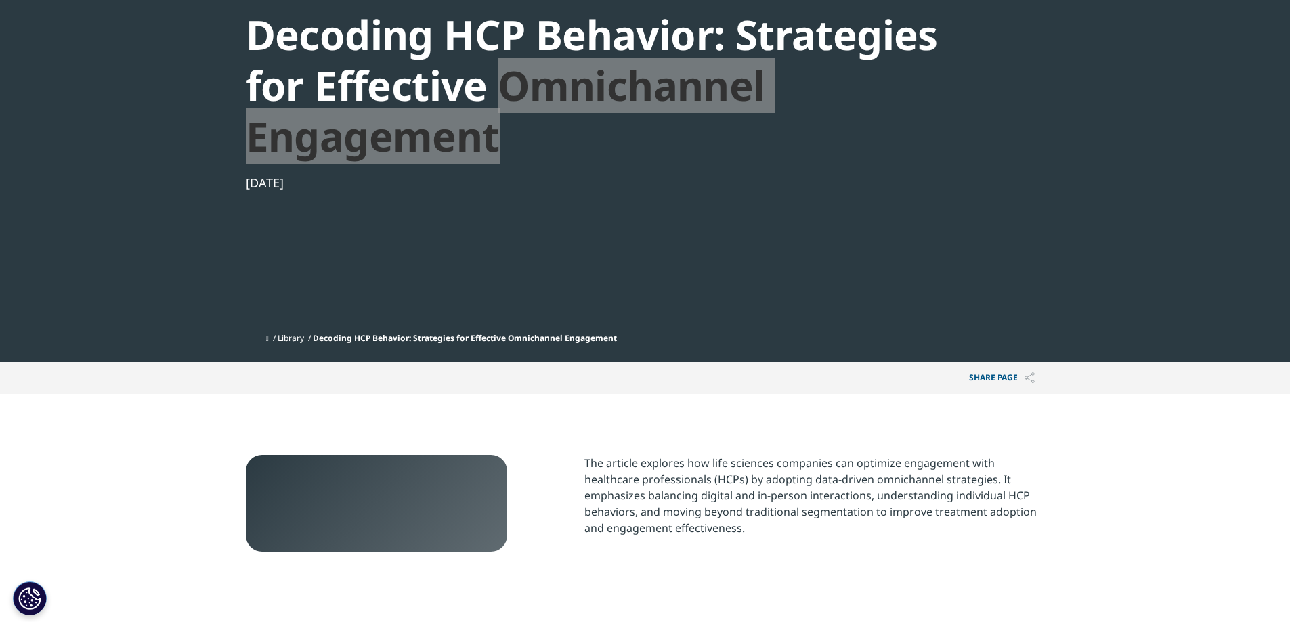
scroll to position [542, 0]
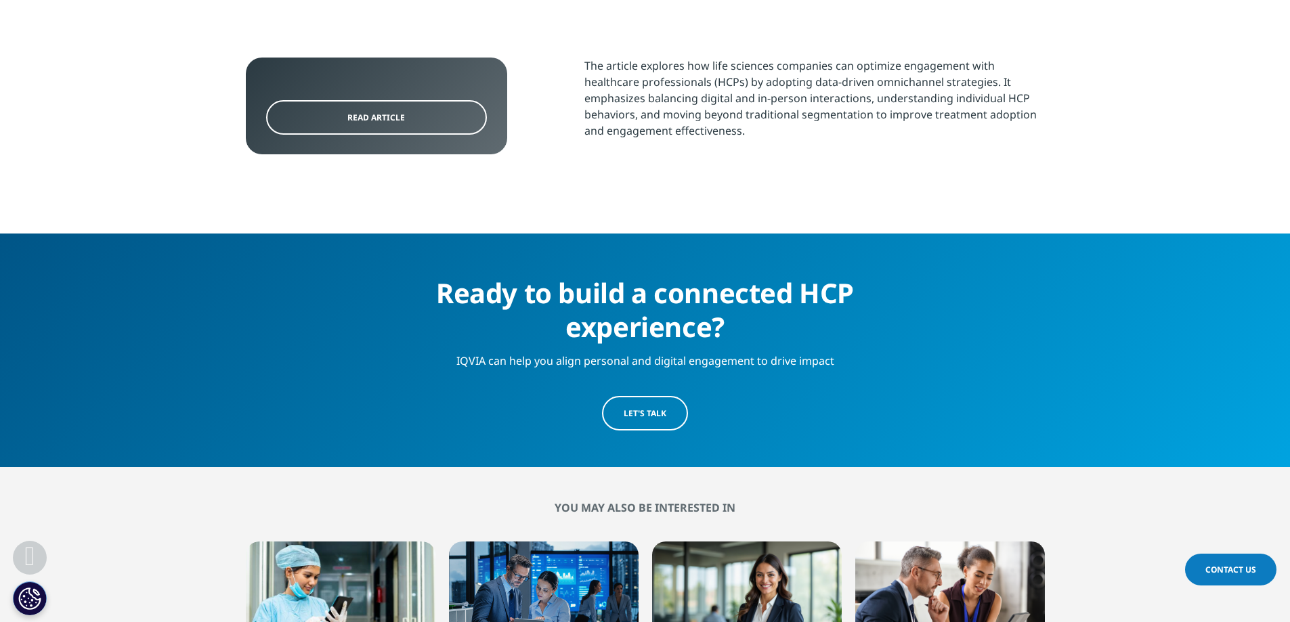
drag, startPoint x: 577, startPoint y: 56, endPoint x: 872, endPoint y: 152, distance: 310.3
click at [872, 152] on section "Read Article The article explores how life sciences companies can optimize enga…" at bounding box center [645, 115] width 1290 height 237
copy div "The article explores how life sciences companies can optimize engagement with h…"
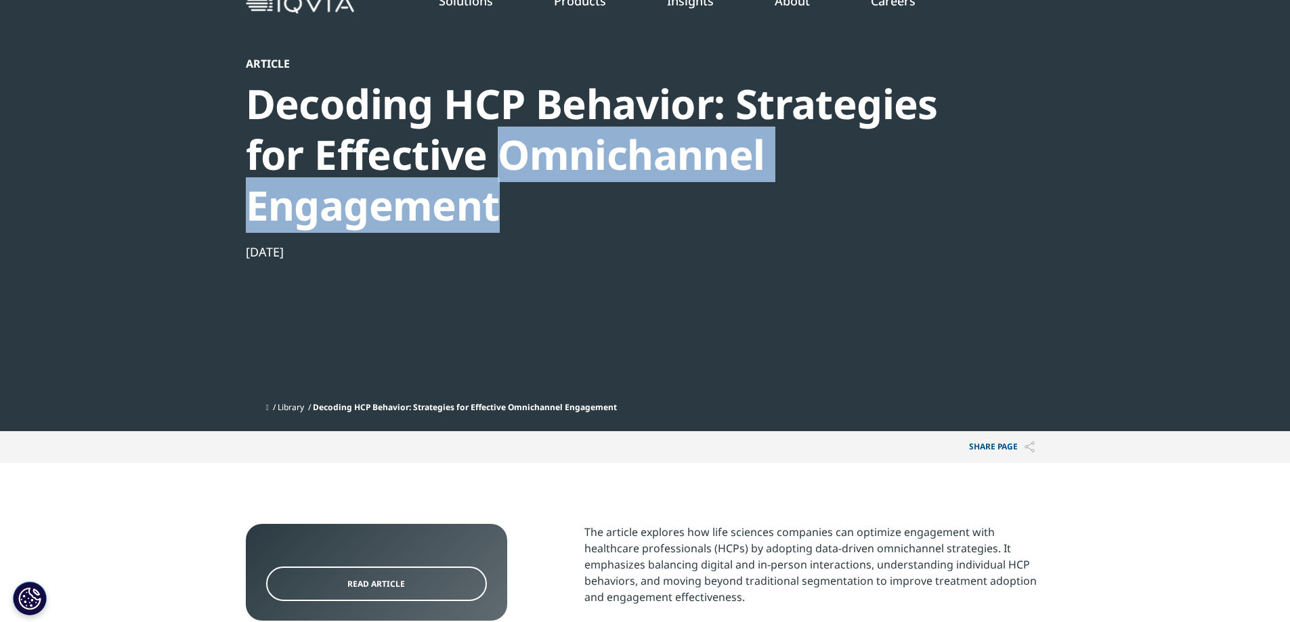
scroll to position [68, 0]
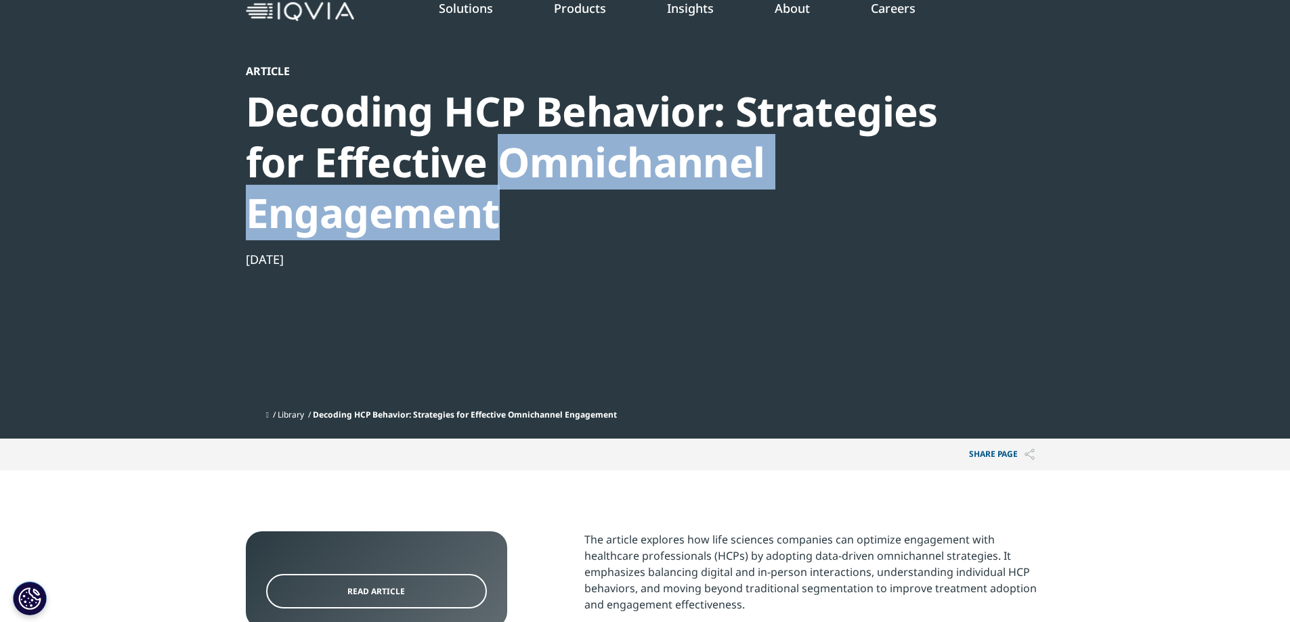
drag, startPoint x: 327, startPoint y: 263, endPoint x: 205, endPoint y: 263, distance: 121.9
click at [205, 263] on section "Article Decoding HCP Behavior: Strategies for Effective Omnichannel Engagement​…" at bounding box center [645, 185] width 1290 height 507
copy div "[DATE]"
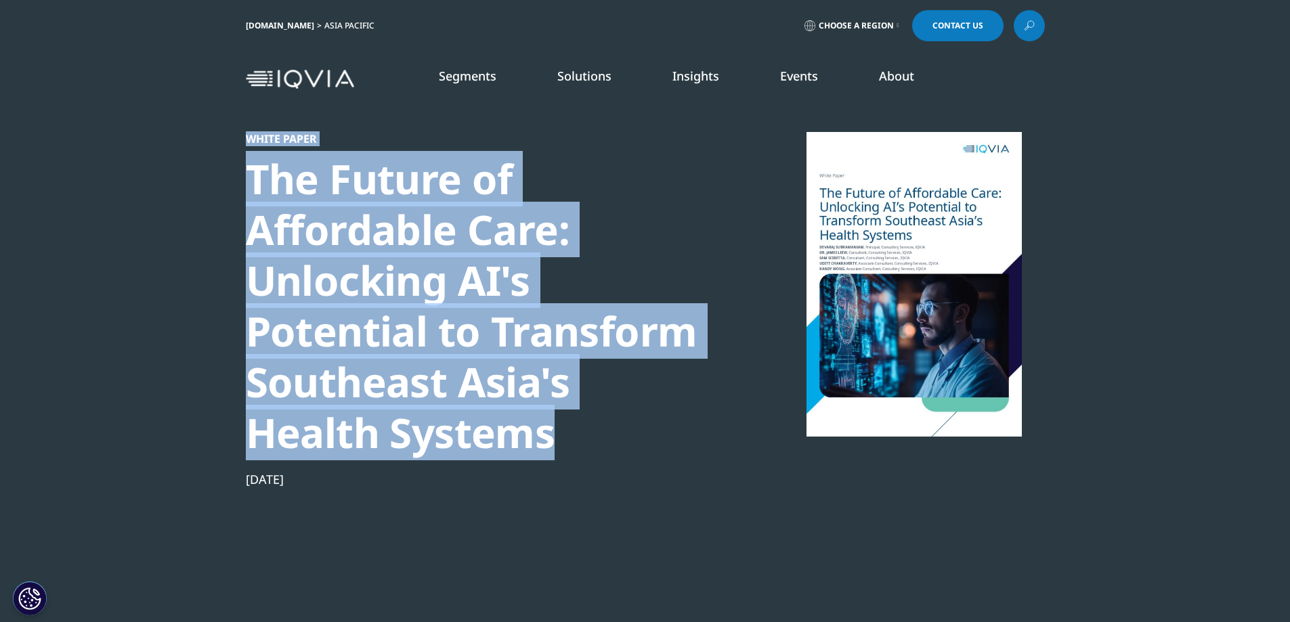
drag, startPoint x: 223, startPoint y: 144, endPoint x: 604, endPoint y: 452, distance: 490.2
click at [604, 452] on section "White Paper The Future of Affordable Care: Unlocking AI's Potential to Transfor…" at bounding box center [645, 329] width 1290 height 659
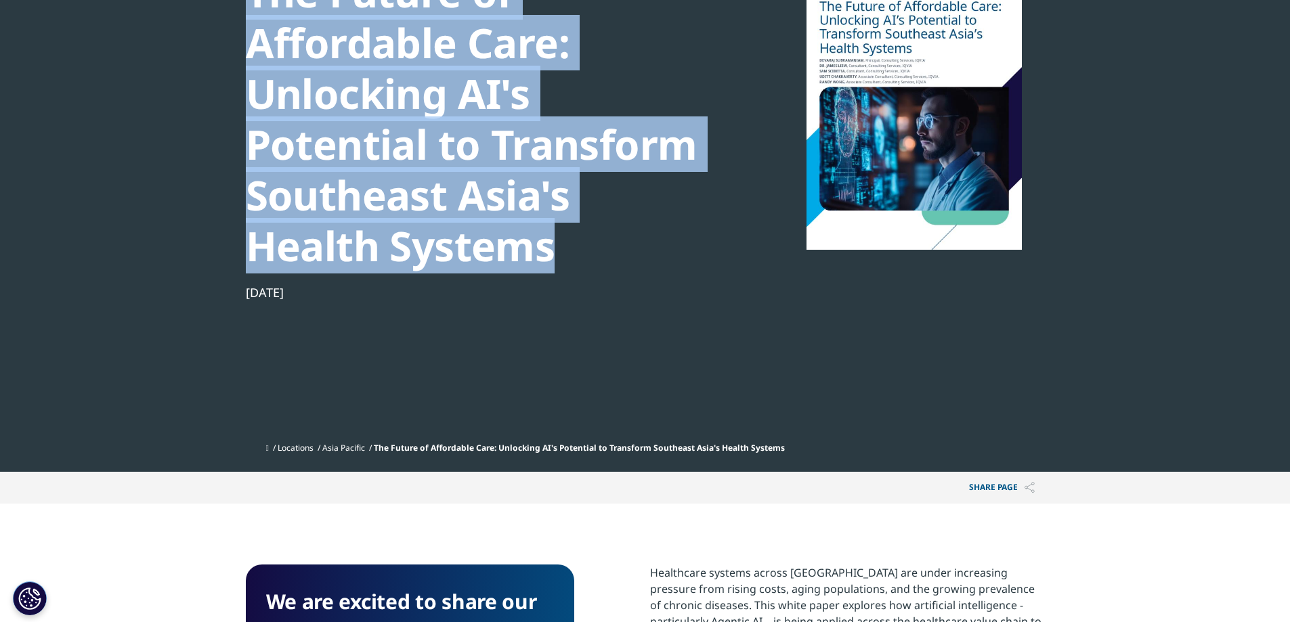
scroll to position [203, 0]
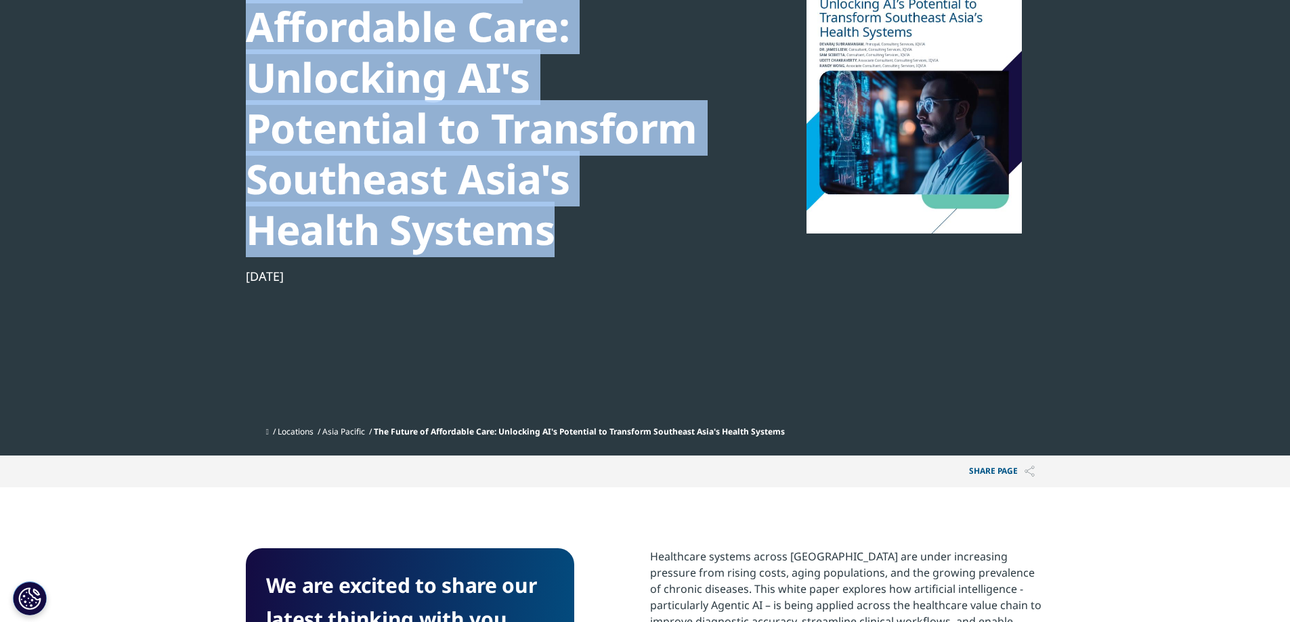
drag, startPoint x: 291, startPoint y: 284, endPoint x: 245, endPoint y: 284, distance: 46.0
click at [246, 284] on div "Aug 22, 2025" at bounding box center [478, 276] width 465 height 16
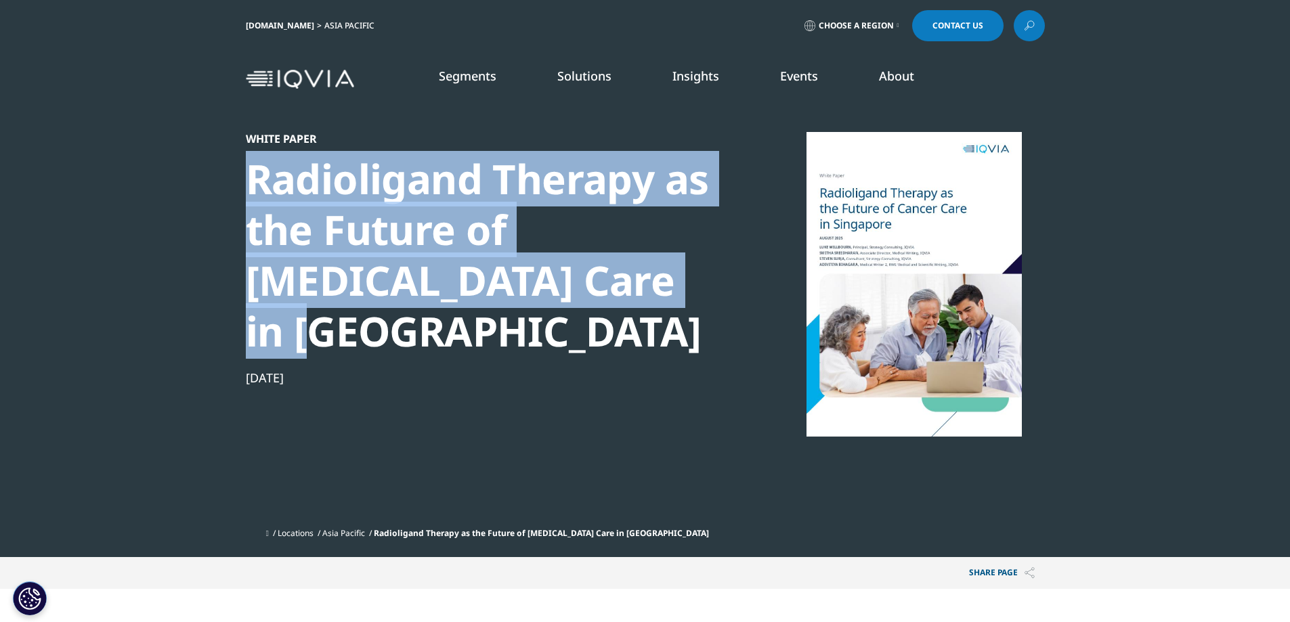
drag, startPoint x: 238, startPoint y: 183, endPoint x: 642, endPoint y: 269, distance: 413.3
click at [642, 269] on section "White Paper Radioligand Therapy as the Future of [MEDICAL_DATA] Care in [GEOGRA…" at bounding box center [645, 278] width 1290 height 557
copy div "Radioligand Therapy as the Future of [MEDICAL_DATA] Care in [GEOGRAPHIC_DATA]"
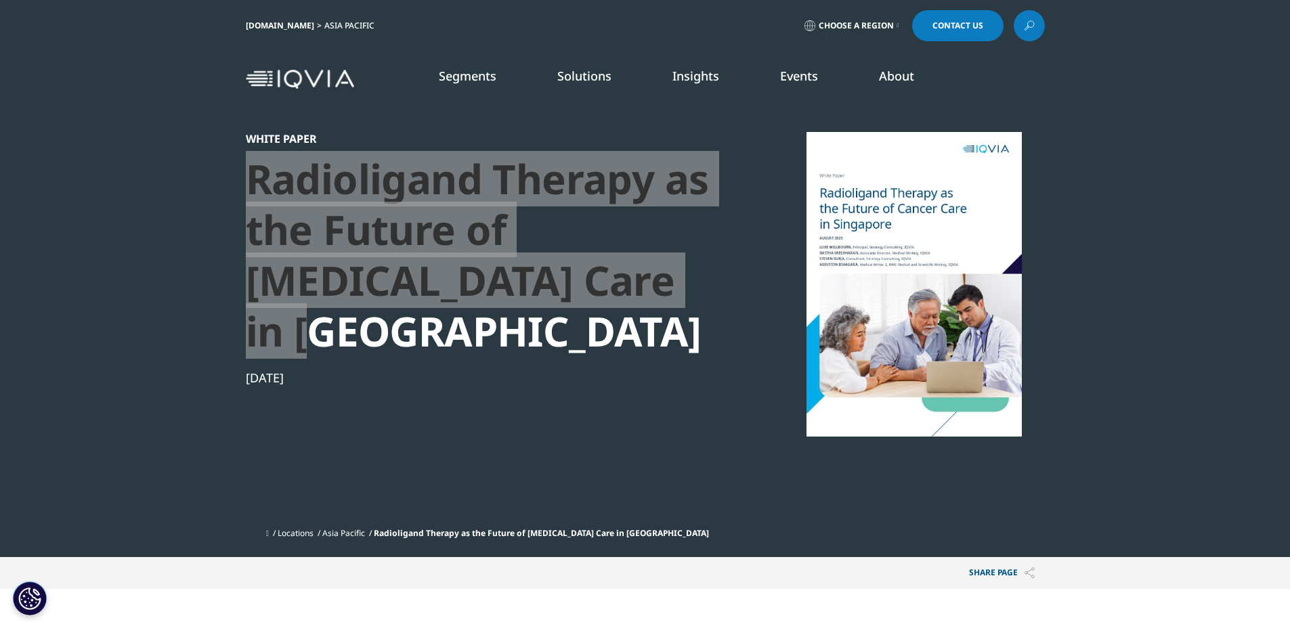
scroll to position [203, 0]
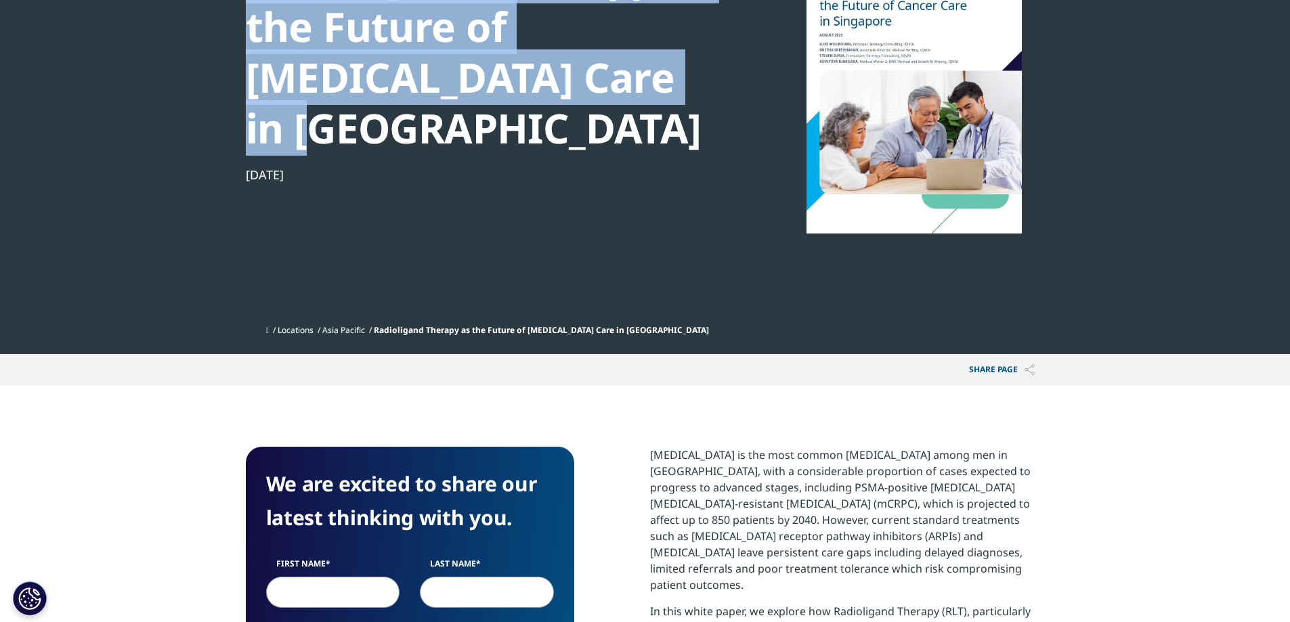
drag, startPoint x: 291, startPoint y: 123, endPoint x: 232, endPoint y: 120, distance: 59.0
click at [232, 120] on section "White Paper Radioligand Therapy as the Future of Cancer Care in Singapore Aug 2…" at bounding box center [645, 75] width 1290 height 557
copy div "Aug 27, 2025"
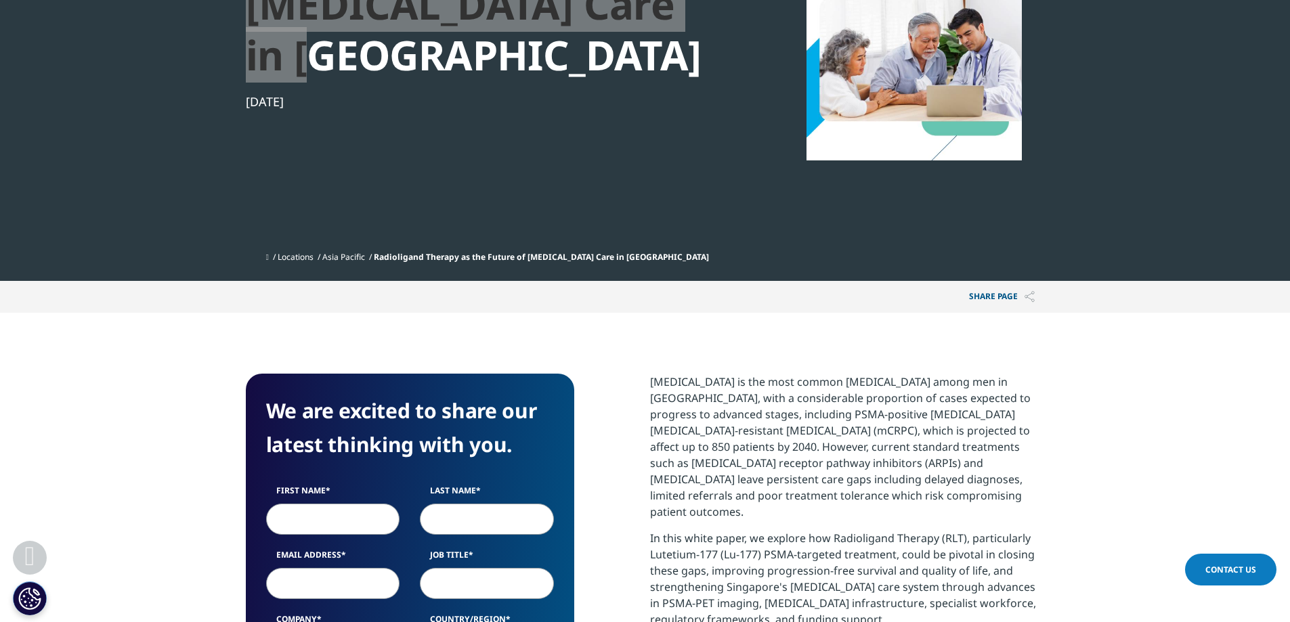
scroll to position [406, 0]
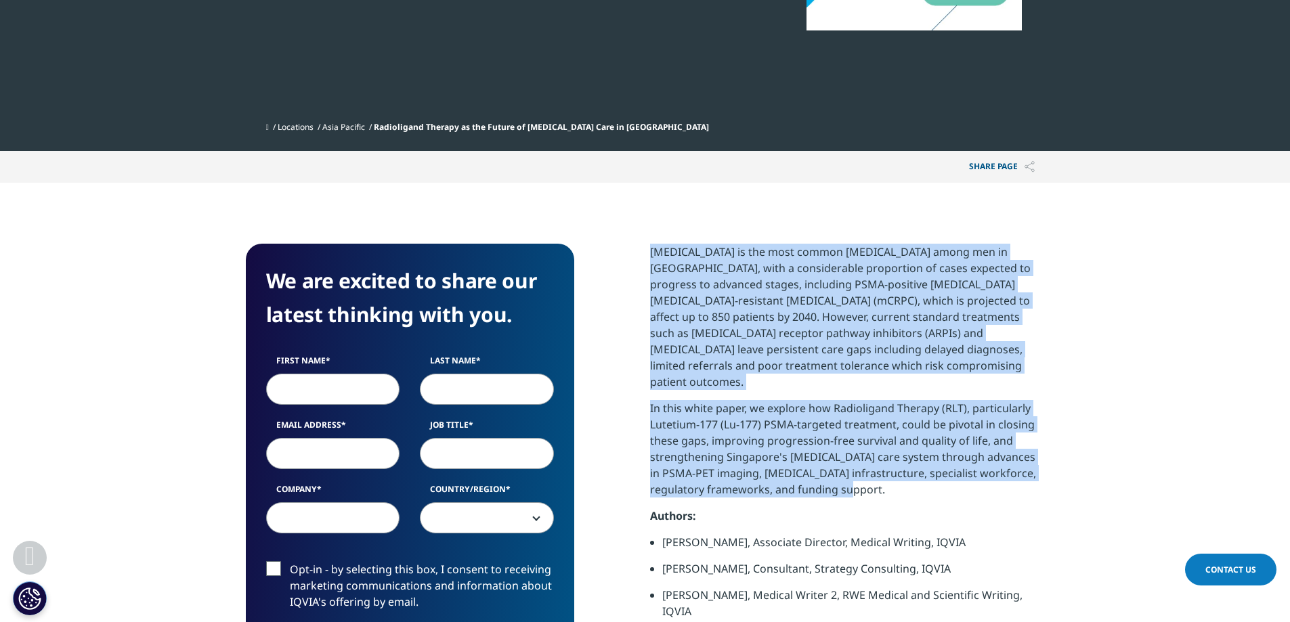
drag, startPoint x: 647, startPoint y: 199, endPoint x: 941, endPoint y: 426, distance: 370.7
click at [941, 426] on div "We are excited to share our latest thinking with you. First Name Last Name Emai…" at bounding box center [645, 506] width 799 height 524
copy div "Prostate cancer is the most common cancer among men in Singapore, with a consid…"
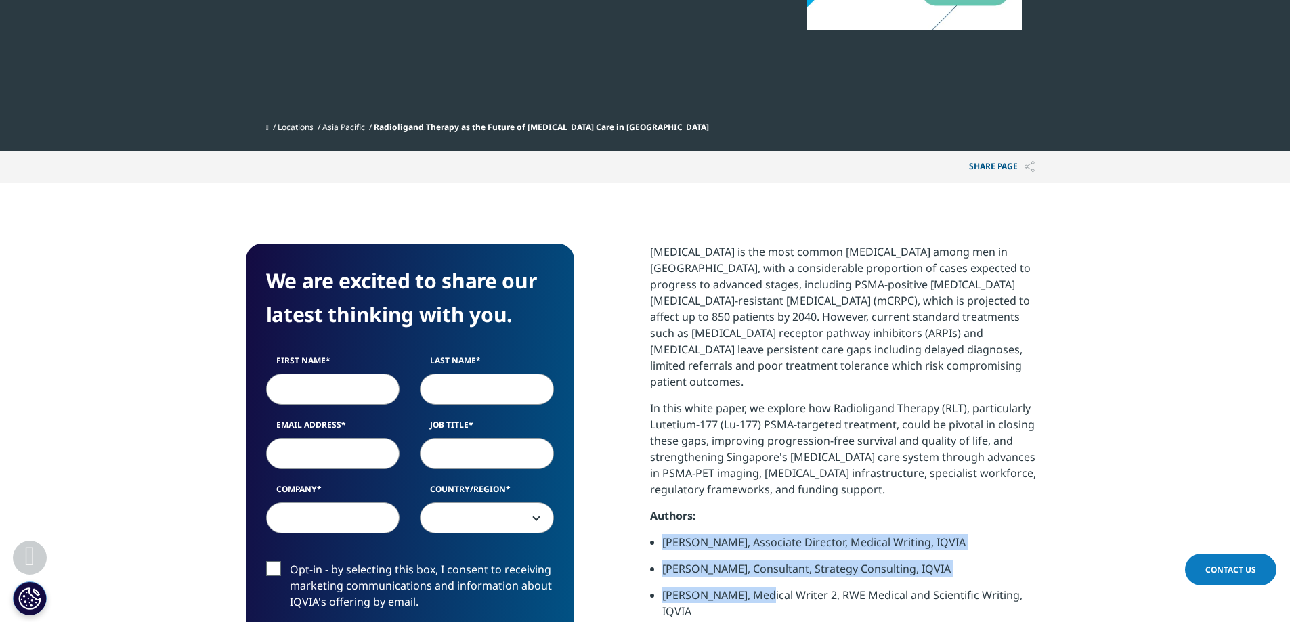
drag, startPoint x: 660, startPoint y: 474, endPoint x: 751, endPoint y: 523, distance: 103.9
click at [751, 534] on ul "Smitha Sreedharan, Associate Director, Medical Writing, IQVIA Steven Surja, Con…" at bounding box center [847, 581] width 395 height 95
copy ul "Smitha Sreedharan, Associate Director, Medical Writing, IQVIA Steven Surja, Con…"
